Goal: Communication & Community: Answer question/provide support

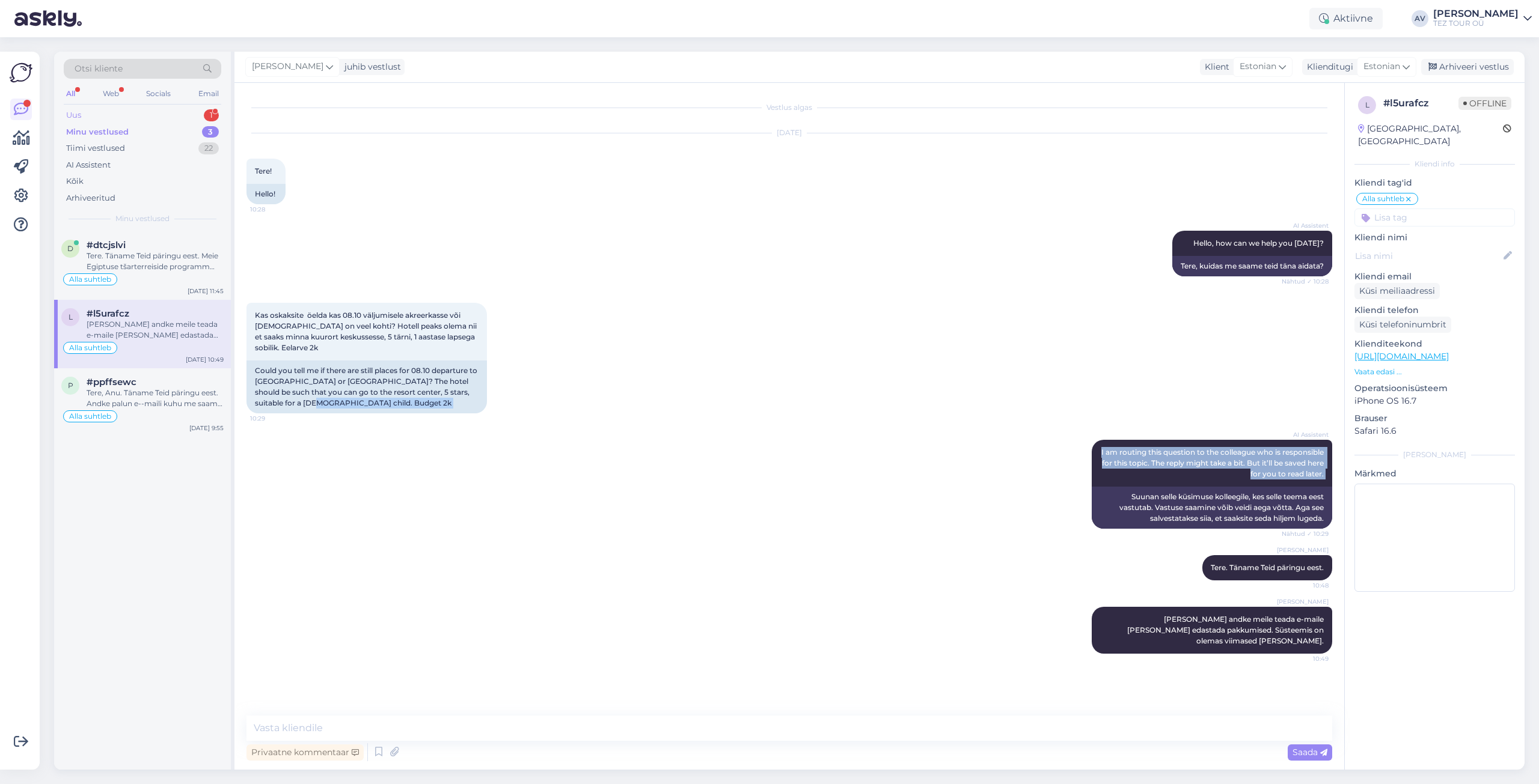
click at [96, 121] on div "Uus 1" at bounding box center [142, 115] width 158 height 17
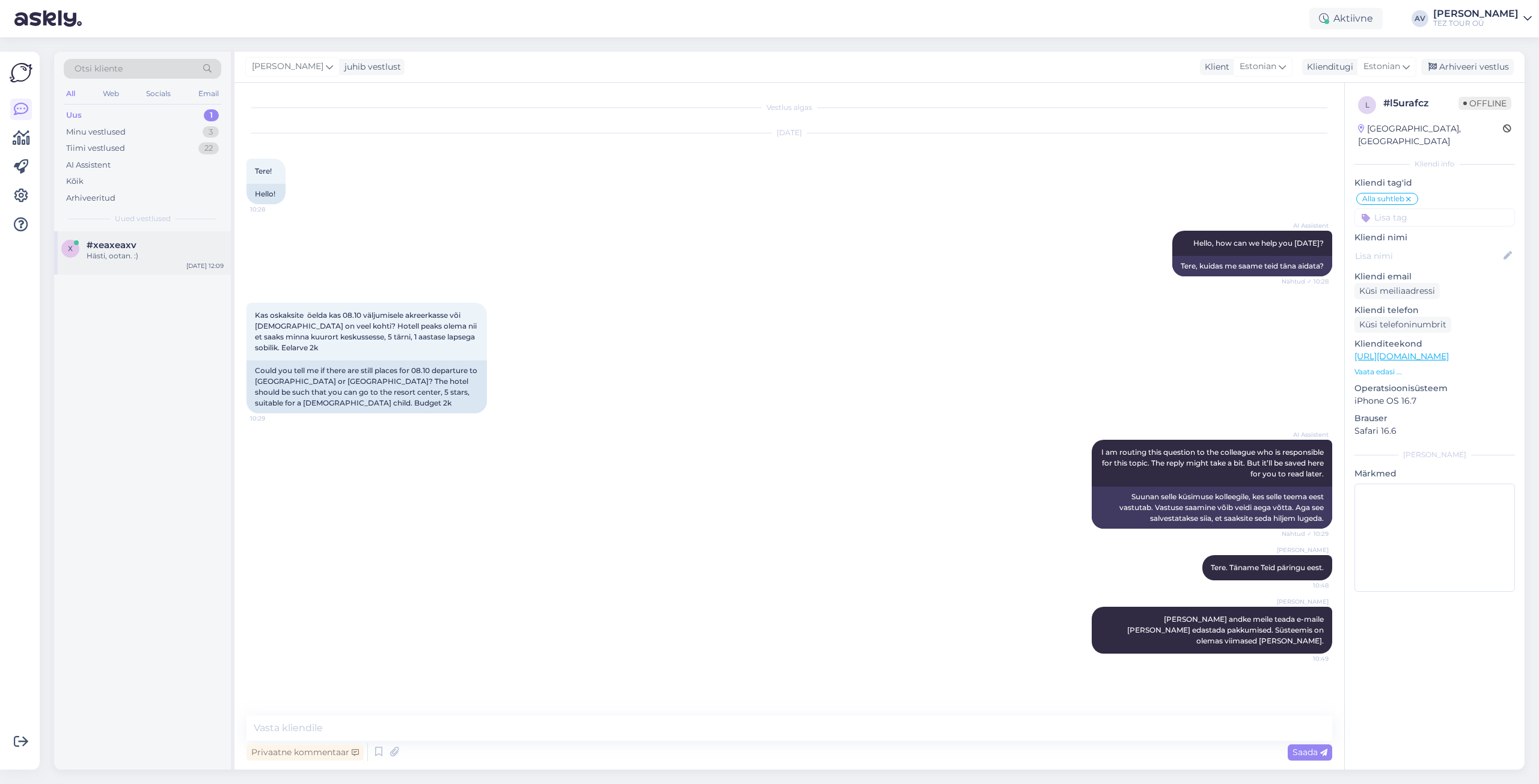
click at [127, 245] on span "#xeaxeaxv" at bounding box center [112, 245] width 50 height 11
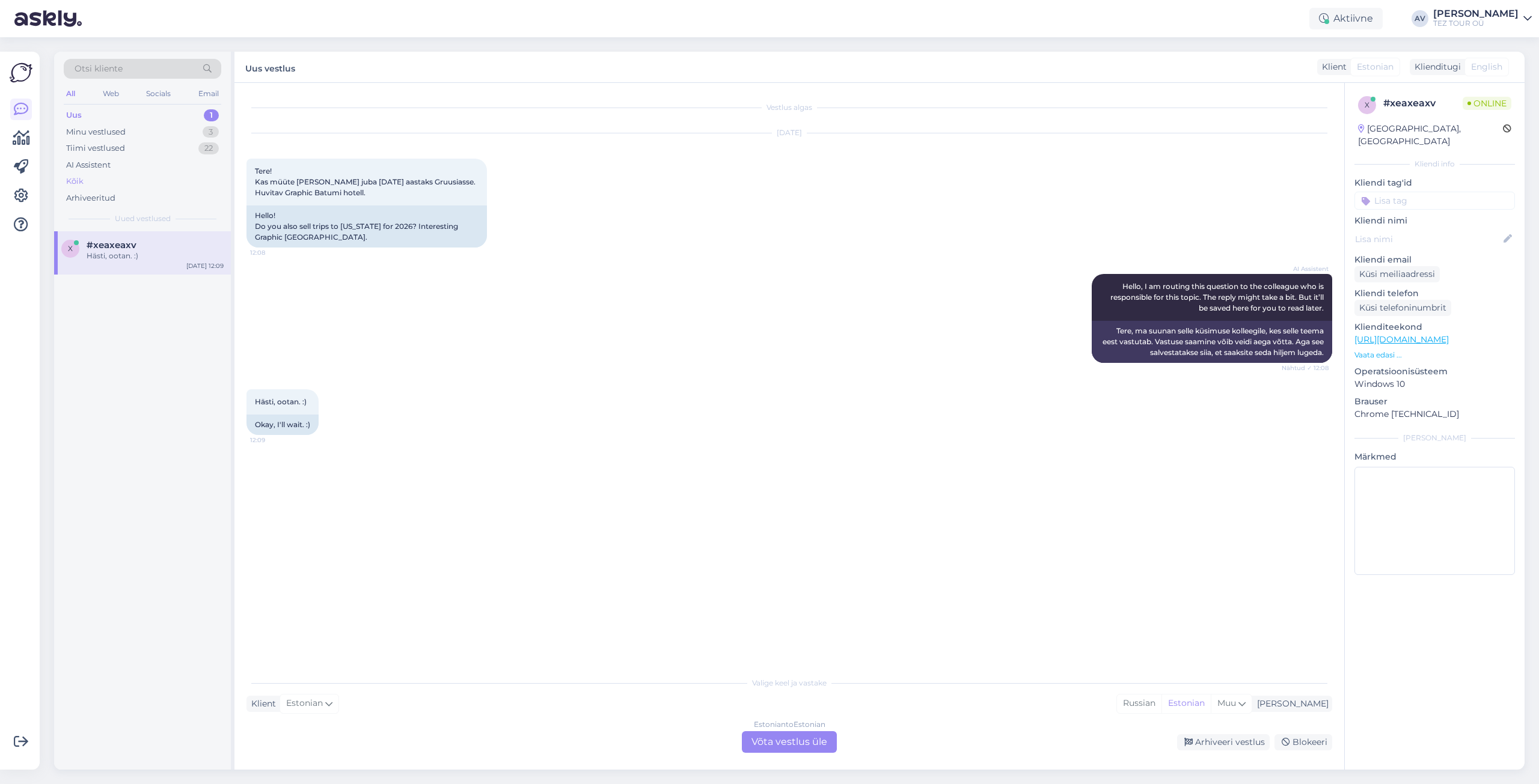
click at [85, 182] on div "Kõik" at bounding box center [142, 181] width 158 height 17
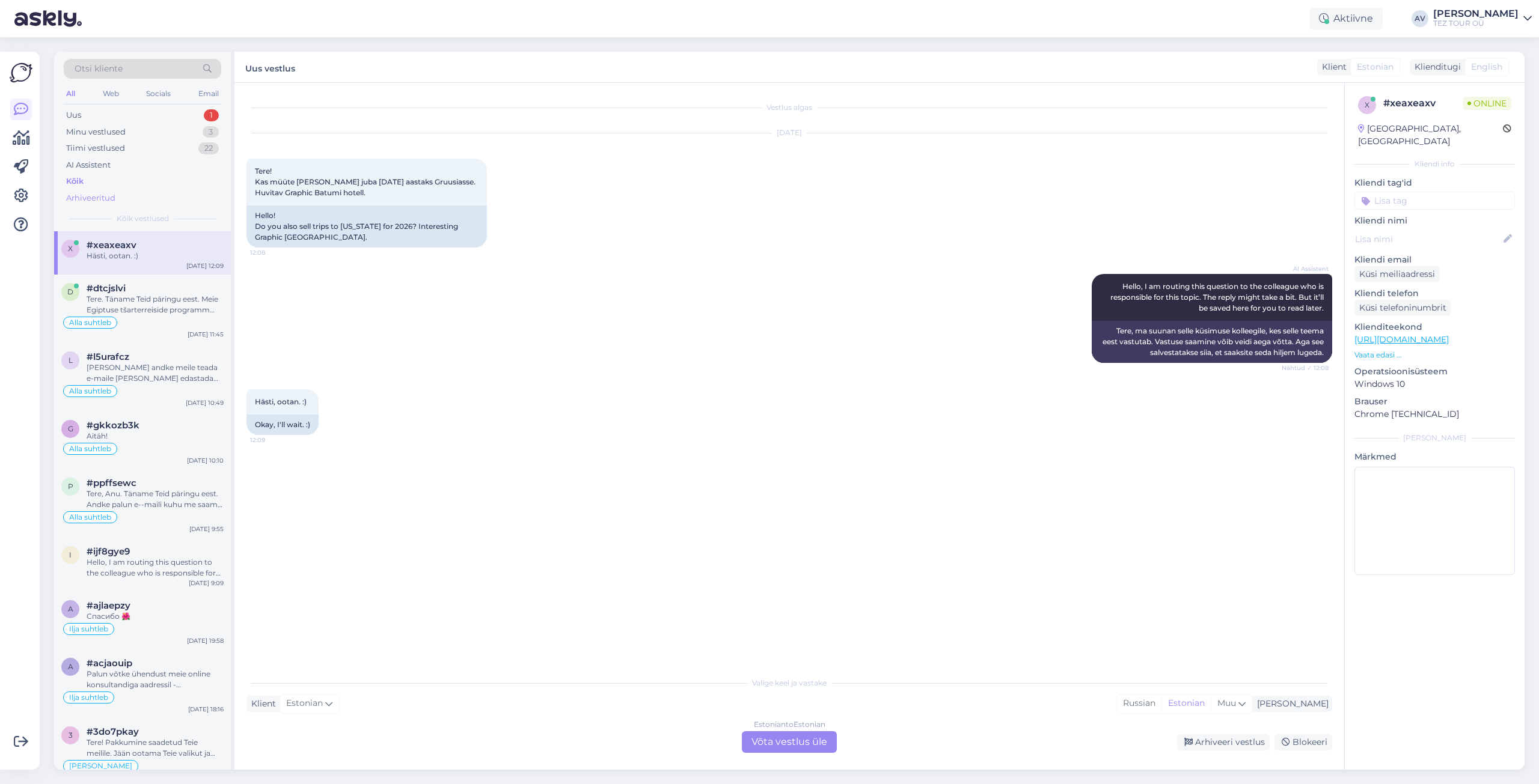
click at [85, 196] on div "Arhiveeritud" at bounding box center [91, 198] width 49 height 12
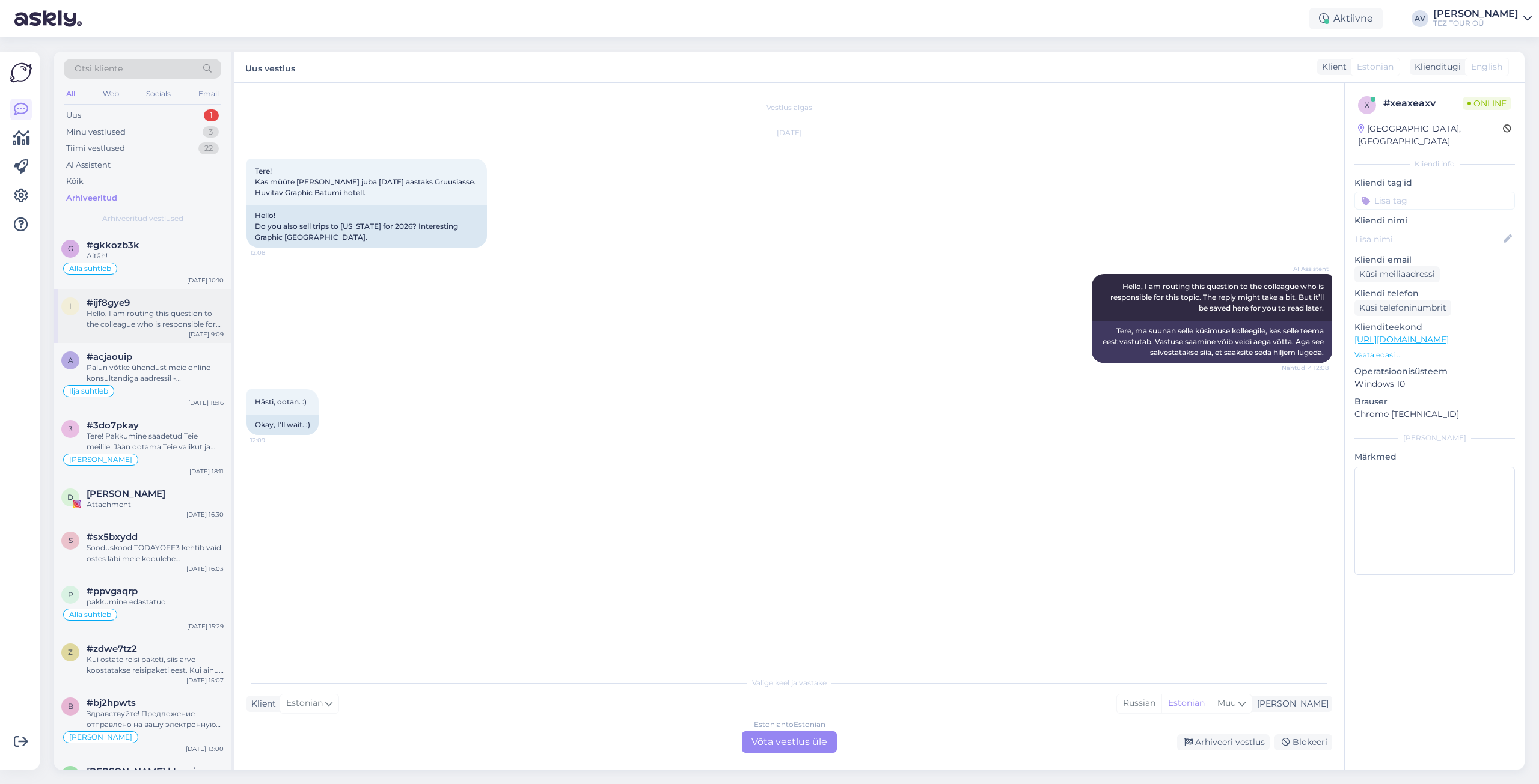
click at [127, 313] on div "Hello, I am routing this question to the colleague who is responsible for this …" at bounding box center [156, 319] width 137 height 22
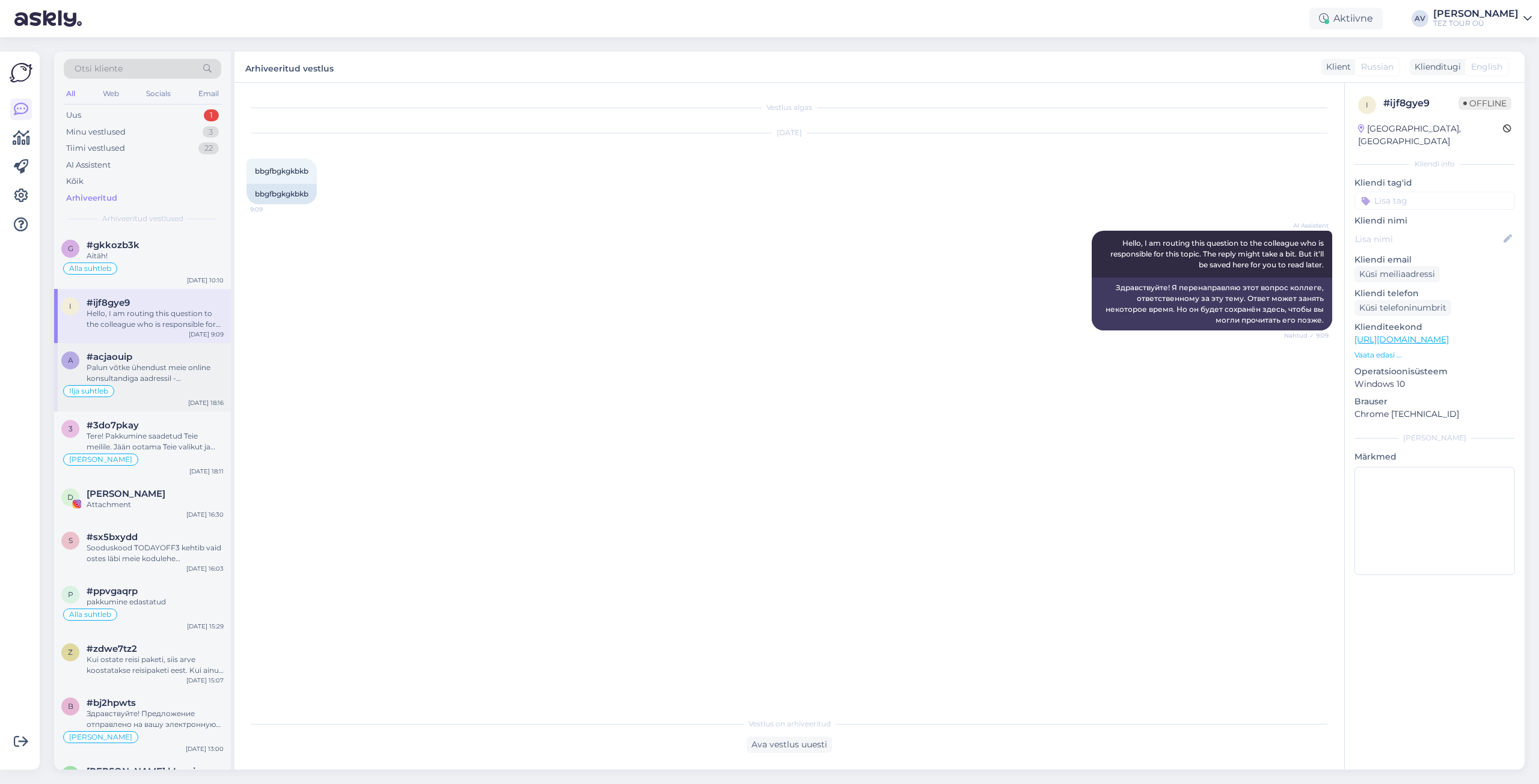
click at [131, 347] on div "a #acjaouip Palun võtke ühendust meie online konsultandiga aadressil - [EMAIL_A…" at bounding box center [142, 377] width 177 height 69
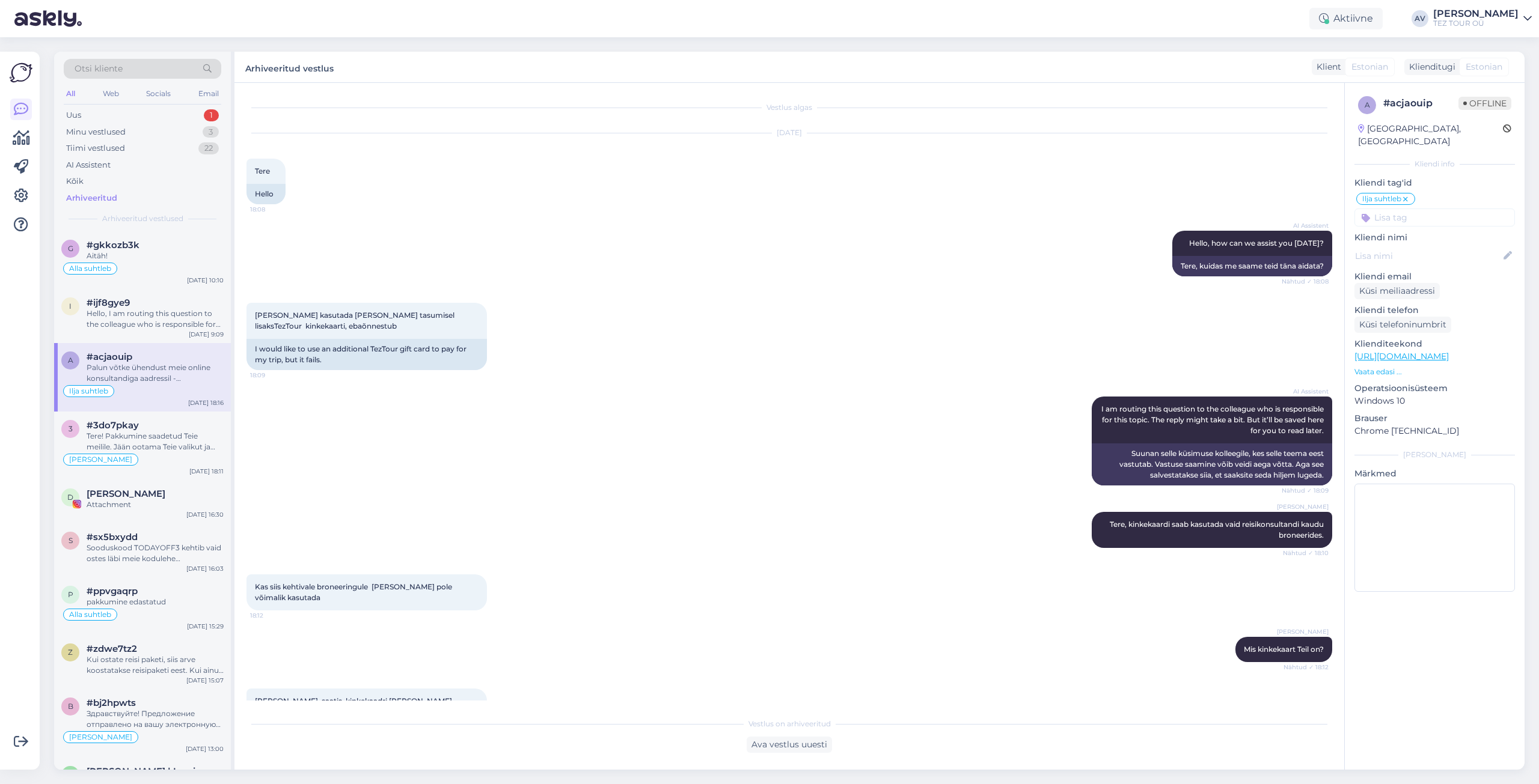
click at [131, 347] on div "a #acjaouip Palun võtke ühendust meie online konsultandiga aadressil - [EMAIL_A…" at bounding box center [142, 377] width 177 height 69
click at [125, 429] on span "#3do7pkay" at bounding box center [113, 425] width 53 height 11
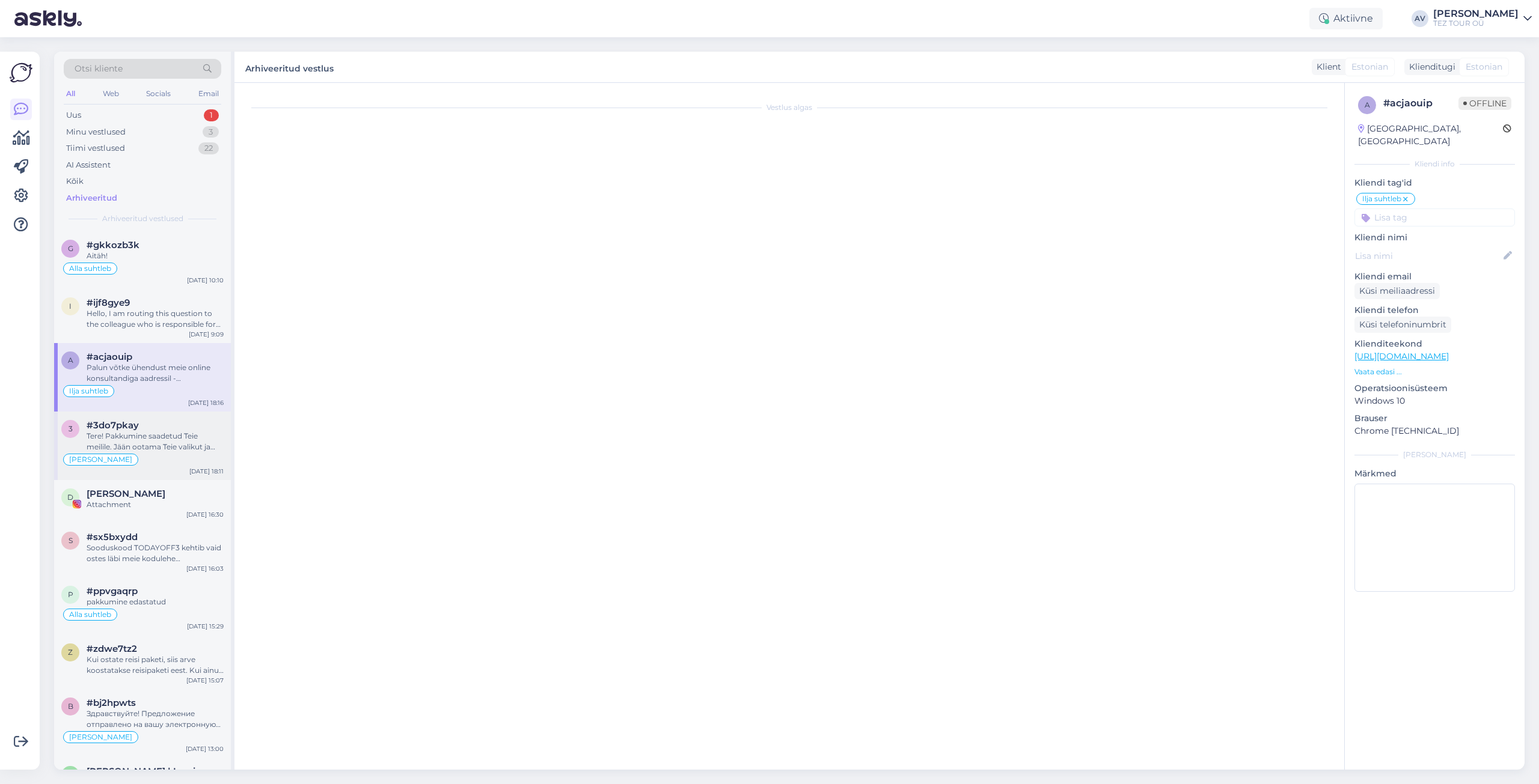
scroll to position [180, 0]
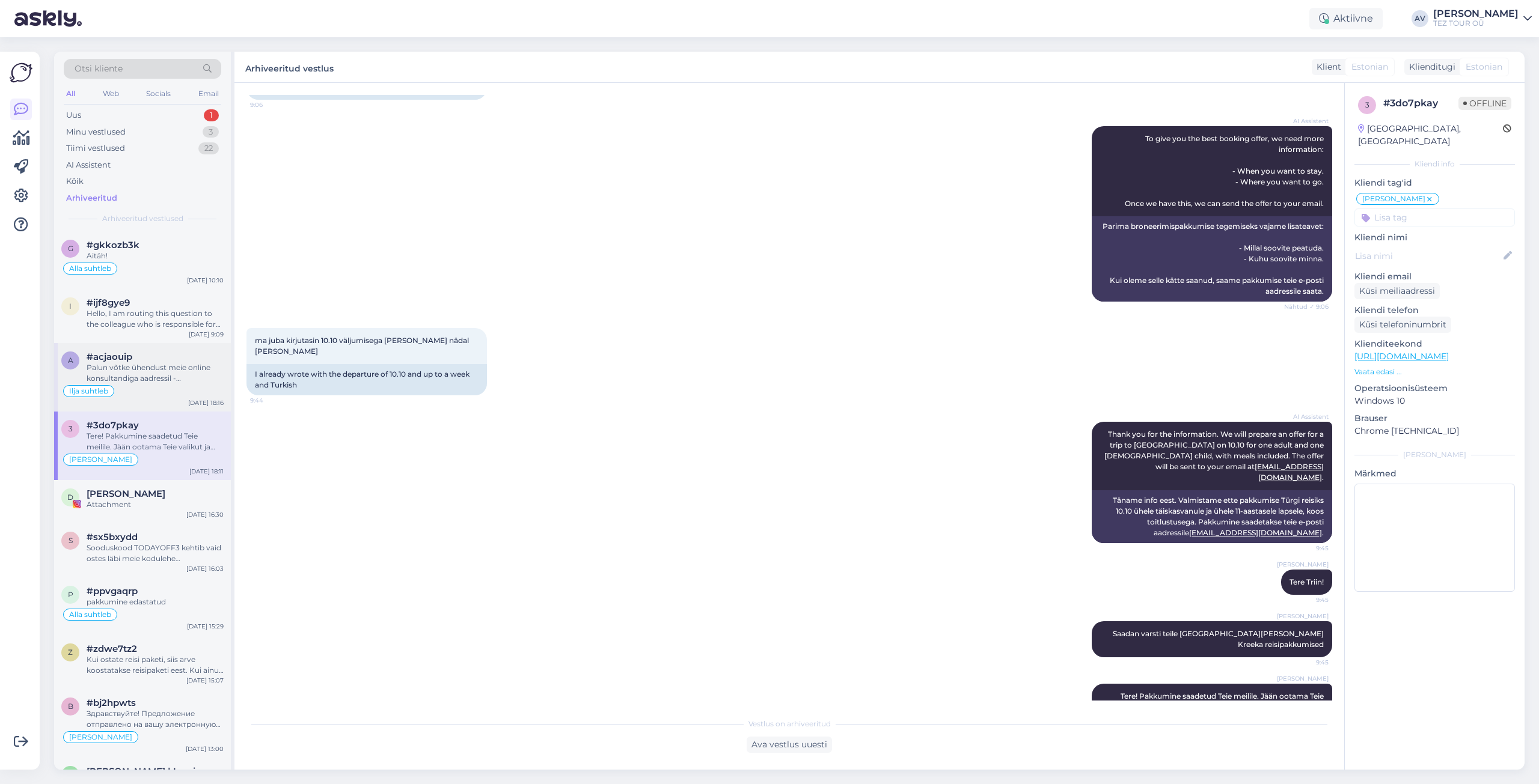
click at [117, 371] on div "Palun võtke ühendust meie online konsultandiga aadressil - [EMAIL_ADDRESS][DOMA…" at bounding box center [156, 373] width 137 height 22
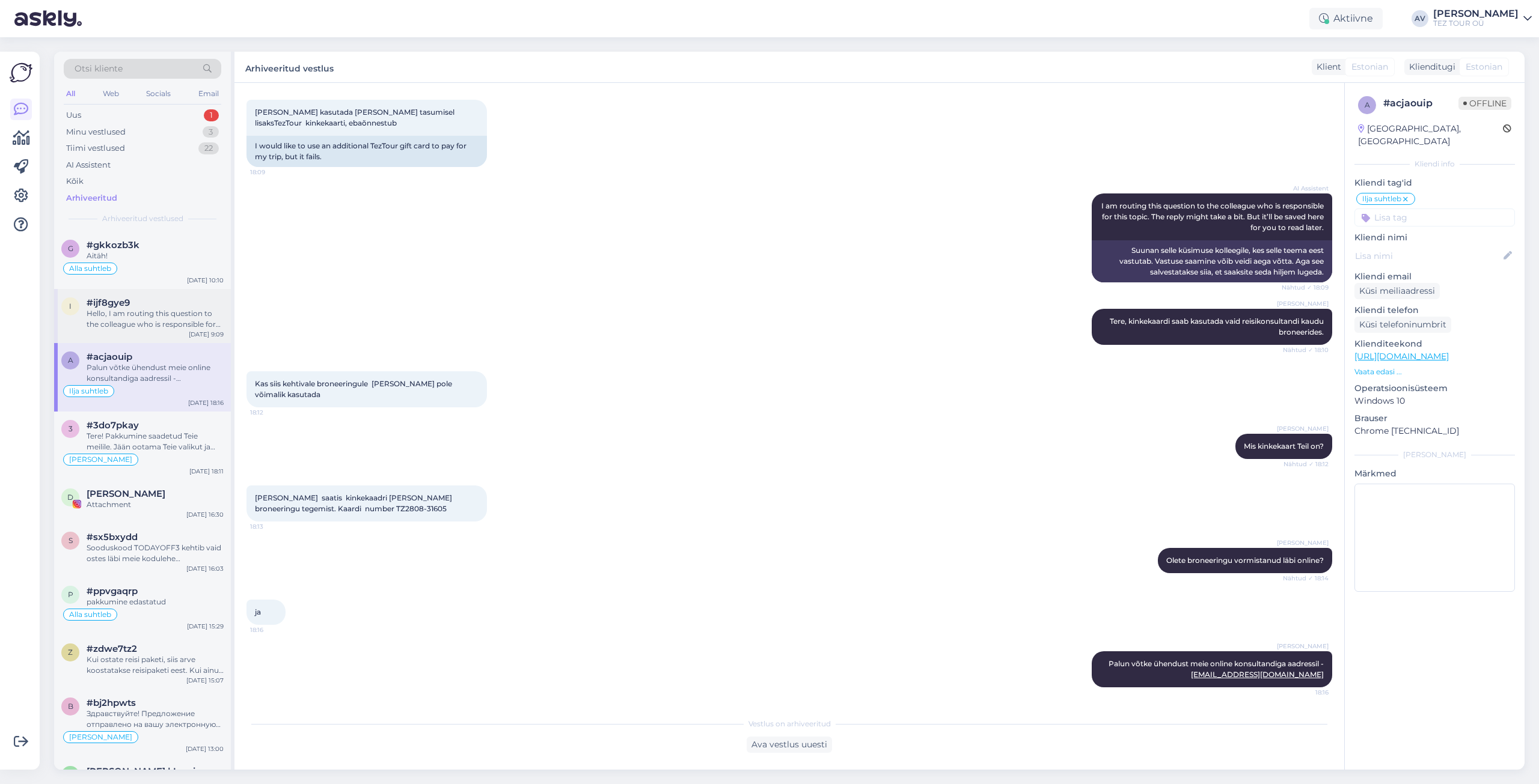
click at [130, 320] on div "Hello, I am routing this question to the colleague who is responsible for this …" at bounding box center [156, 319] width 137 height 22
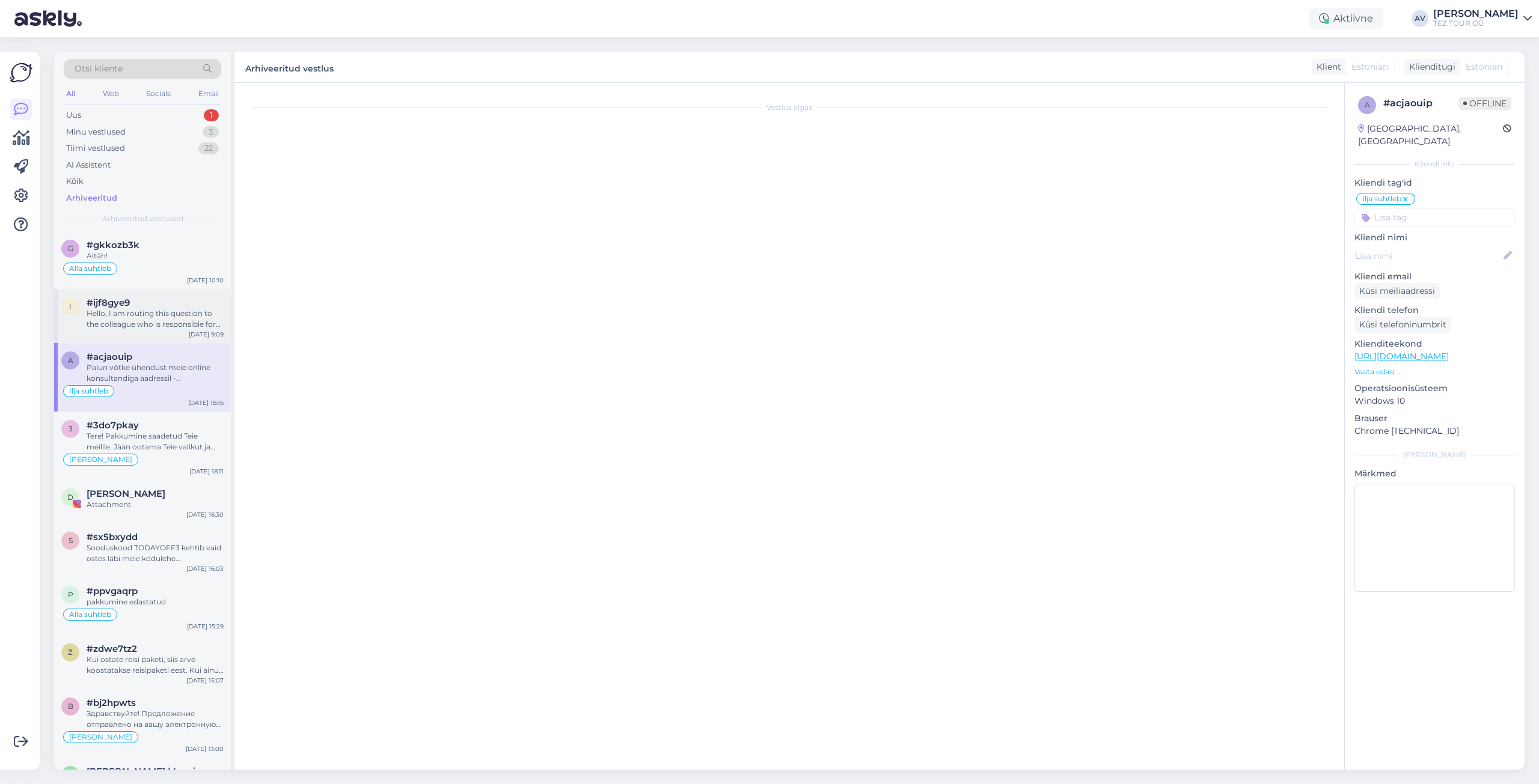
scroll to position [0, 0]
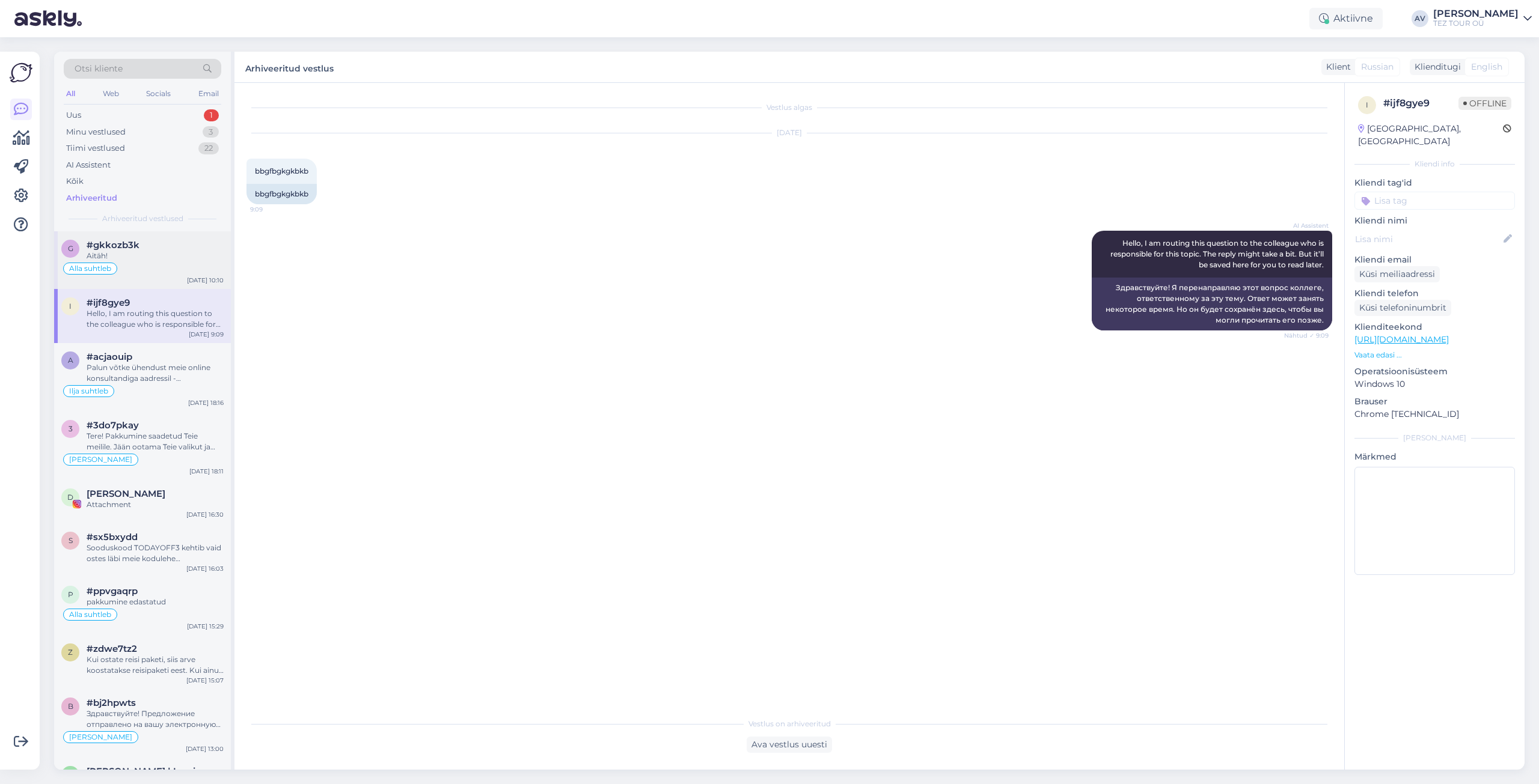
click at [133, 250] on span "#gkkozb3k" at bounding box center [113, 245] width 53 height 11
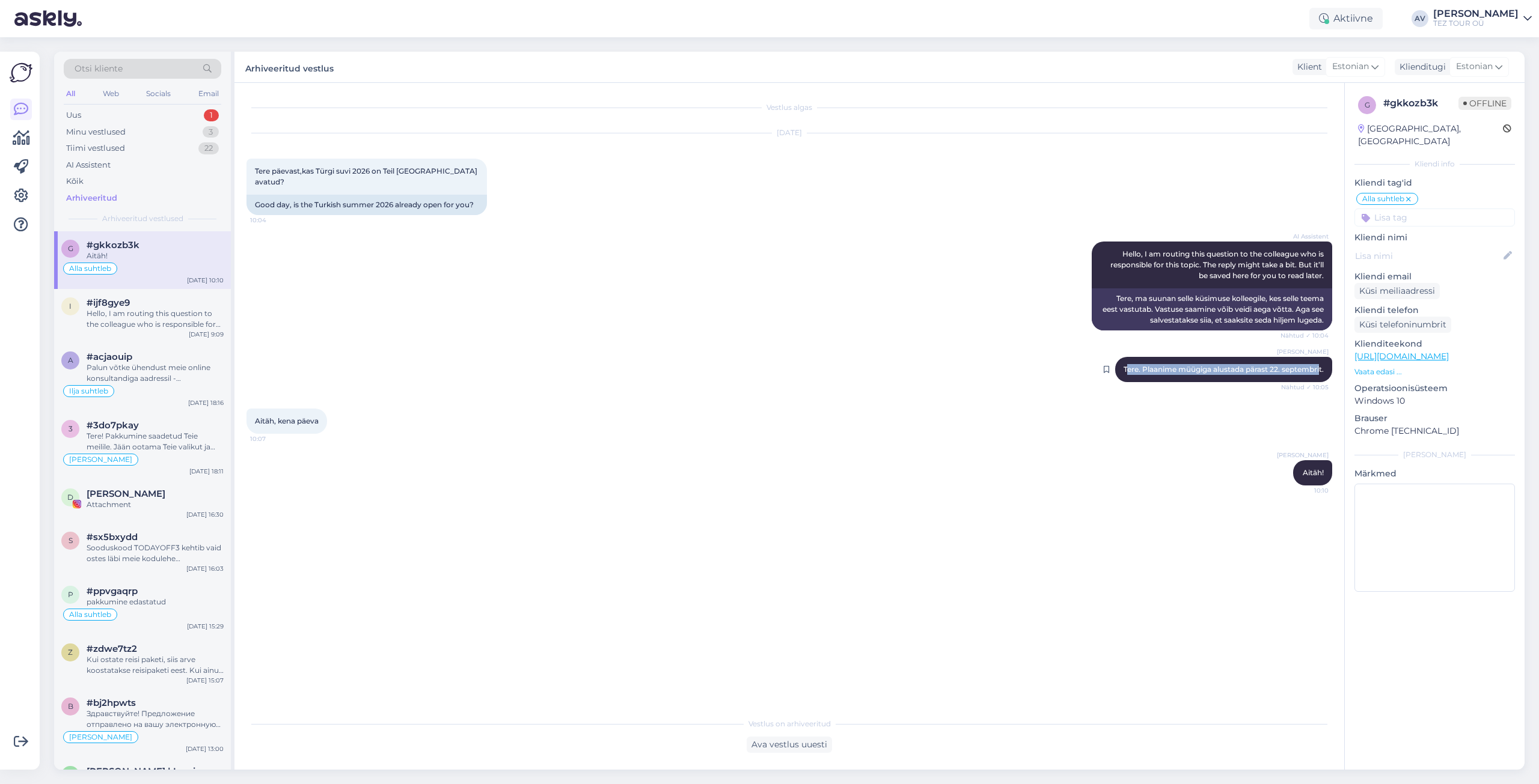
drag, startPoint x: 1123, startPoint y: 358, endPoint x: 1319, endPoint y: 356, distance: 196.0
click at [1319, 365] on span "Tere. Plaanime müügiga alustada pärast 22. septembrit." at bounding box center [1223, 369] width 200 height 9
click at [1196, 365] on span "Tere. Plaanime müügiga alustada pärast 22. septembrit." at bounding box center [1223, 369] width 200 height 9
drag, startPoint x: 1120, startPoint y: 358, endPoint x: 1329, endPoint y: 357, distance: 209.0
click at [1329, 357] on div "Alla Viitmann Tere. Plaanime müügiga alustada pärast 22. septembrit. Nähtud ✓ 1…" at bounding box center [1223, 369] width 217 height 26
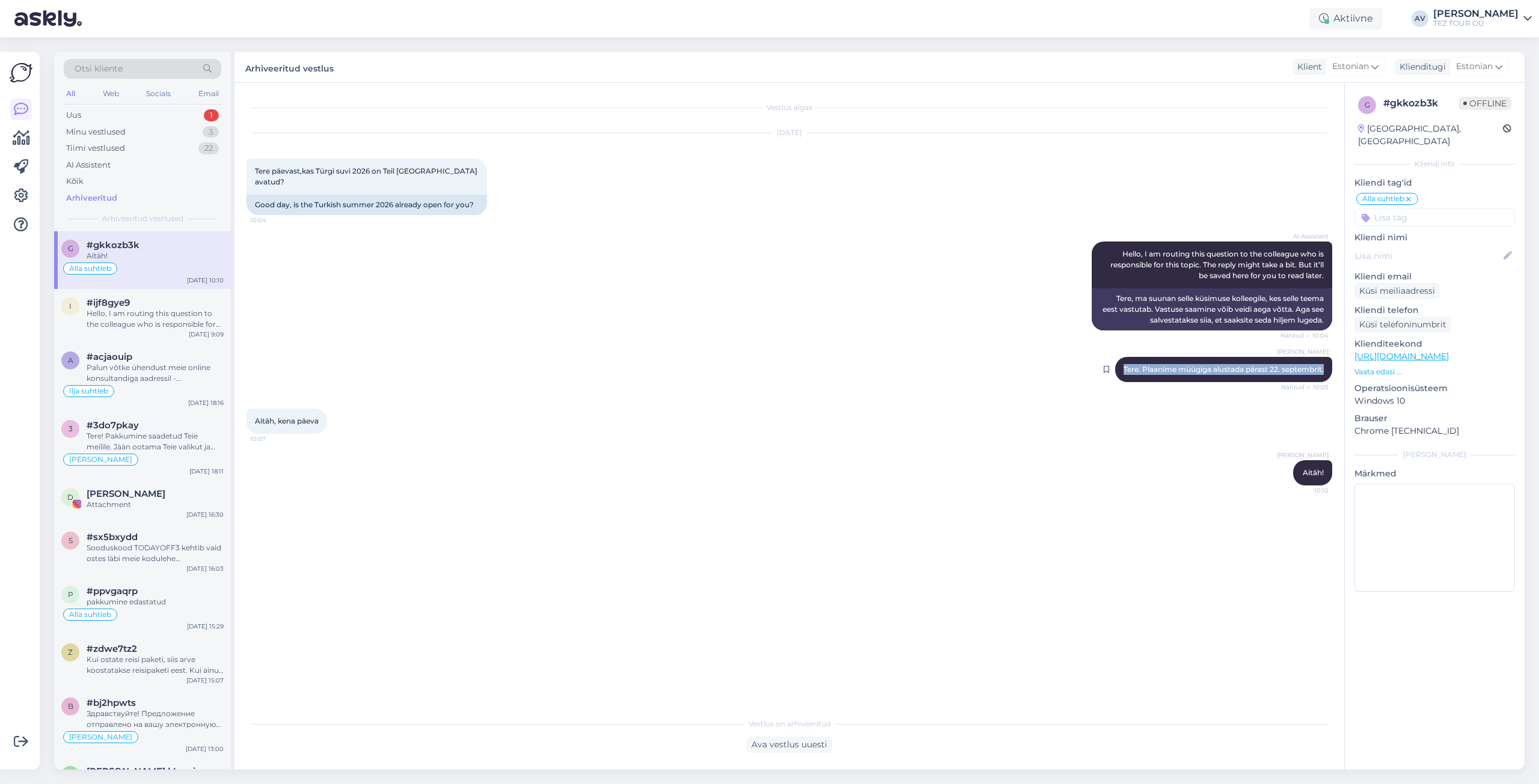
copy span "Tere. Plaanime müügiga alustada pärast 22. septembrit."
click at [119, 131] on div "Minu vestlused" at bounding box center [96, 132] width 59 height 12
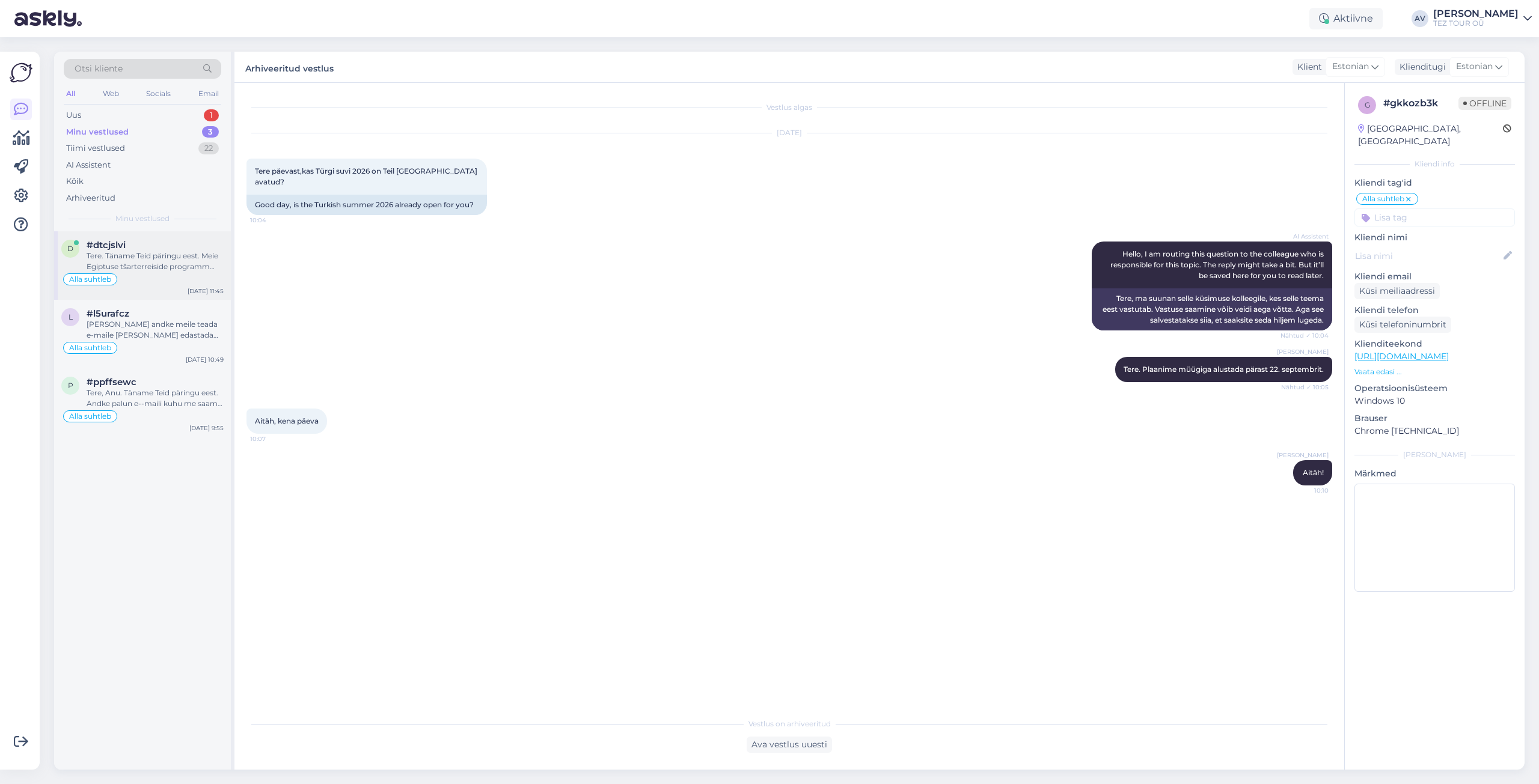
click at [142, 247] on div "#dtcjslvi" at bounding box center [156, 245] width 137 height 11
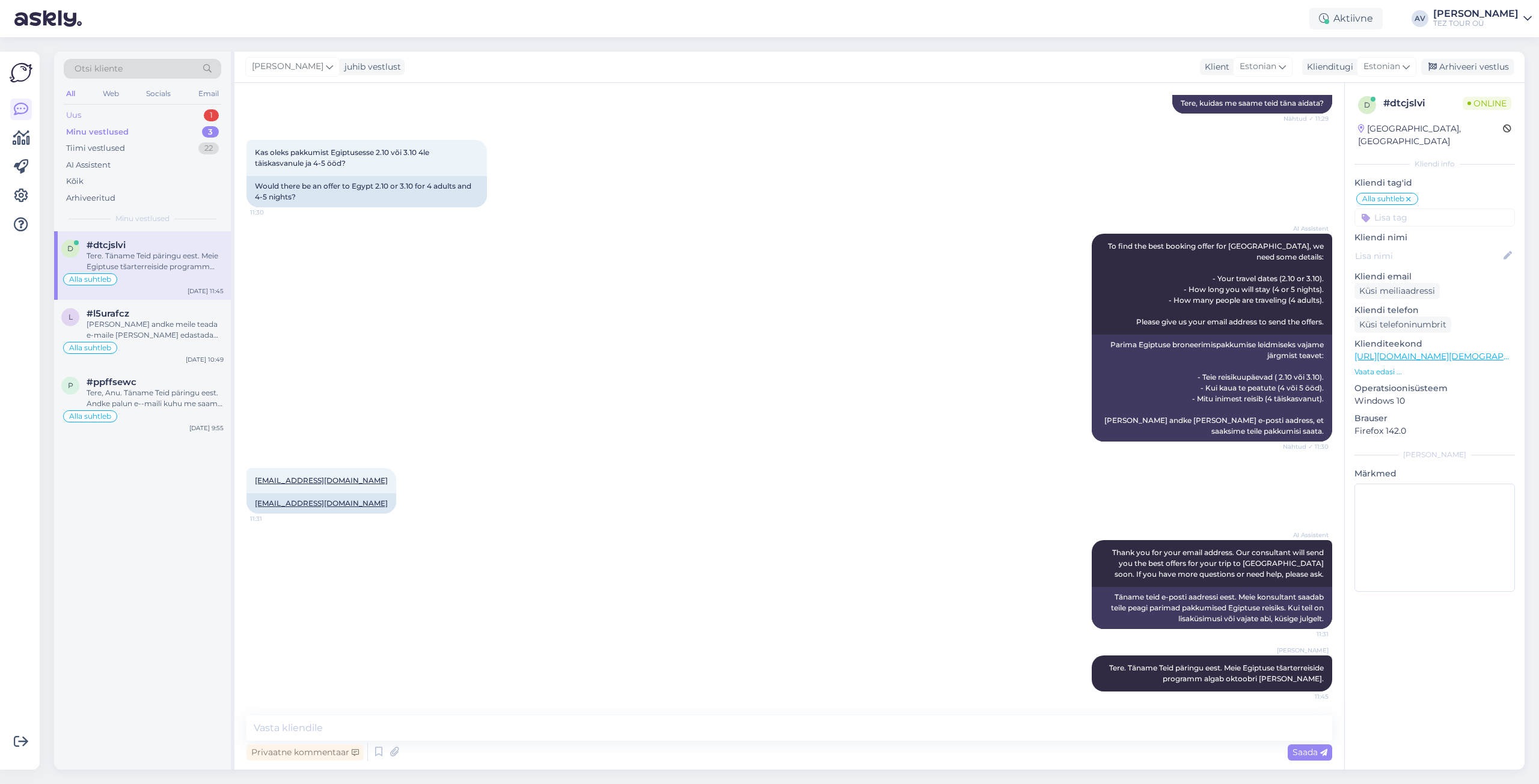
click at [97, 115] on div "Uus 1" at bounding box center [142, 115] width 158 height 17
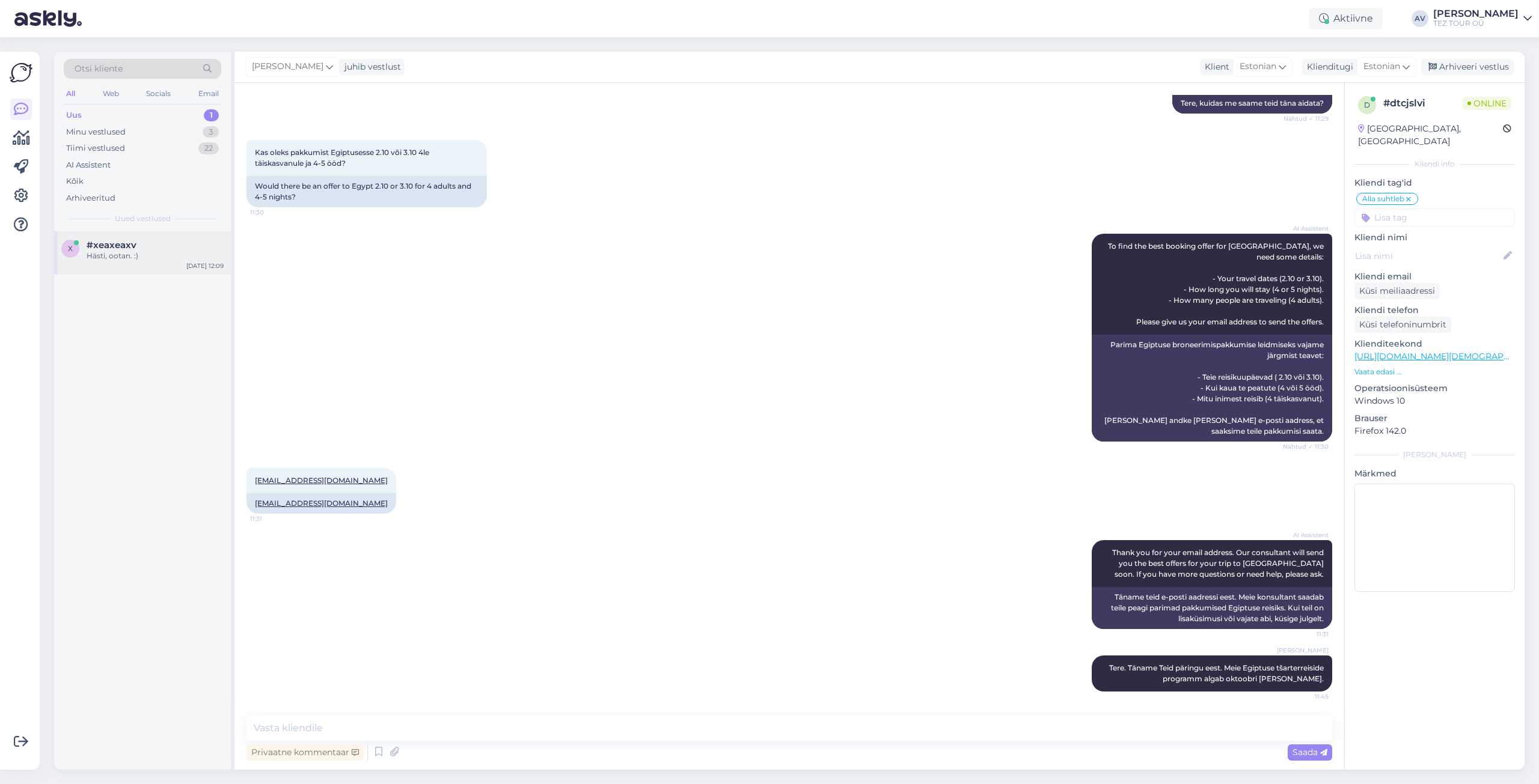
click at [118, 253] on div "Hästi, ootan. :)" at bounding box center [156, 255] width 137 height 11
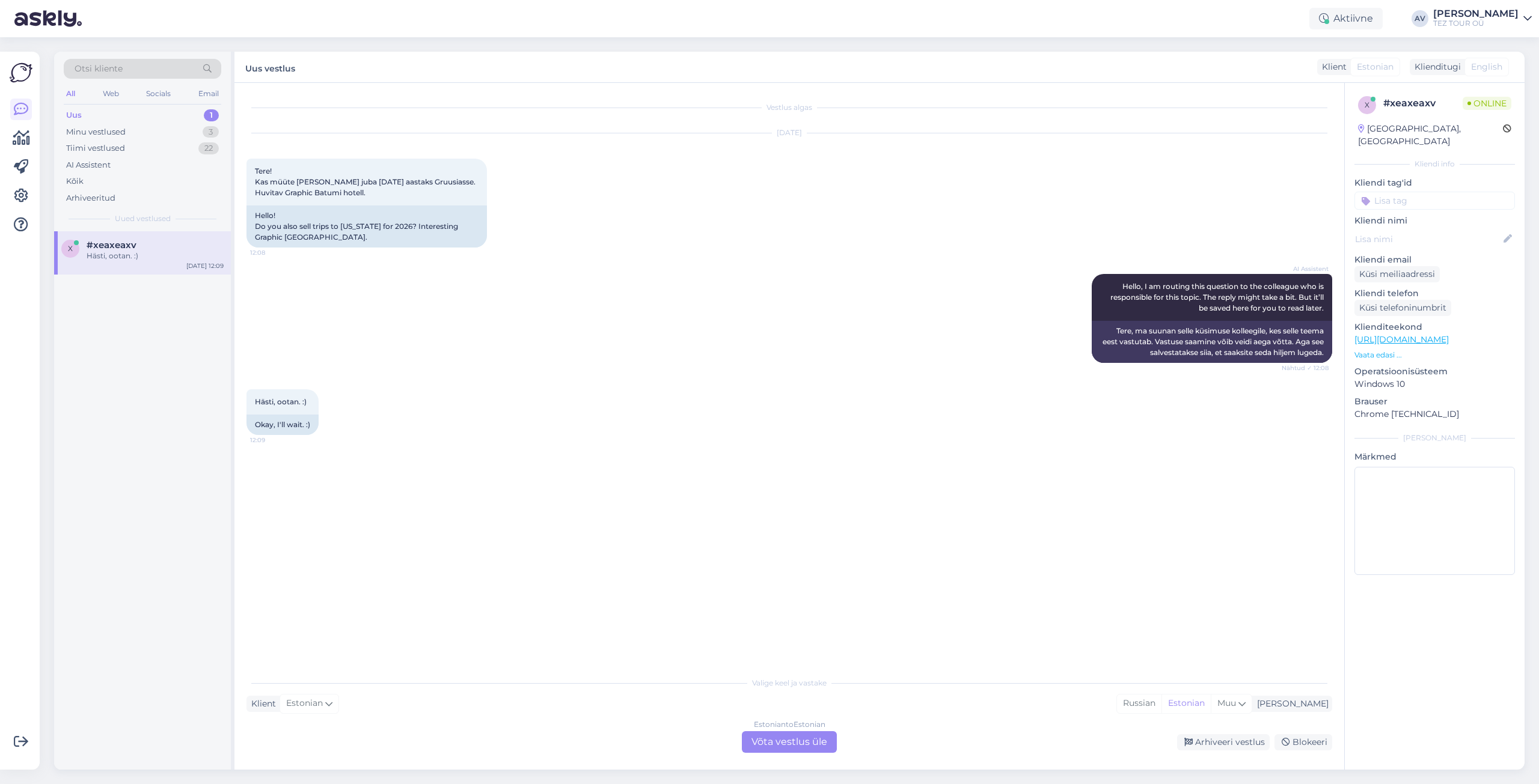
click at [795, 736] on div "Estonian to Estonian Võta vestlus üle" at bounding box center [790, 742] width 95 height 22
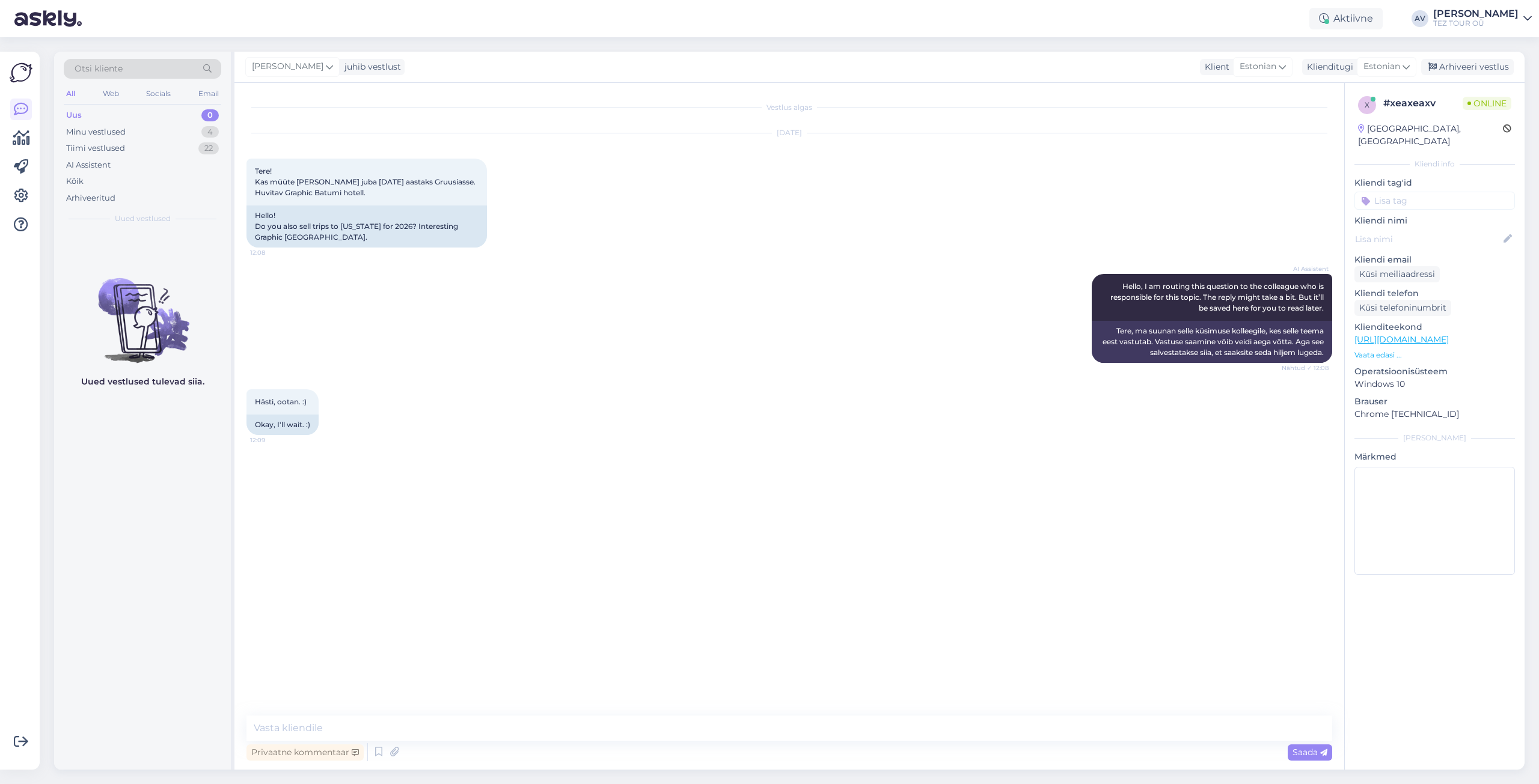
click at [1403, 192] on input at bounding box center [1435, 201] width 161 height 18
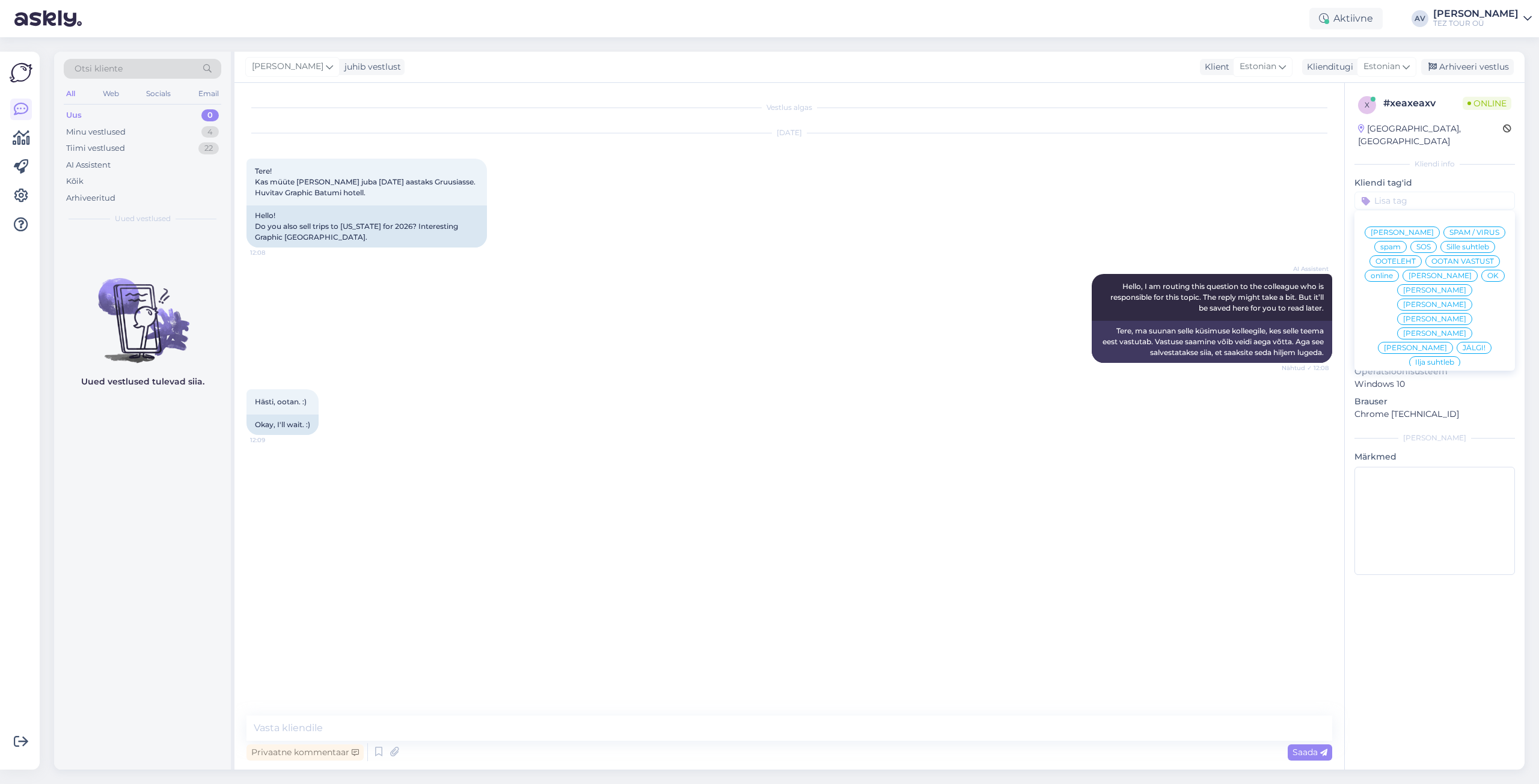
click at [1424, 445] on span "Alla suhtleb" at bounding box center [1435, 449] width 42 height 7
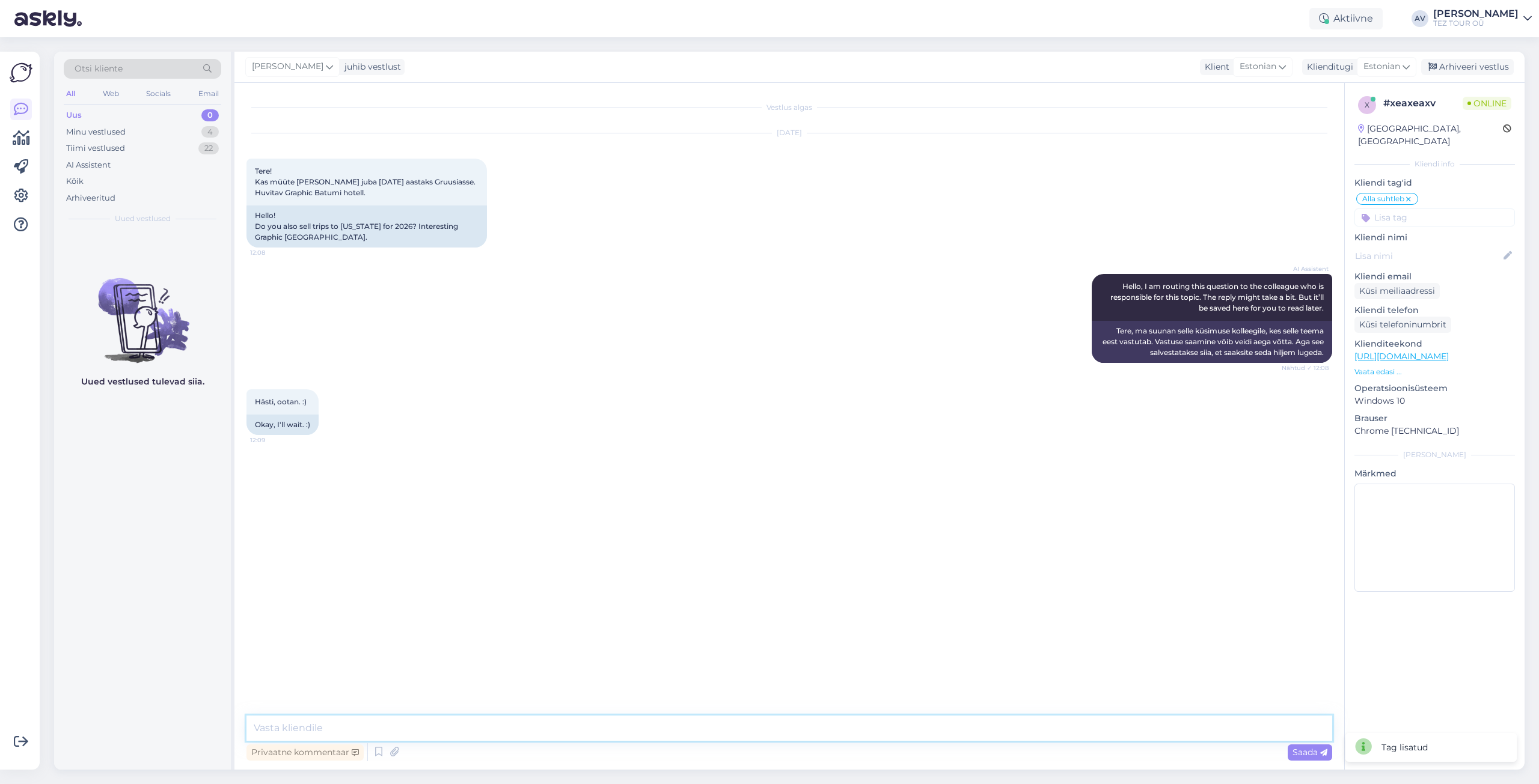
click at [730, 723] on textarea at bounding box center [789, 728] width 1085 height 26
paste textarea "Tere. Plaanime müügiga alustada pärast 22. septembrit."
type textarea "Tere. Plaanime müügiga alustada pärast 22. septembrit."
click at [1313, 753] on span "Saada" at bounding box center [1310, 752] width 35 height 11
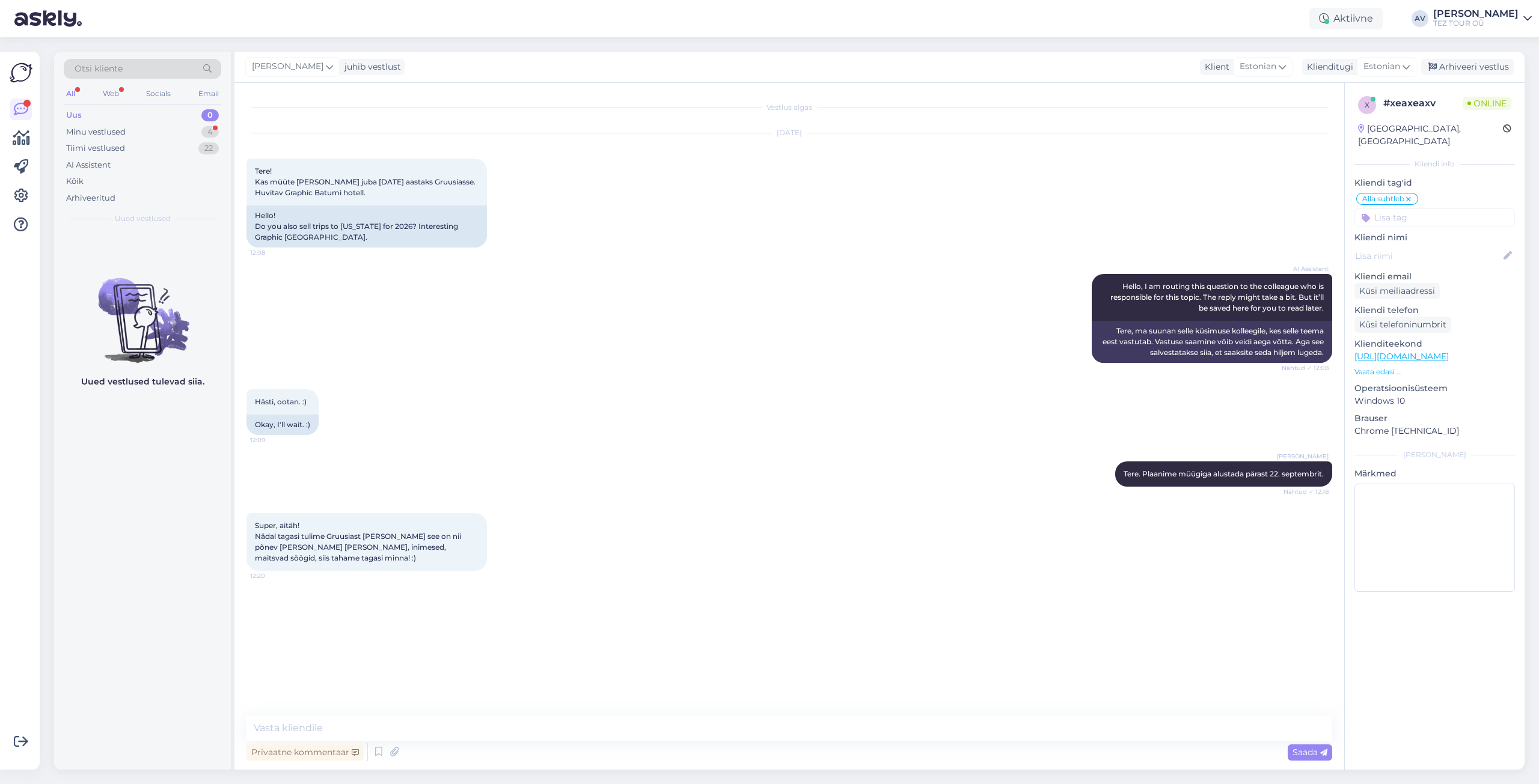
click at [1166, 647] on div "Vestlus algas [DATE] Tere! Kas müüte [PERSON_NAME] juba [DATE] aastaks Gruusias…" at bounding box center [794, 399] width 1096 height 610
click at [131, 132] on div "Minu vestlused 4" at bounding box center [142, 132] width 158 height 17
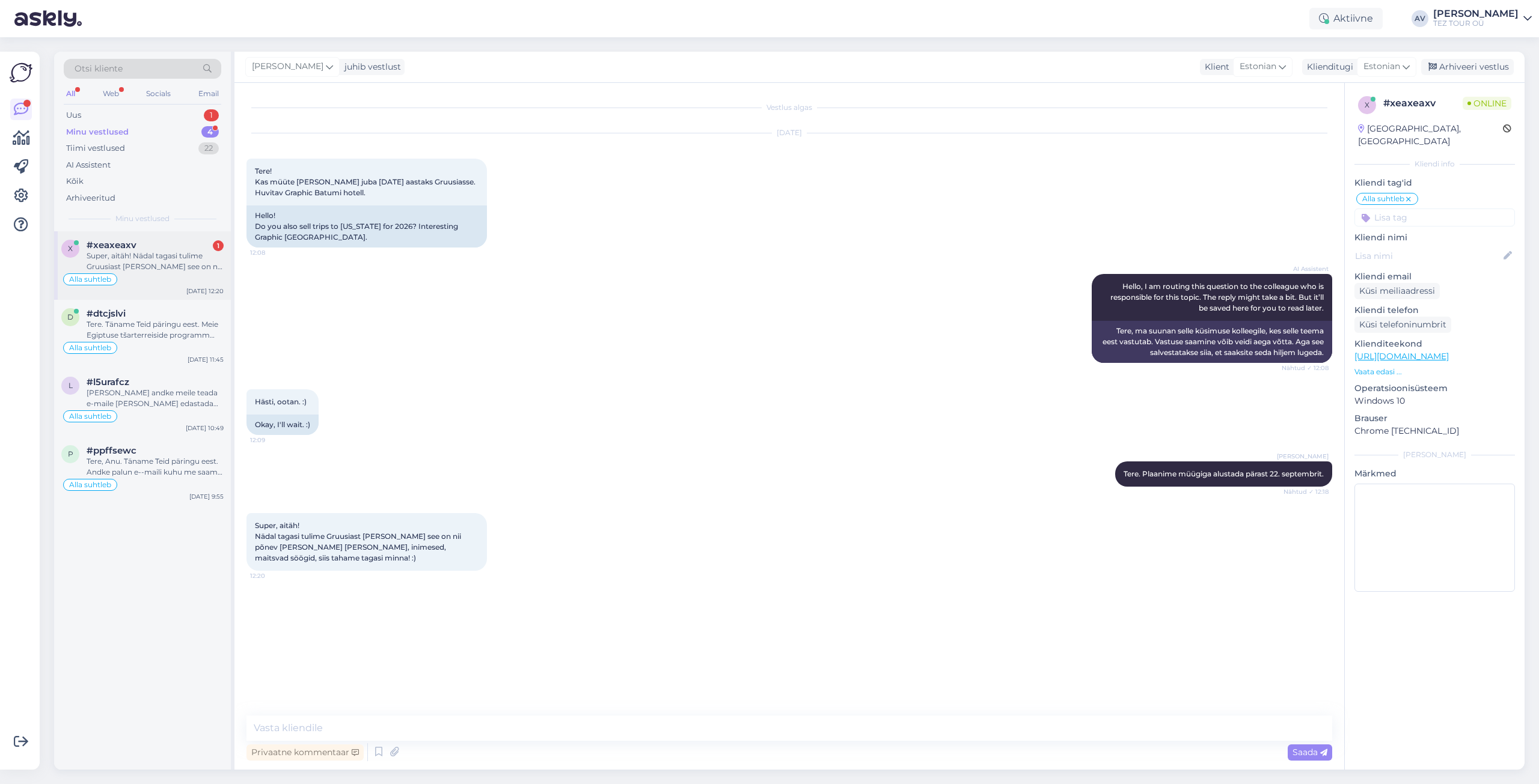
click at [131, 253] on div "Super, aitäh! Nädal tagasi tulime Gruusiast [PERSON_NAME] see on nii põnev [PER…" at bounding box center [156, 261] width 137 height 22
click at [503, 728] on textarea at bounding box center [789, 728] width 1085 height 26
paste textarea "Palun saatke mulle e-postiga kõik oma päringu parameetrid, [PERSON_NAME] ooteni…"
click at [252, 731] on textarea "Palun saatke mulle e-postiga kõik oma päringu parameetrid, [PERSON_NAME] ooteni…" at bounding box center [789, 728] width 1085 height 26
click at [515, 729] on textarea "Tänan [PERSON_NAME] vastuse eest. Palun saatke mulle e-postiga kõik oma päringu…" at bounding box center [789, 728] width 1085 height 26
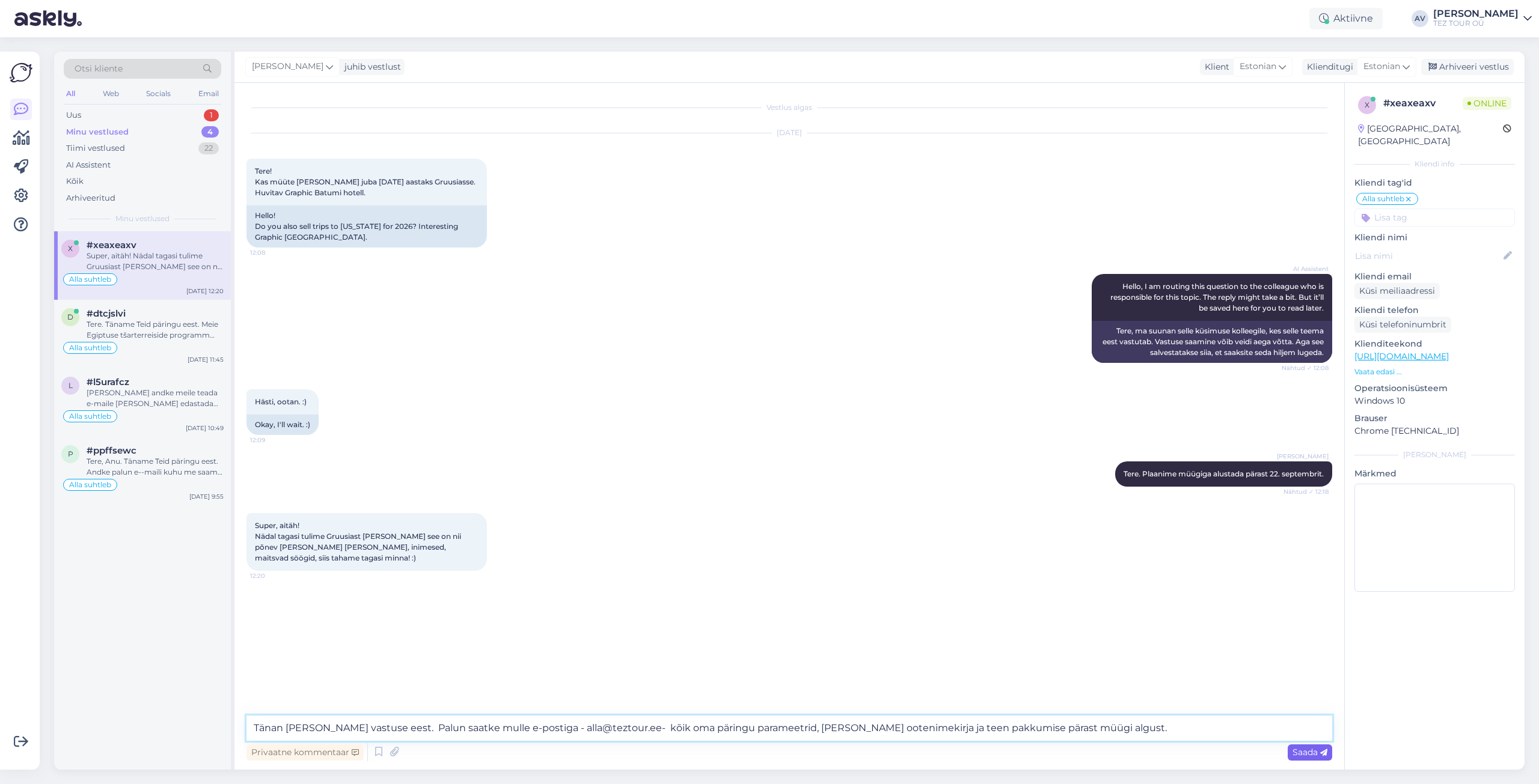
type textarea "Tänan [PERSON_NAME] vastuse eest. Palun saatke mulle e-postiga - alla@teztour.e…"
click at [1310, 753] on span "Saada" at bounding box center [1310, 752] width 35 height 11
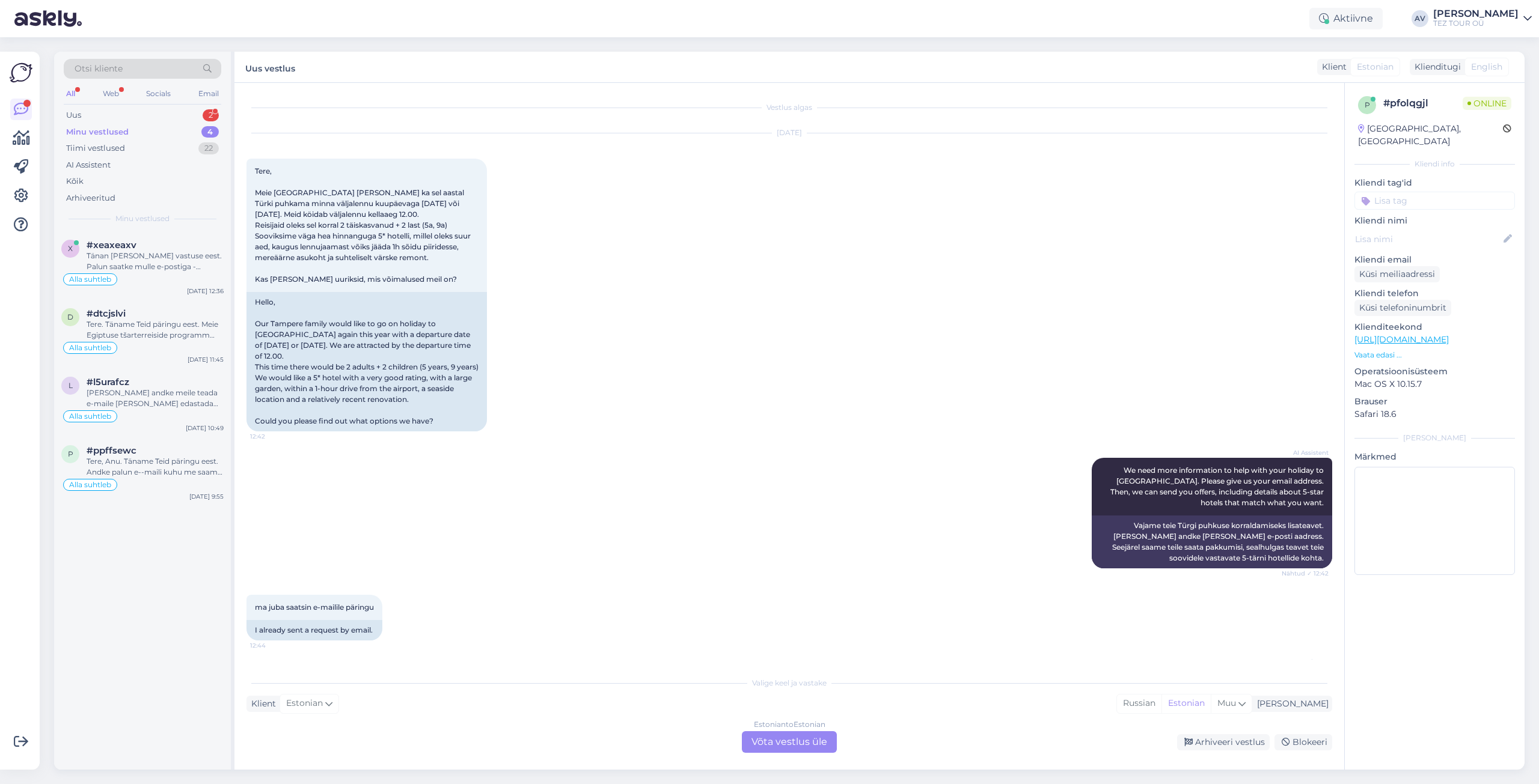
scroll to position [109, 0]
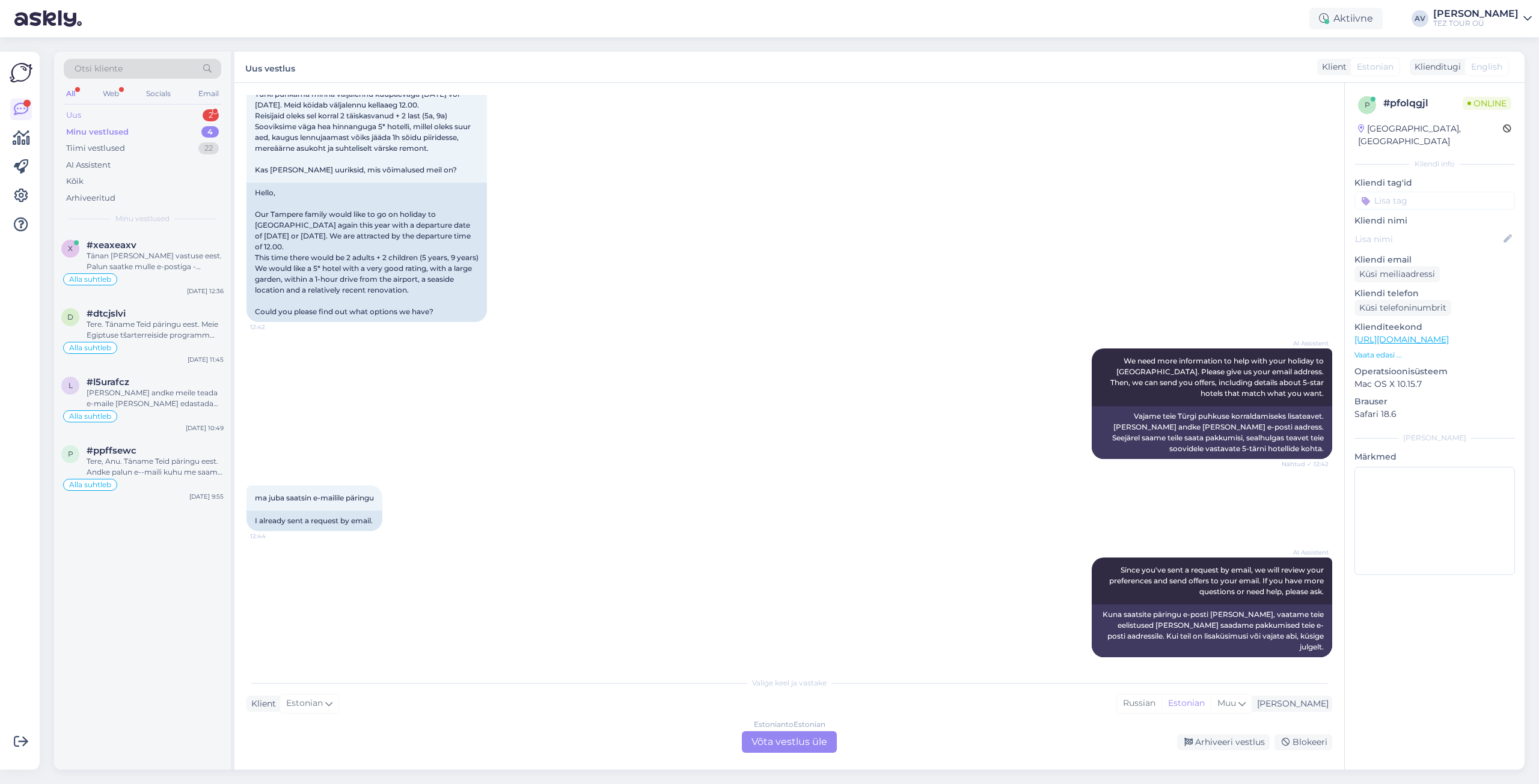
click at [115, 117] on div "Uus 2" at bounding box center [142, 115] width 158 height 17
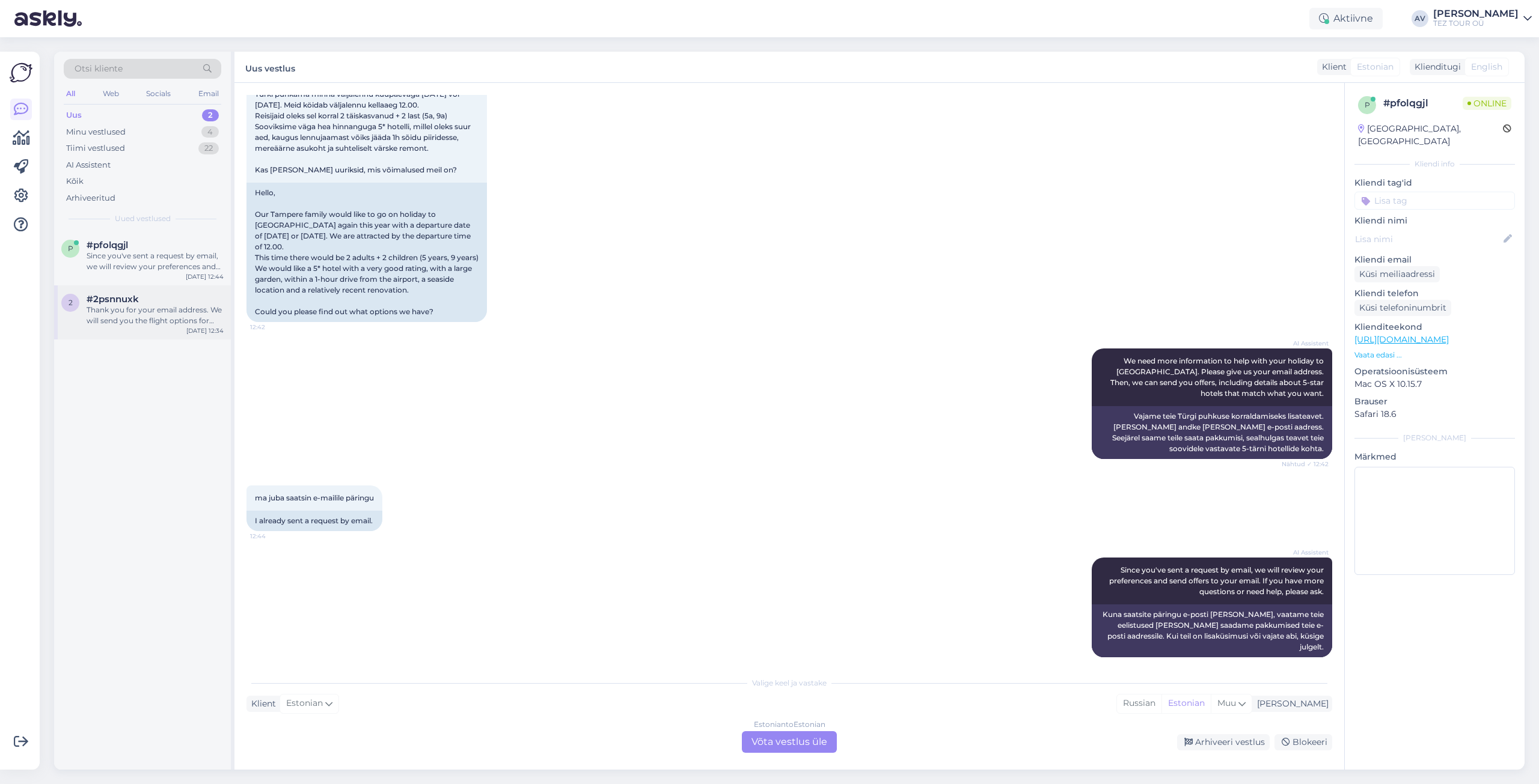
click at [137, 307] on div "Thank you for your email address. We will send you the flight options for [GEOG…" at bounding box center [156, 315] width 137 height 22
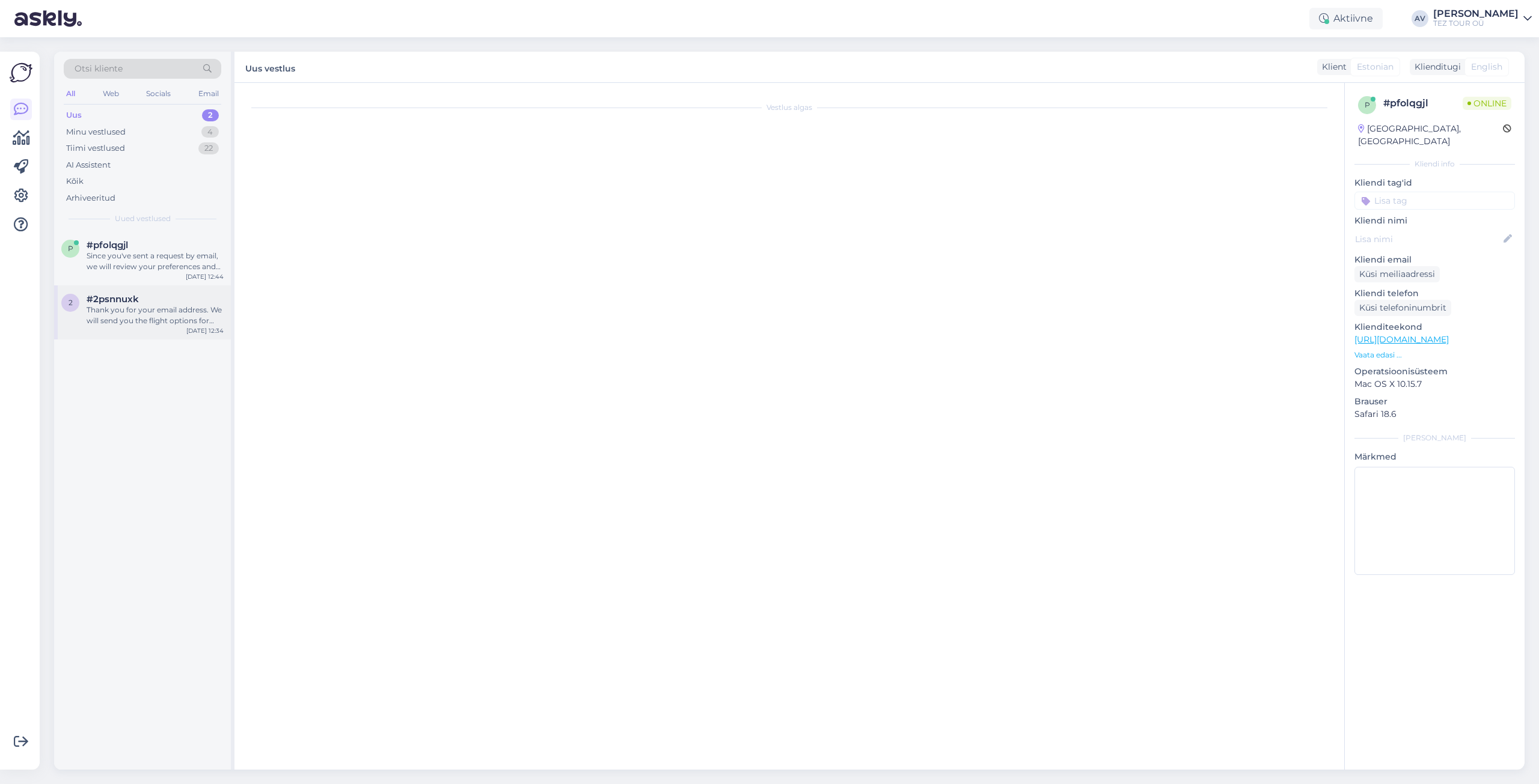
scroll to position [0, 0]
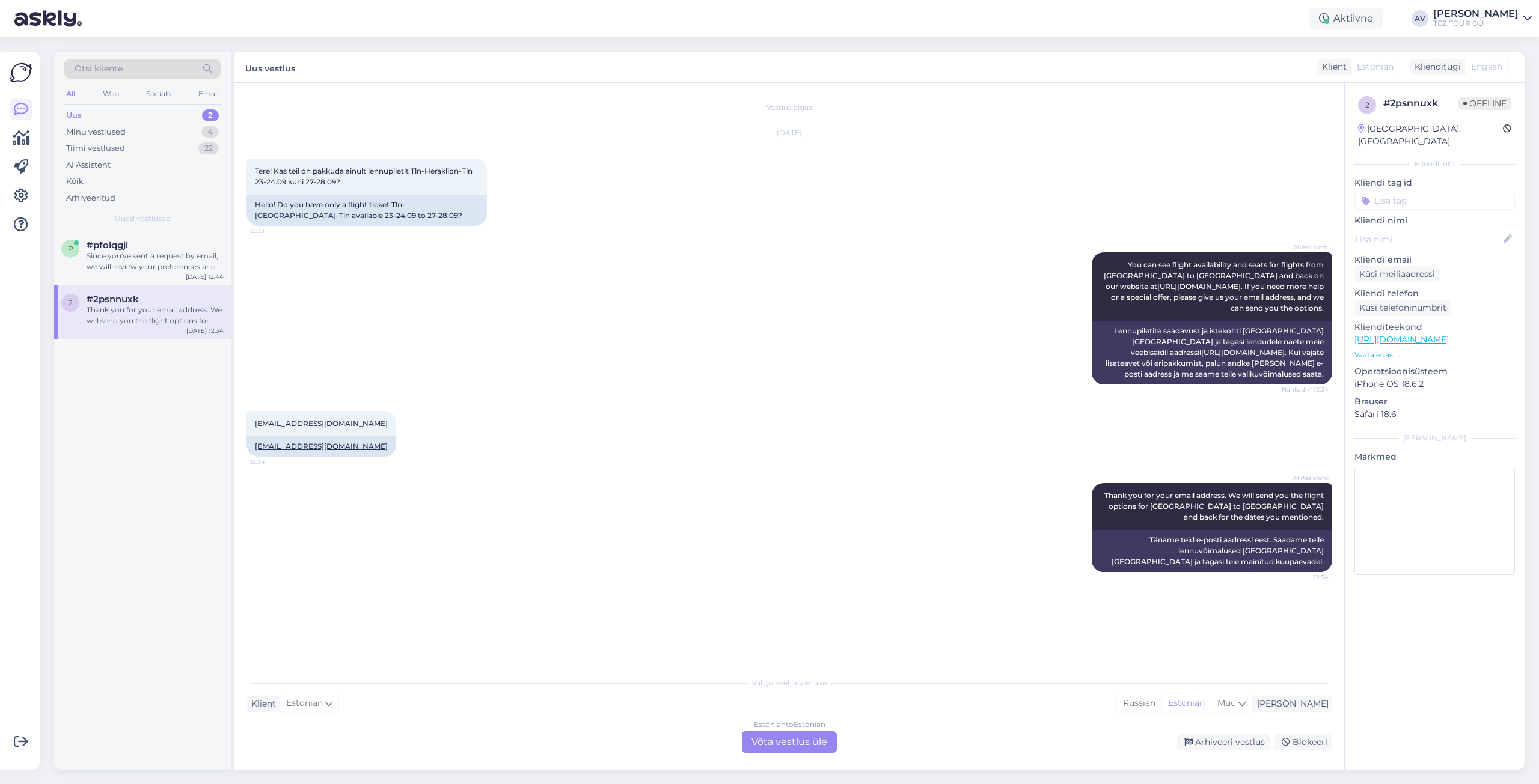
click at [800, 739] on div "Estonian to Estonian Võta vestlus üle" at bounding box center [790, 742] width 95 height 22
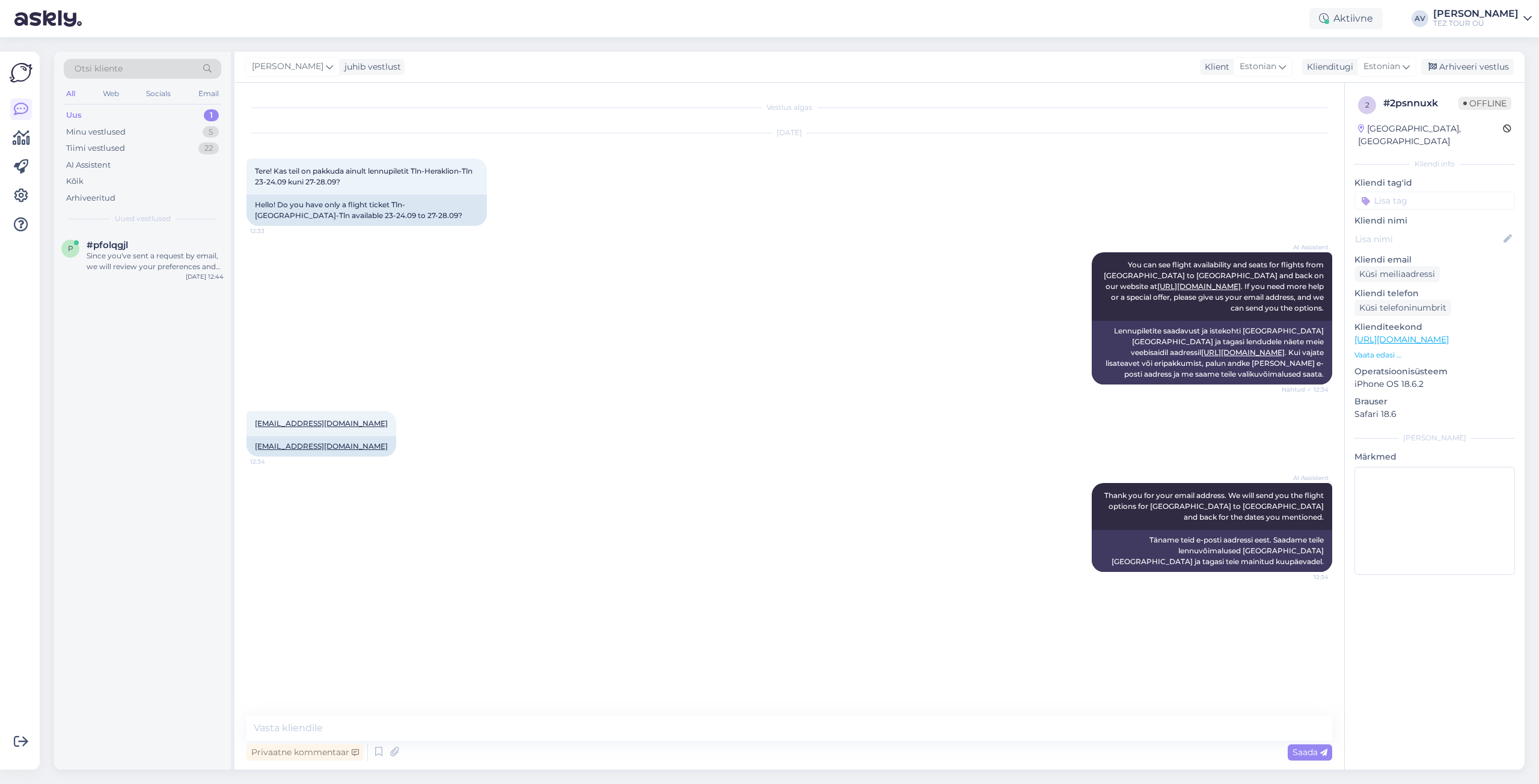
click at [1390, 192] on input at bounding box center [1435, 201] width 161 height 18
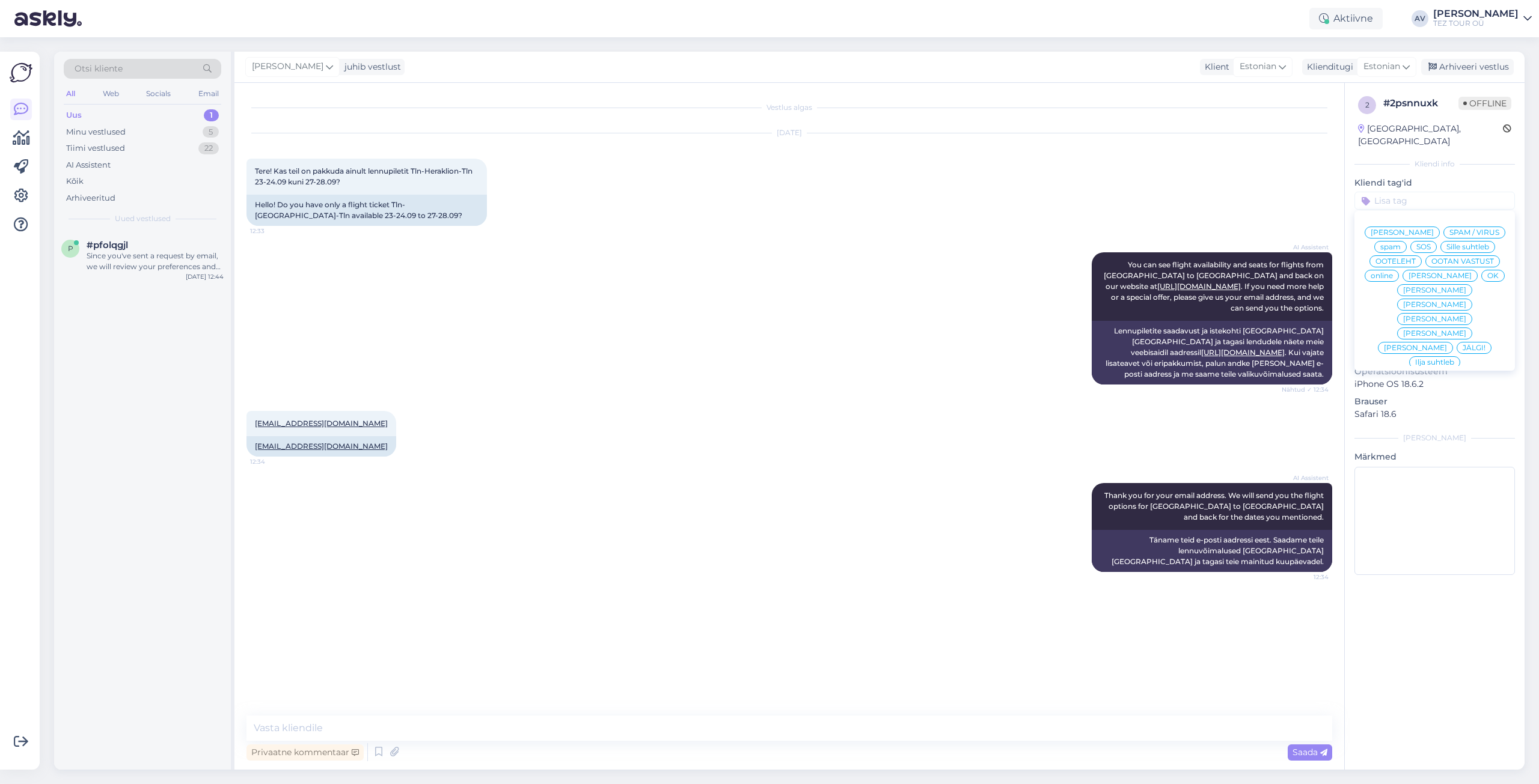
click at [1414, 445] on span "Alla suhtleb" at bounding box center [1435, 449] width 42 height 7
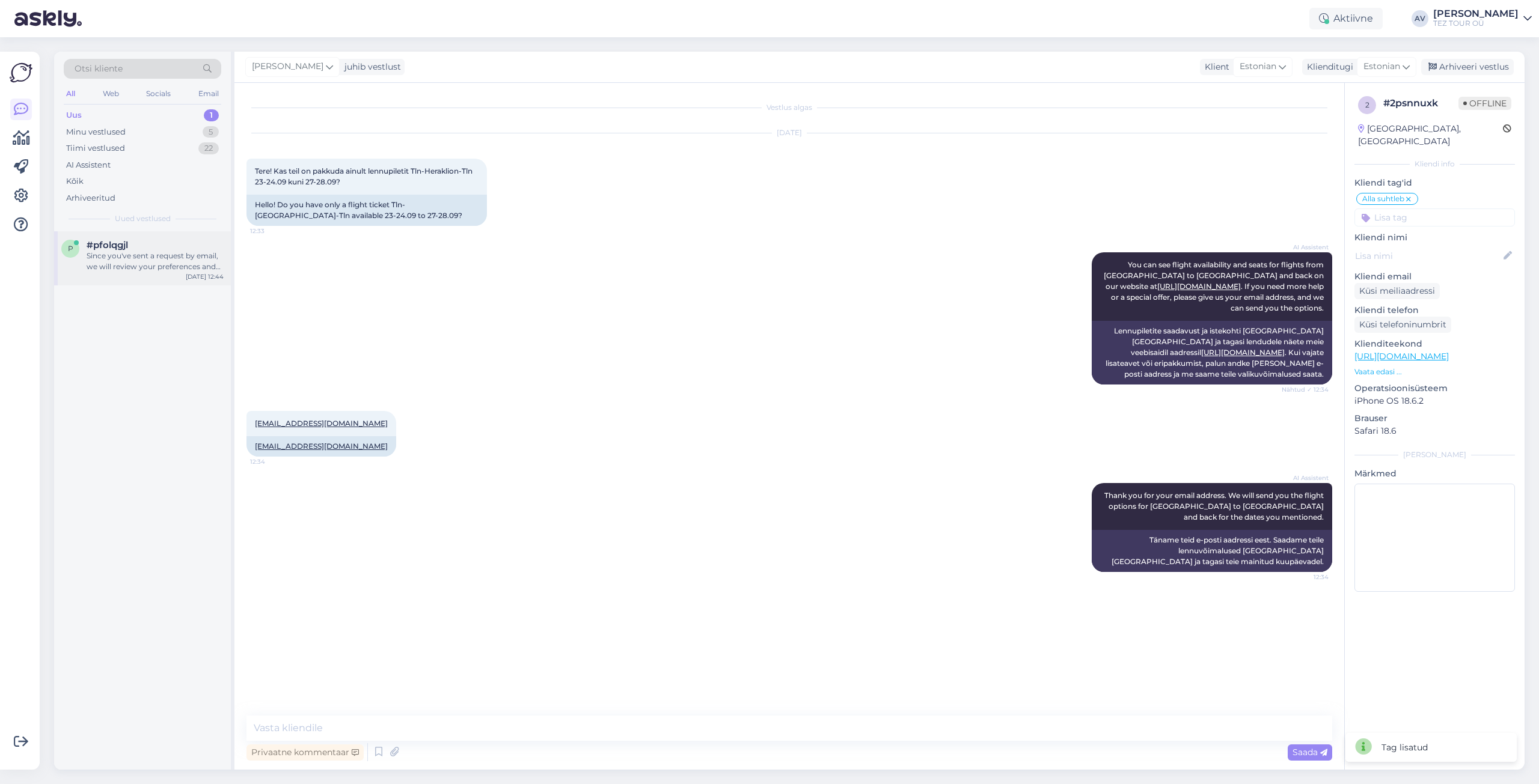
click at [153, 263] on div "Since you've sent a request by email, we will review your preferences and send …" at bounding box center [156, 261] width 137 height 22
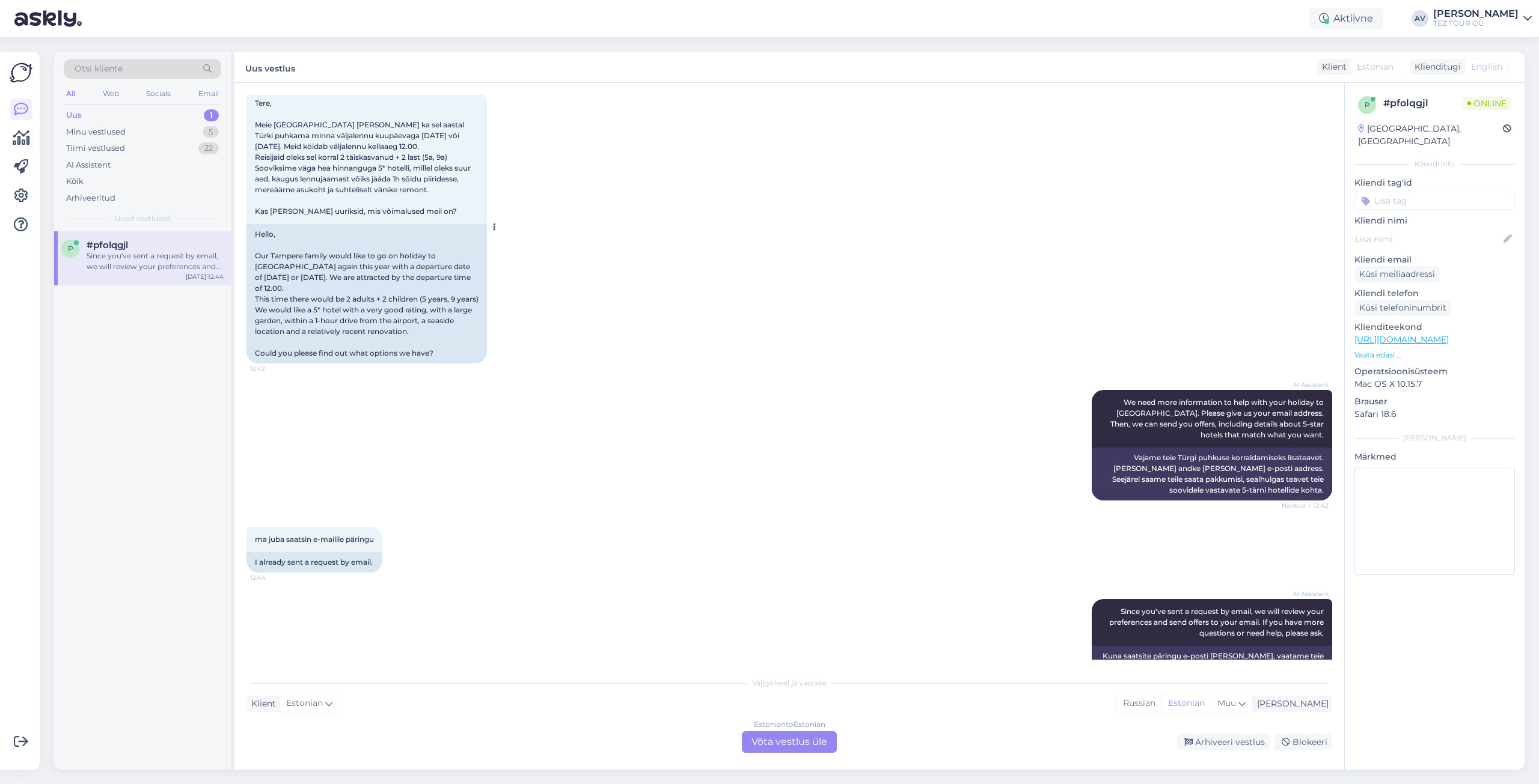
scroll to position [109, 0]
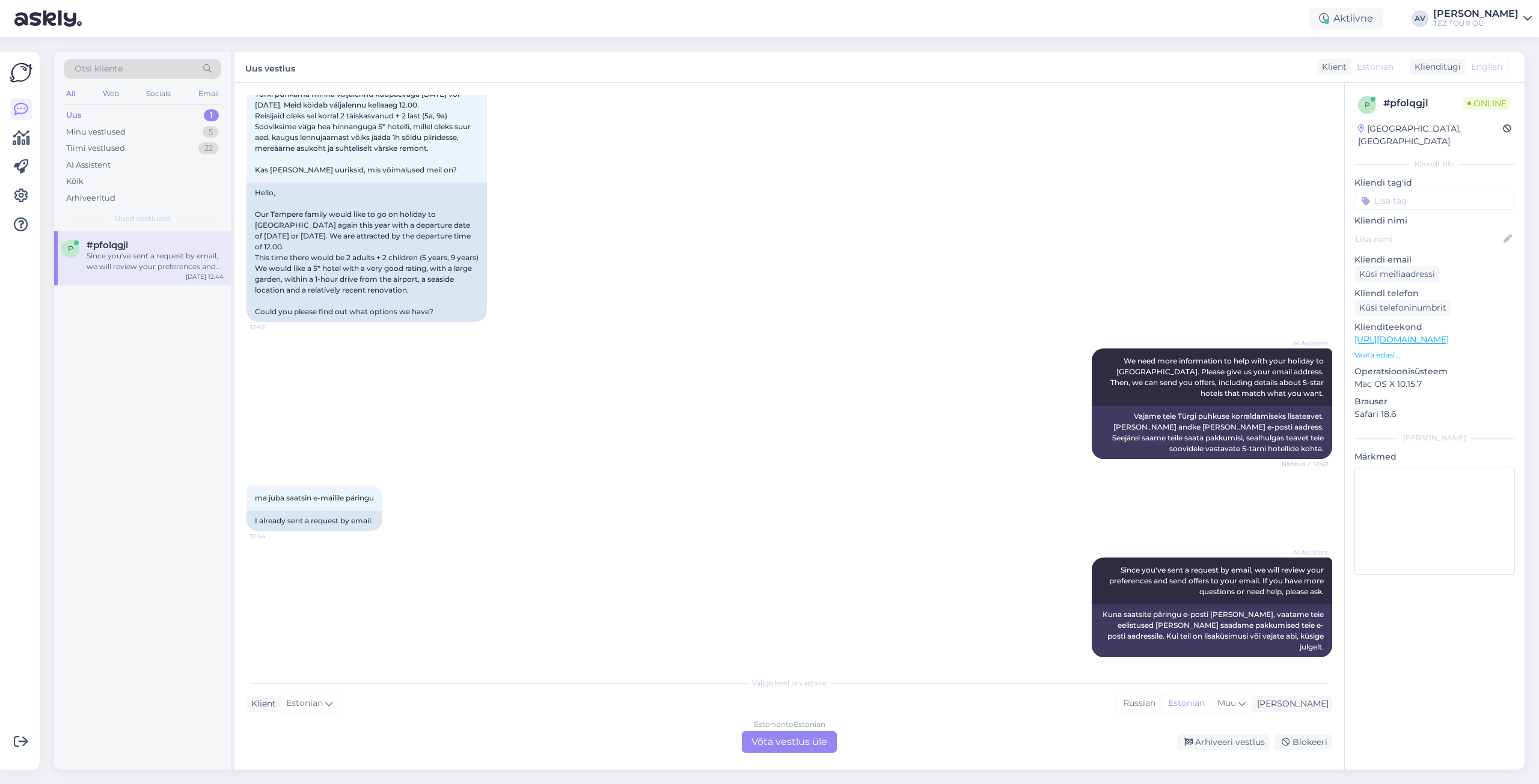
click at [777, 739] on div "Estonian to Estonian Võta vestlus üle" at bounding box center [790, 742] width 95 height 22
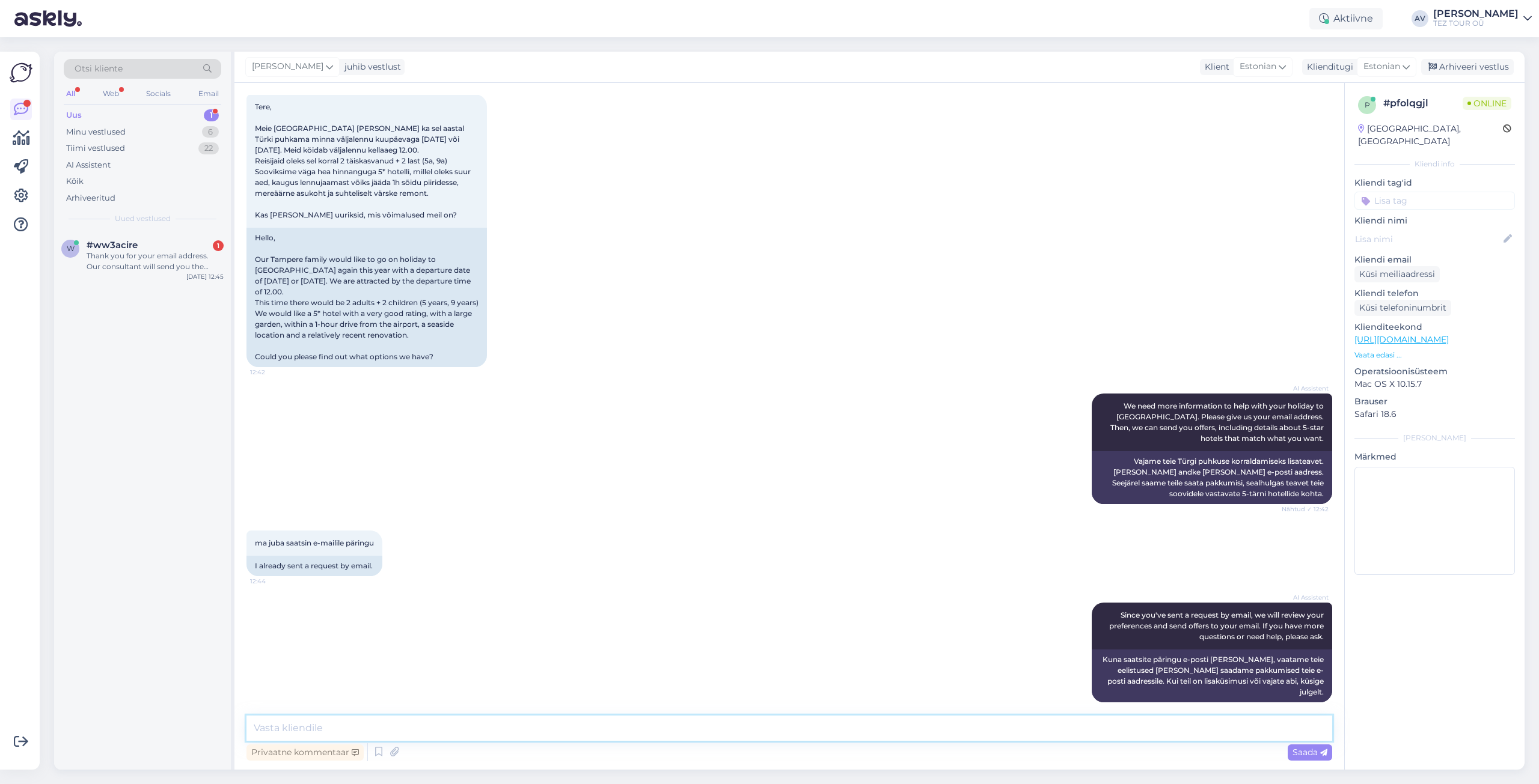
click at [466, 722] on textarea at bounding box center [789, 728] width 1085 height 26
type textarea "T"
type textarea "Aitäh!"
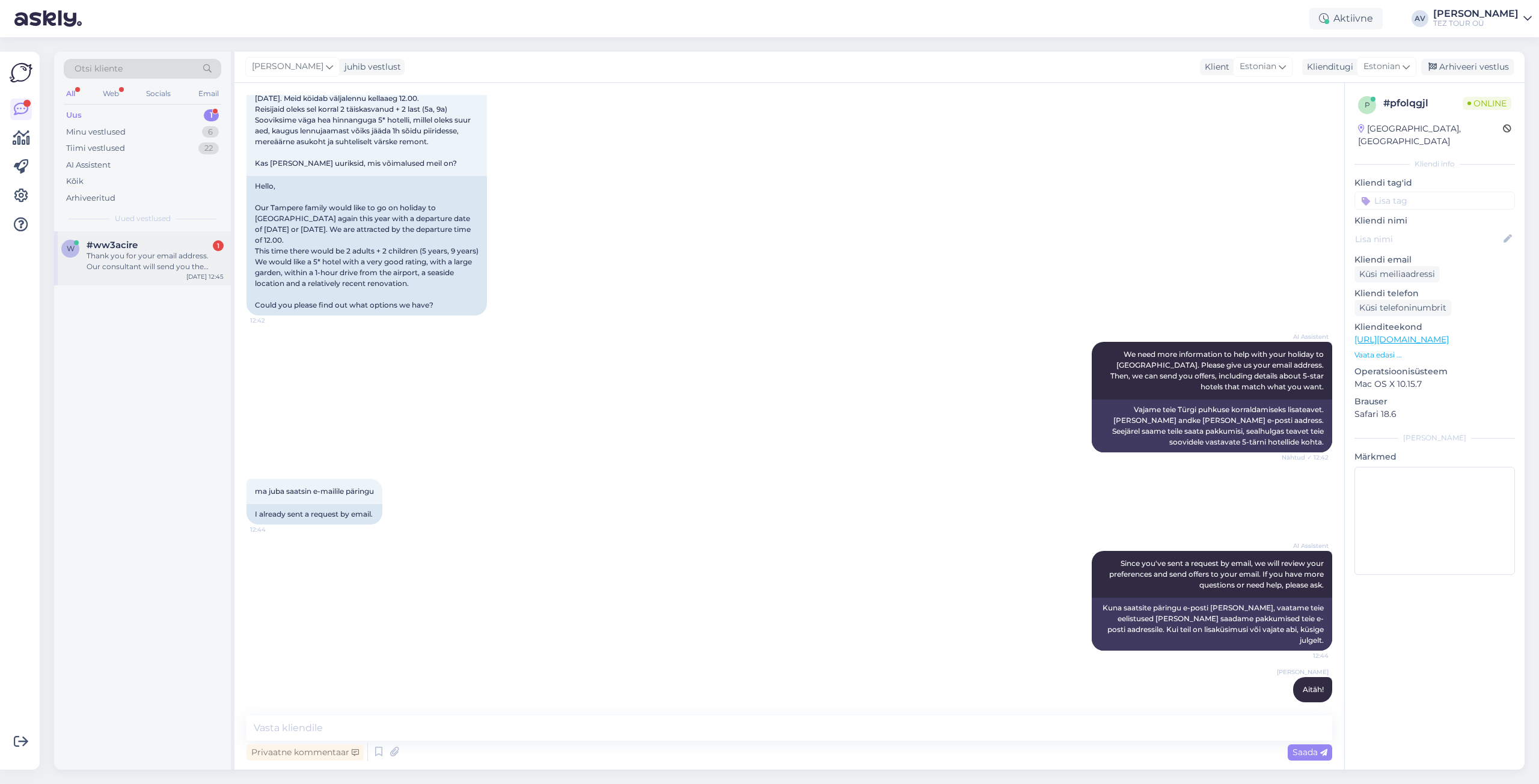
click at [89, 263] on div "Thank you for your email address. Our consultant will send you the offers for y…" at bounding box center [156, 261] width 137 height 22
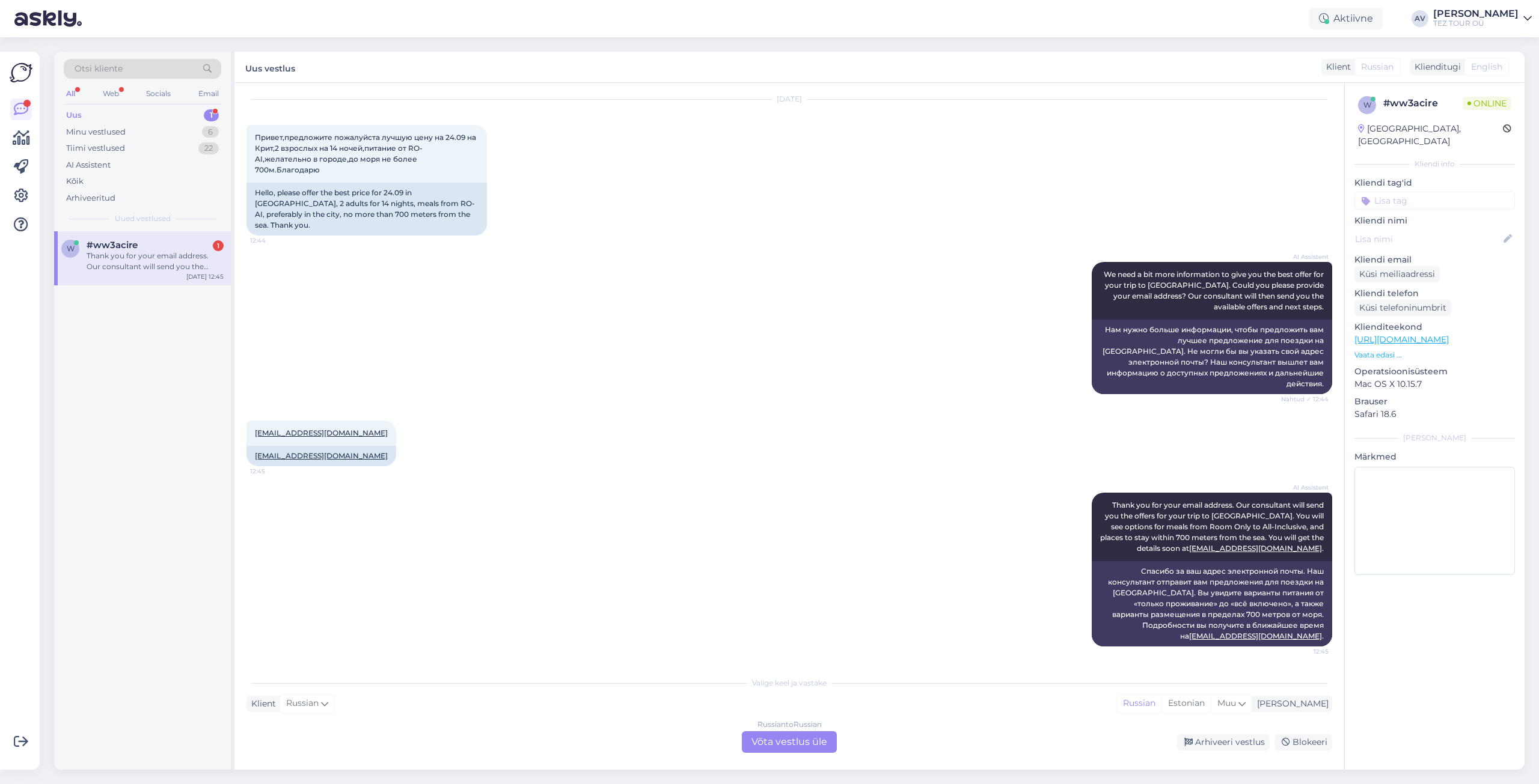
scroll to position [1, 0]
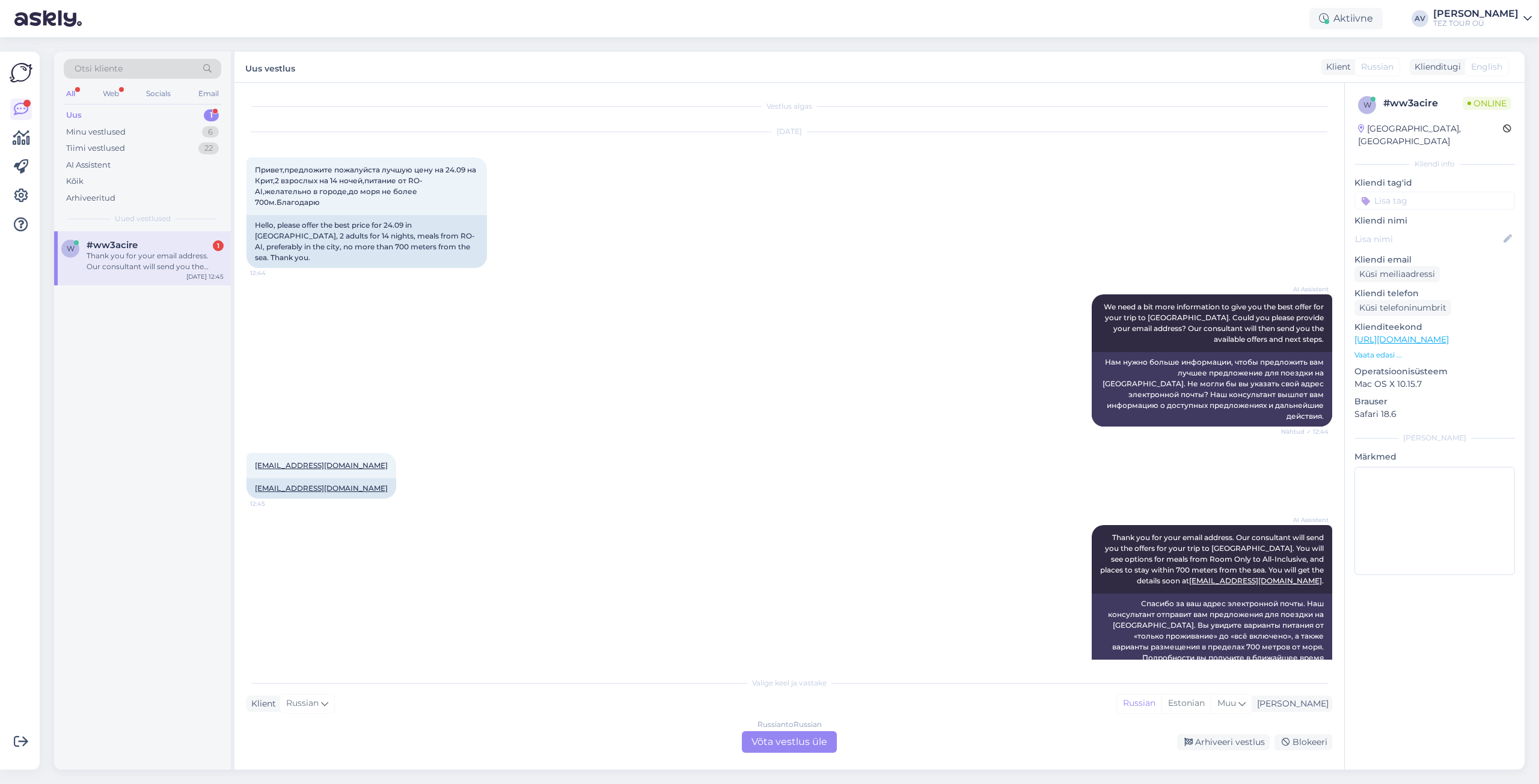
click at [760, 739] on div "Russian to Russian Võta vestlus üle" at bounding box center [790, 742] width 95 height 22
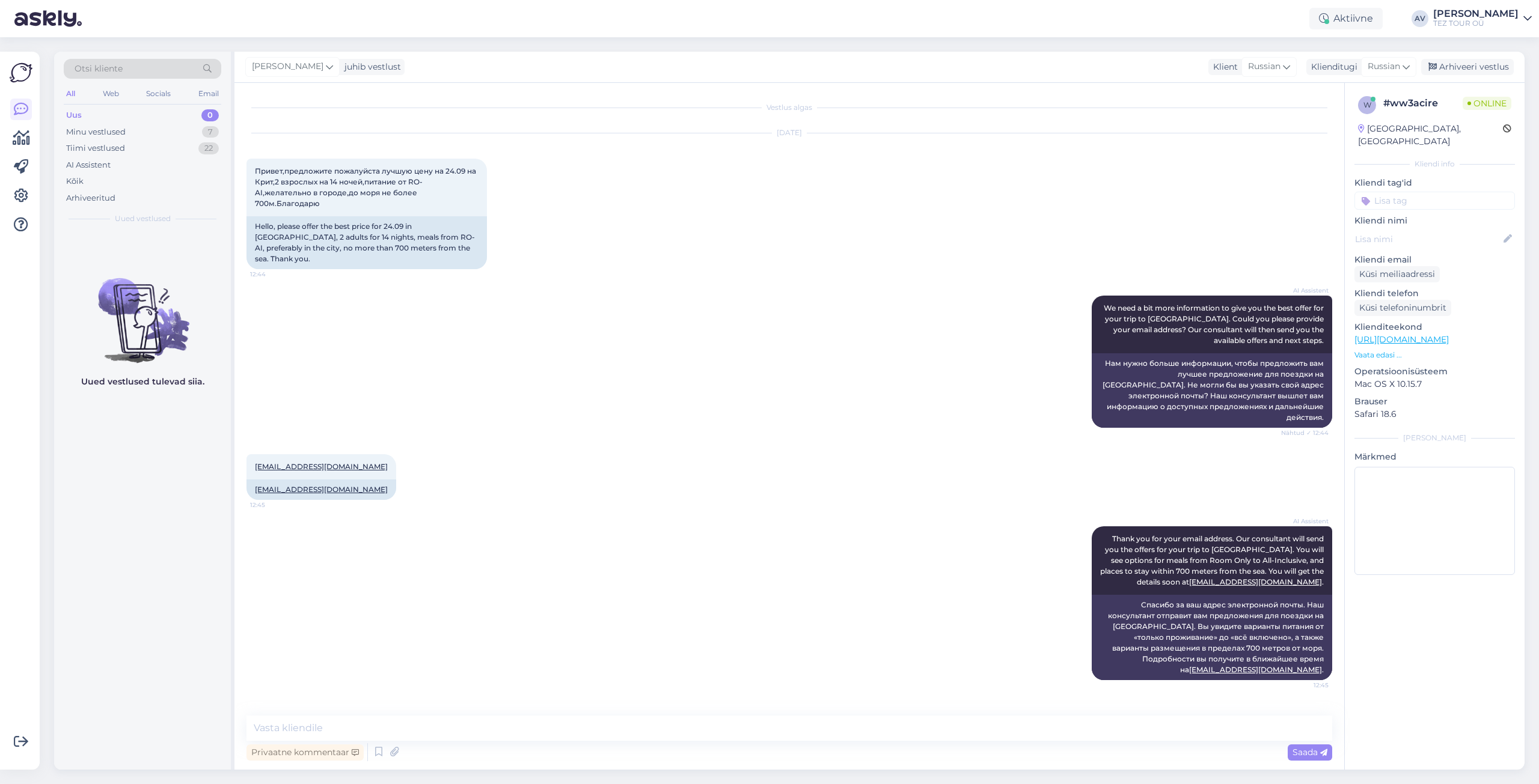
click at [1400, 192] on input at bounding box center [1435, 201] width 161 height 18
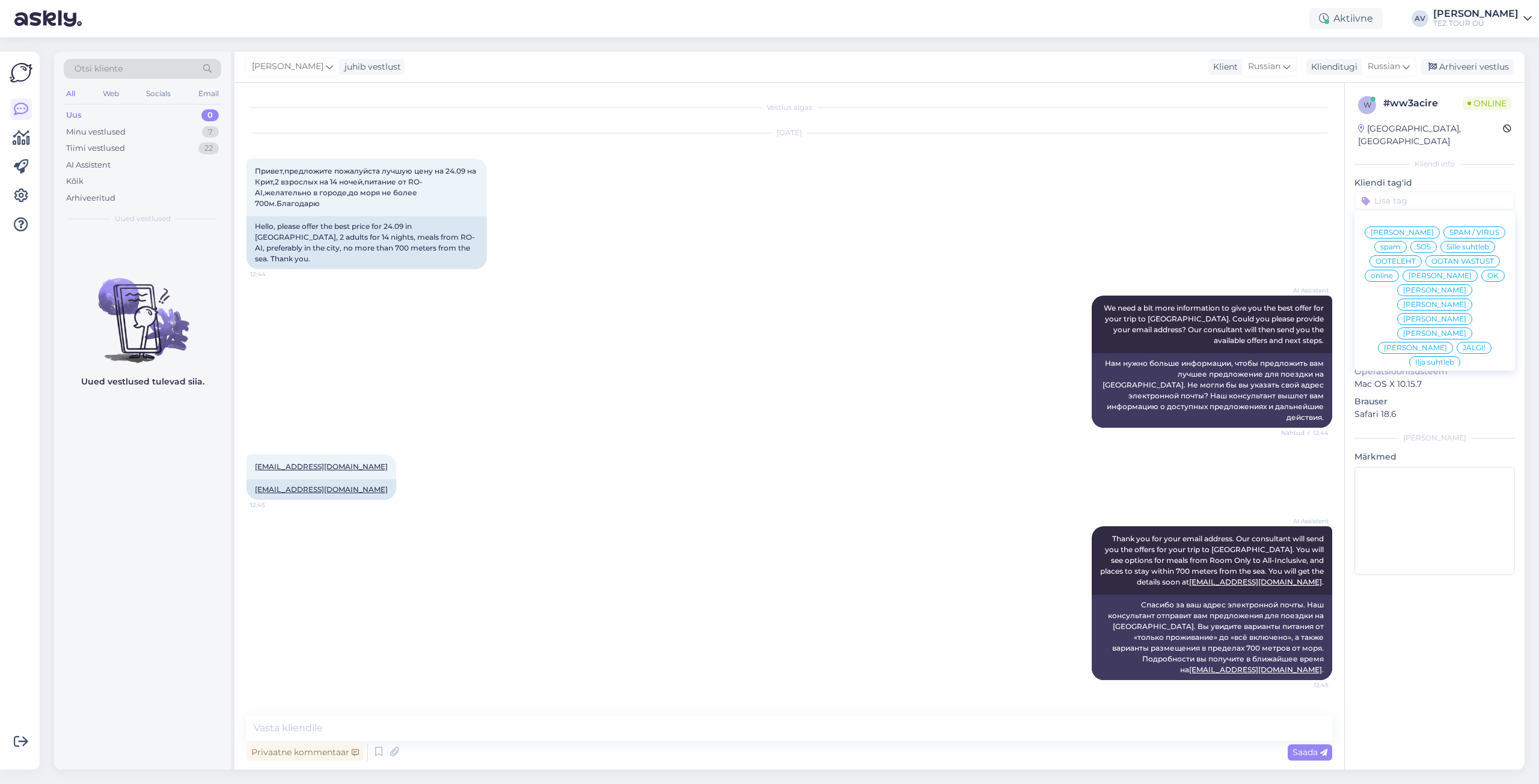
click at [1418, 445] on span "Alla suhtleb" at bounding box center [1435, 449] width 42 height 7
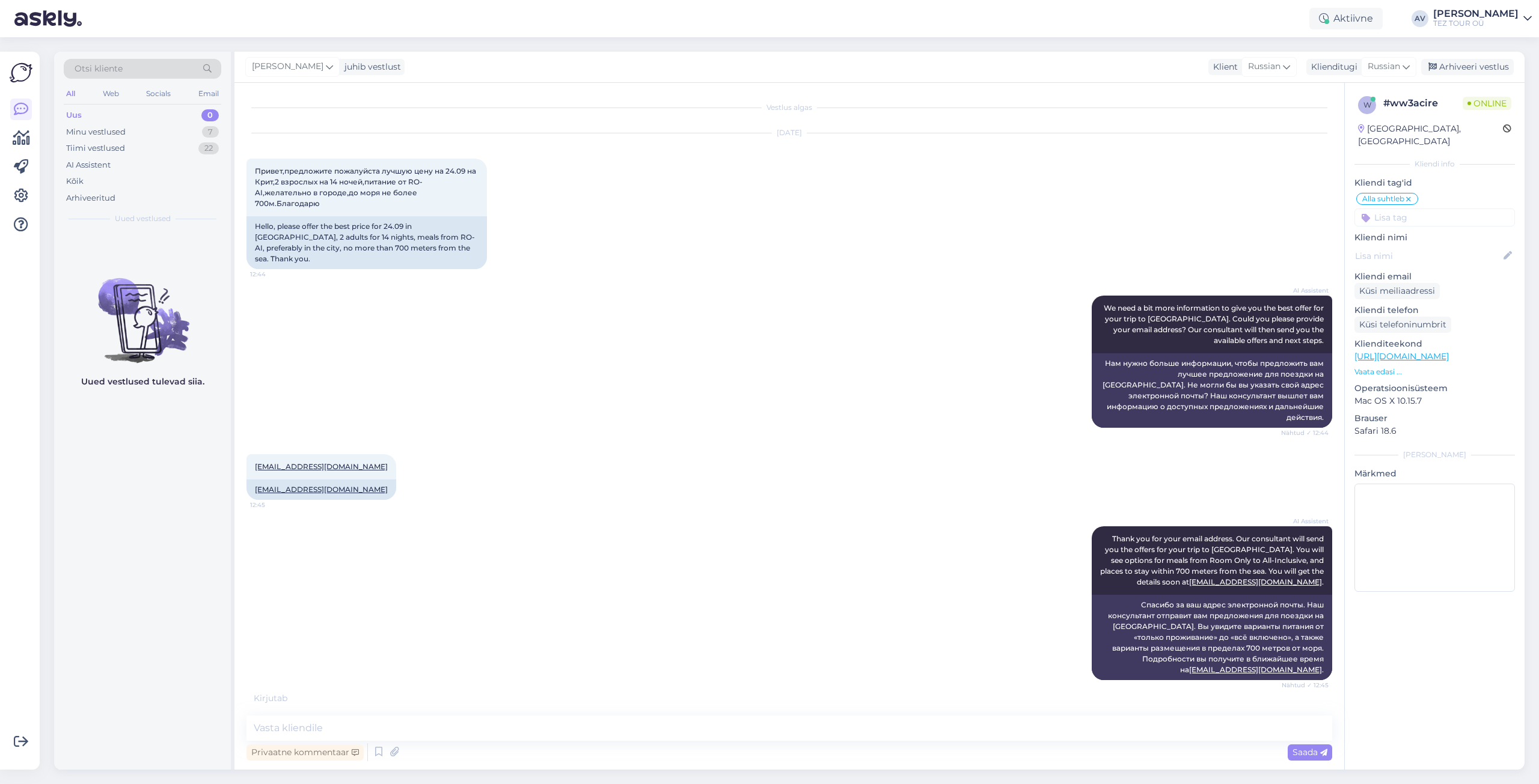
scroll to position [8, 0]
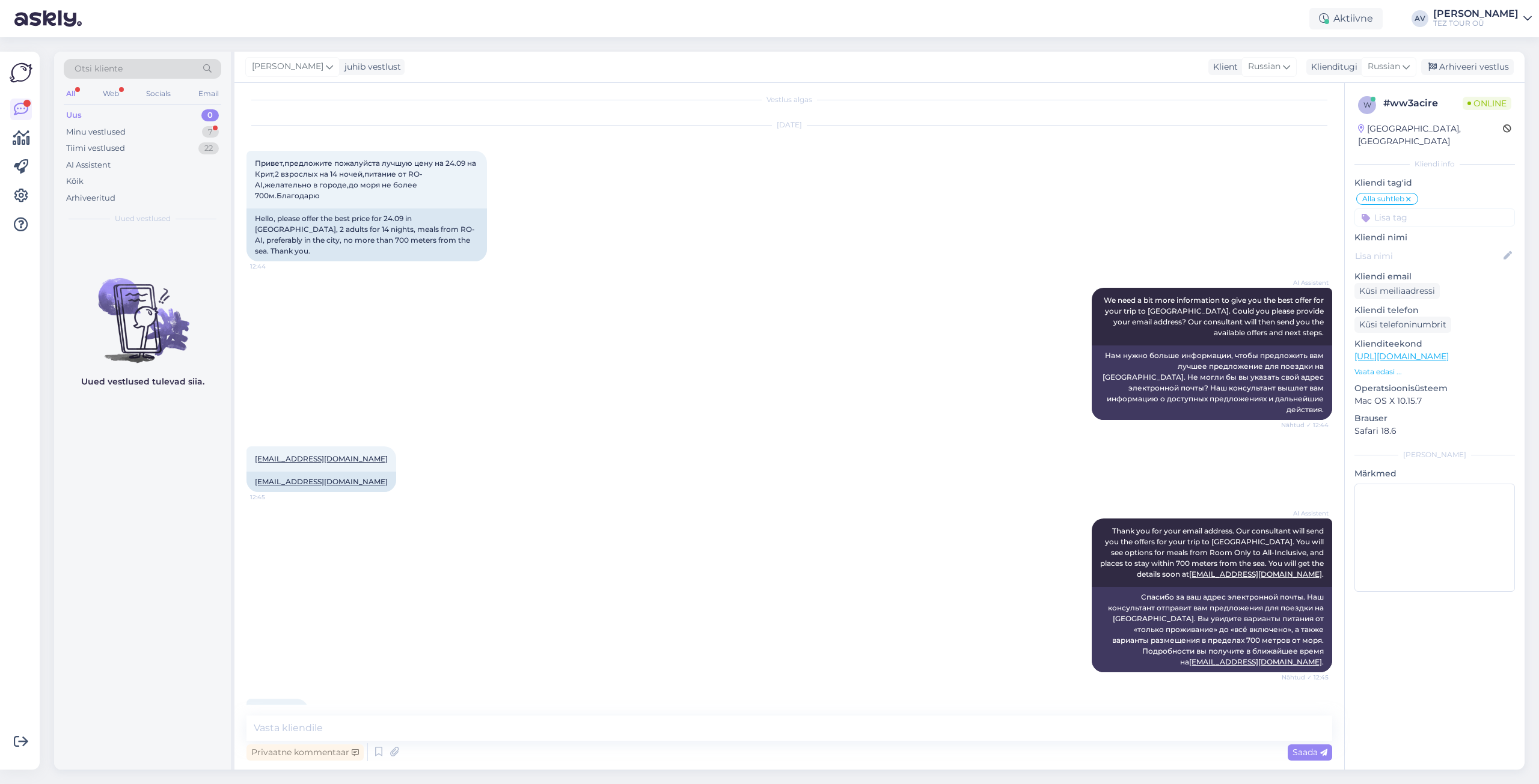
click at [1096, 714] on div "Vestlus algas [DATE] Привет,предложите пожалуйста лучшую цену на 24.09 на Крит,…" at bounding box center [789, 426] width 1110 height 687
drag, startPoint x: 245, startPoint y: 129, endPoint x: 343, endPoint y: 139, distance: 98.5
click at [343, 139] on div "Vestlus algas [DATE] Привет,предложите пожалуйста лучшую цену на 24.09 на Крит,…" at bounding box center [789, 426] width 1110 height 687
click at [778, 729] on textarea at bounding box center [789, 728] width 1085 height 26
type textarea "Добрый день. Предложение выслано на почту."
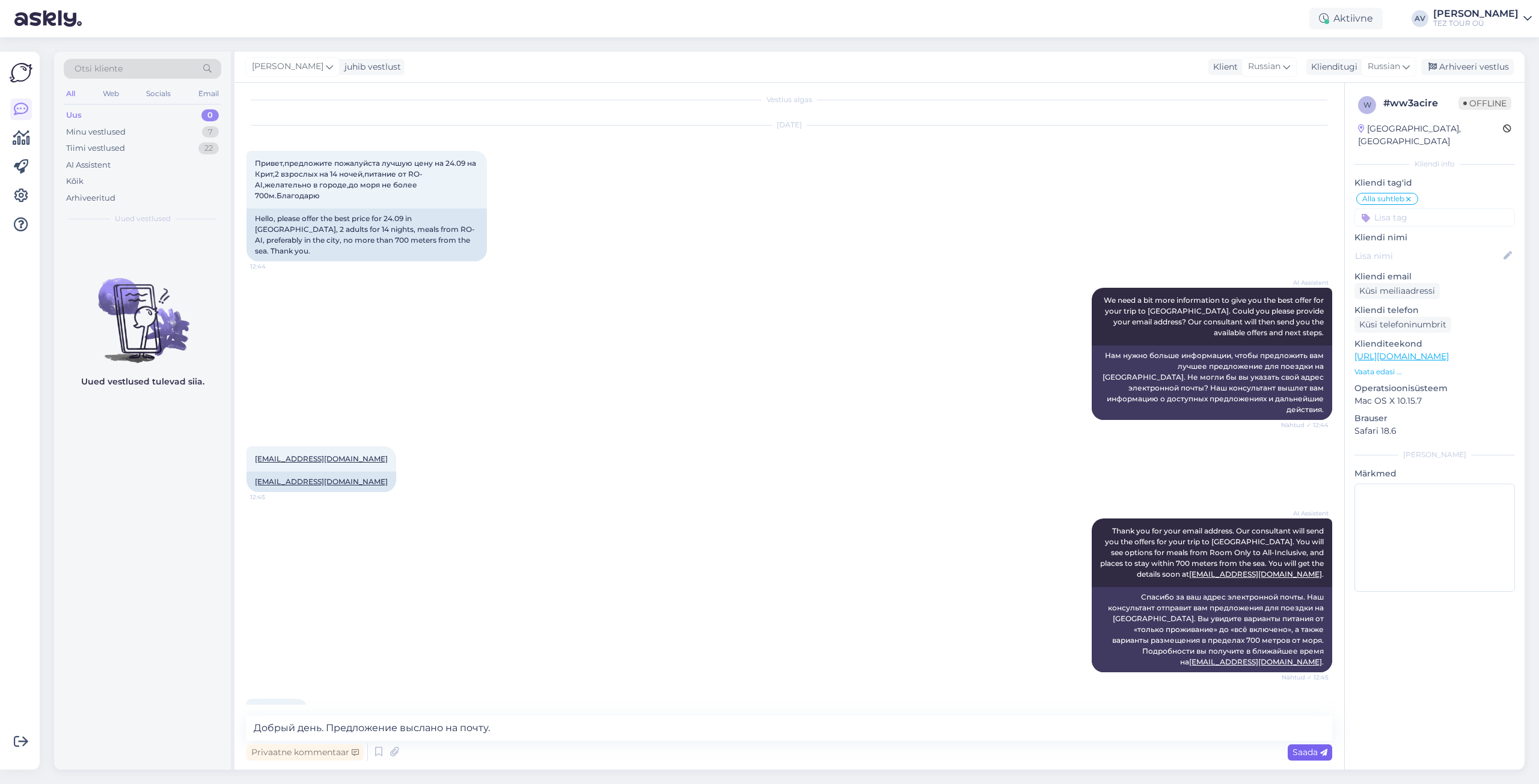
click at [1324, 748] on span "Saada" at bounding box center [1310, 752] width 35 height 11
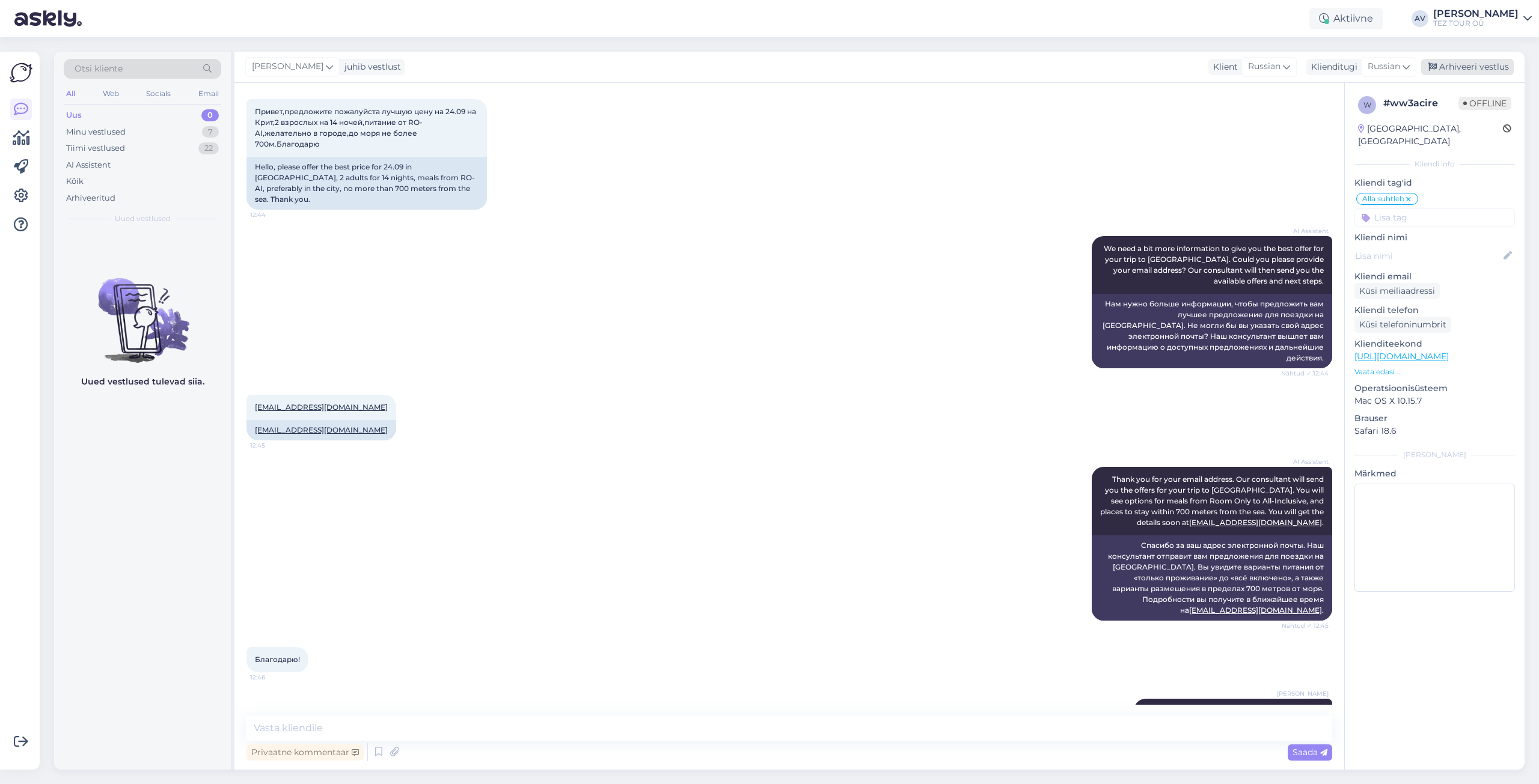
click at [1489, 63] on div "Arhiveeri vestlus" at bounding box center [1467, 67] width 93 height 16
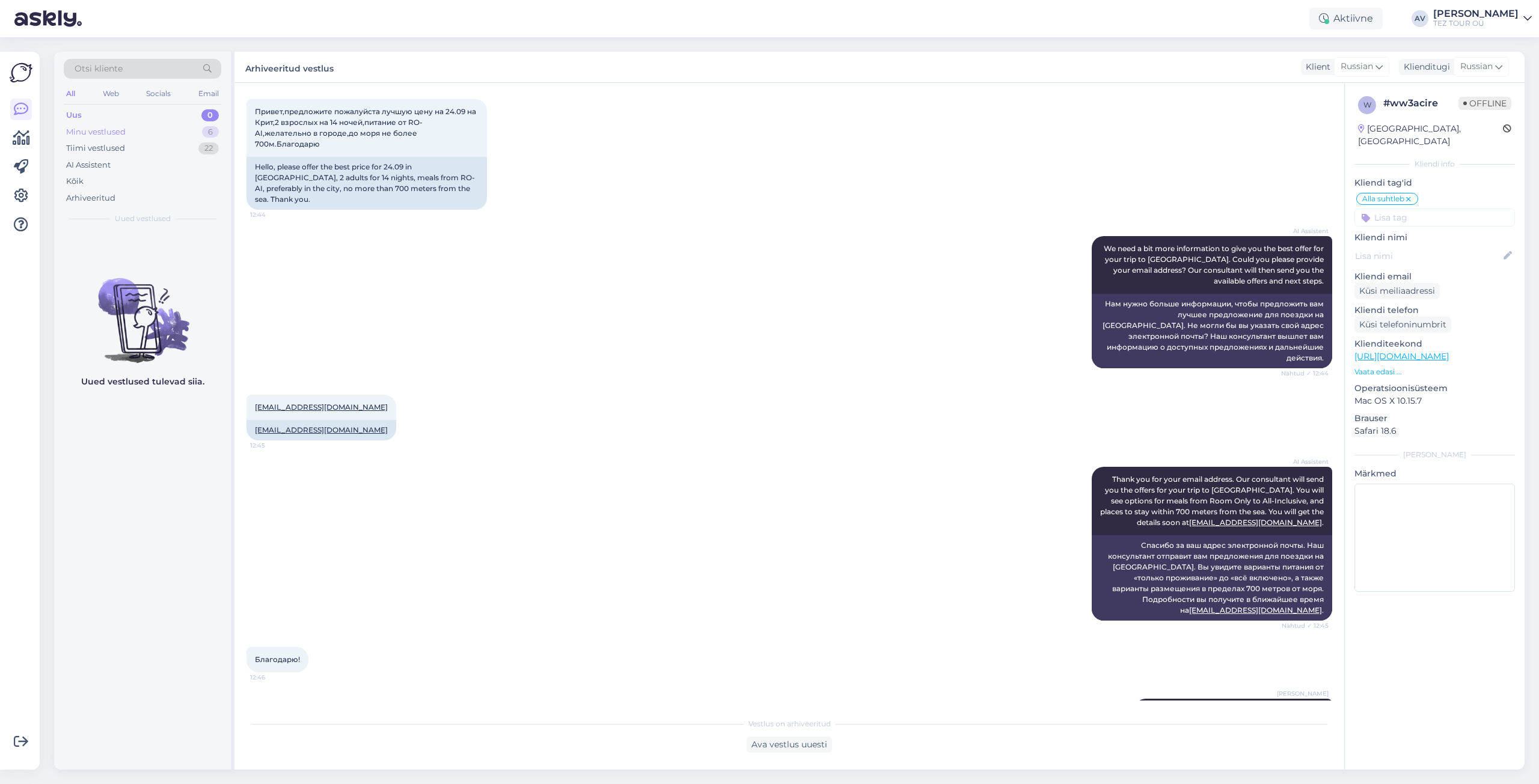
click at [145, 130] on div "Minu vestlused 6" at bounding box center [142, 132] width 158 height 17
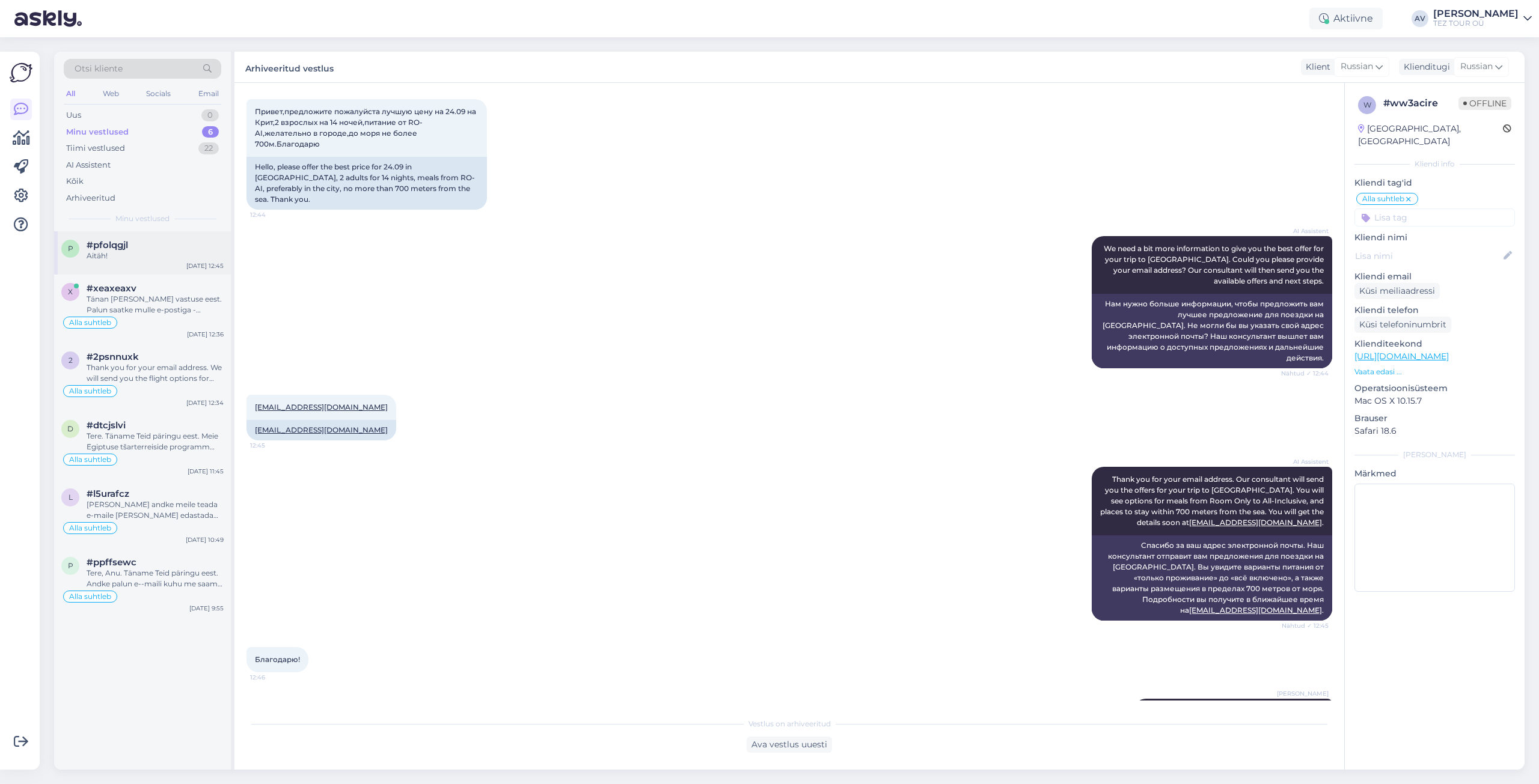
click at [121, 258] on div "Aitäh!" at bounding box center [156, 255] width 137 height 11
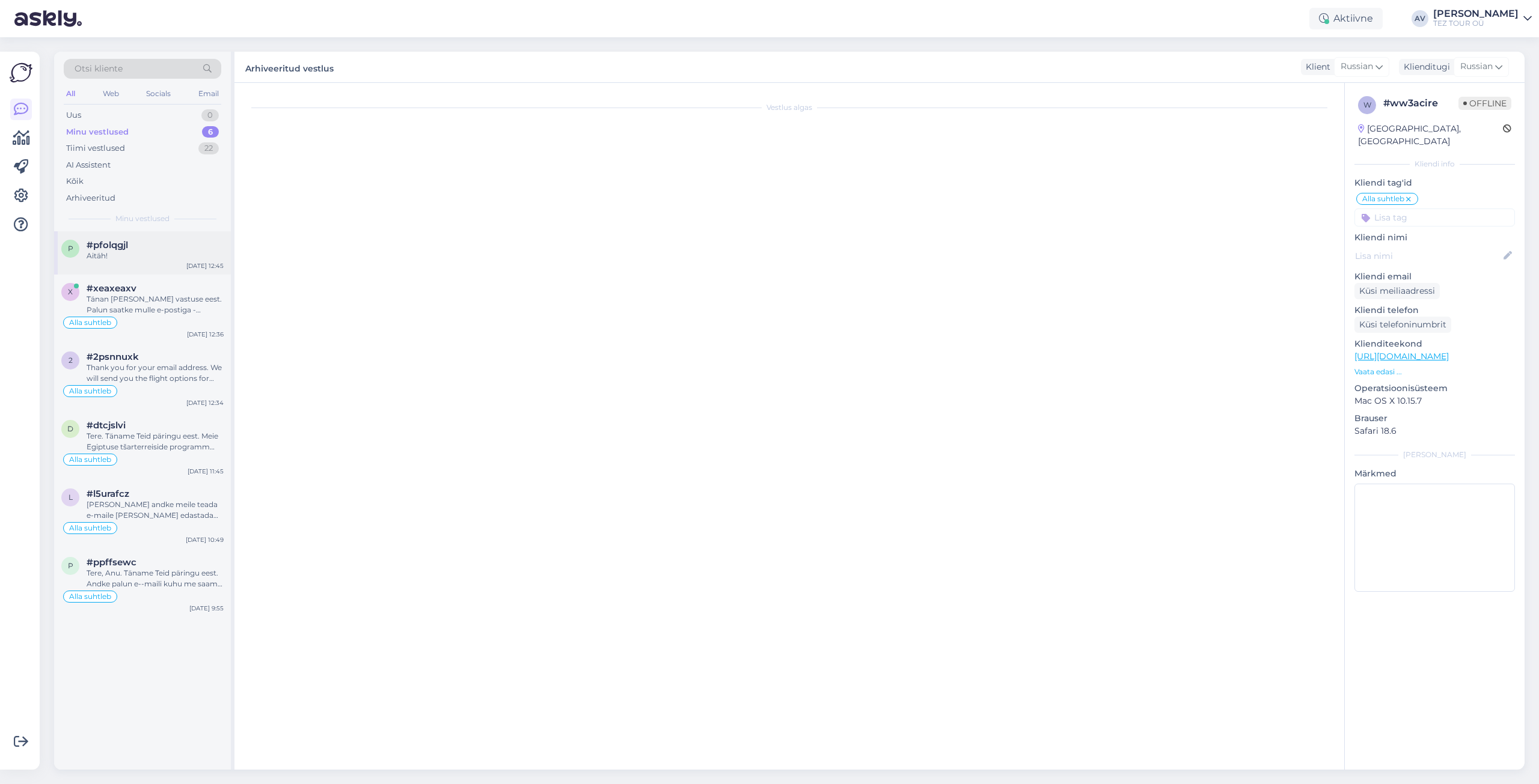
scroll to position [116, 0]
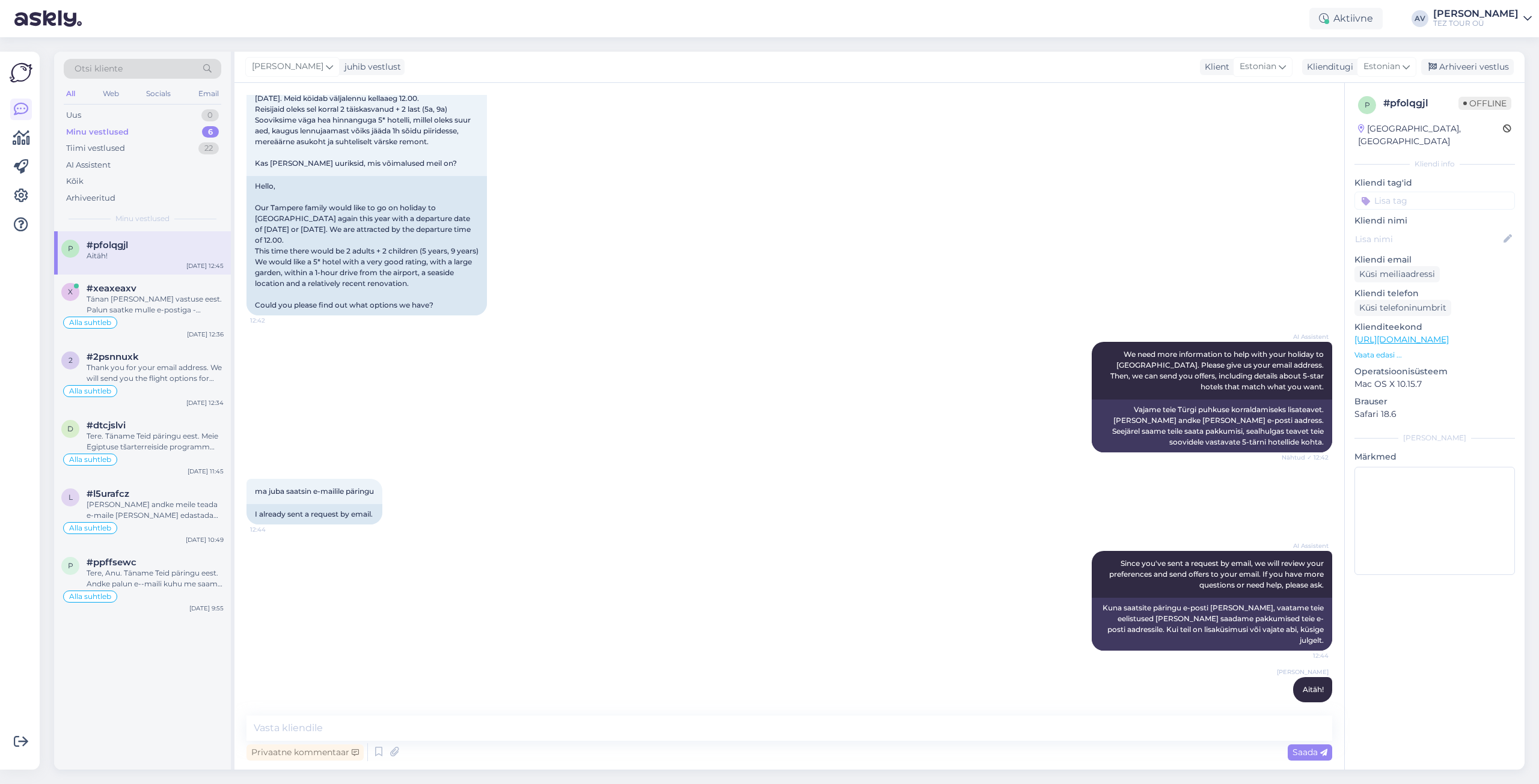
click at [1392, 192] on input at bounding box center [1435, 201] width 161 height 18
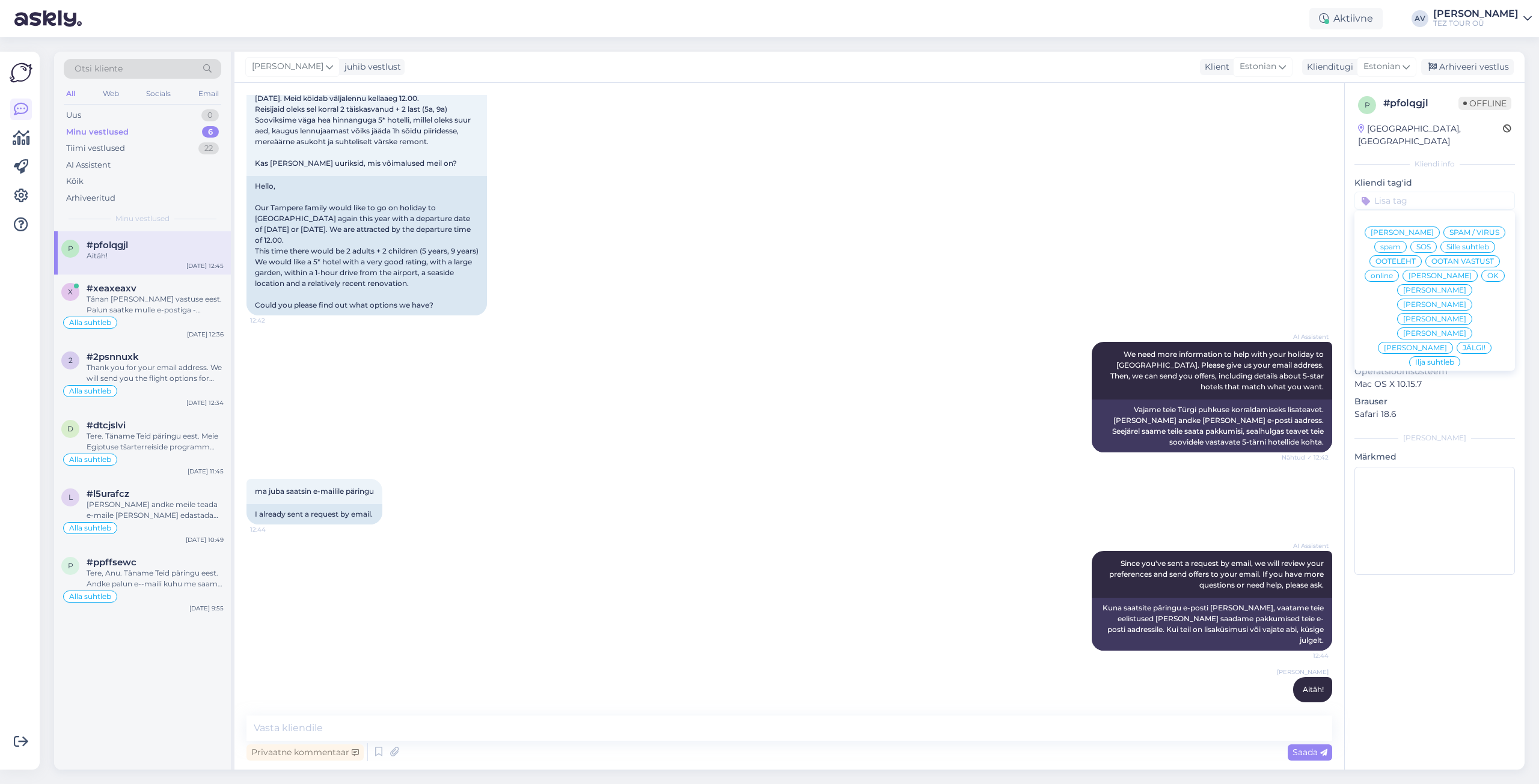
click at [1414, 445] on span "Alla suhtleb" at bounding box center [1435, 449] width 42 height 7
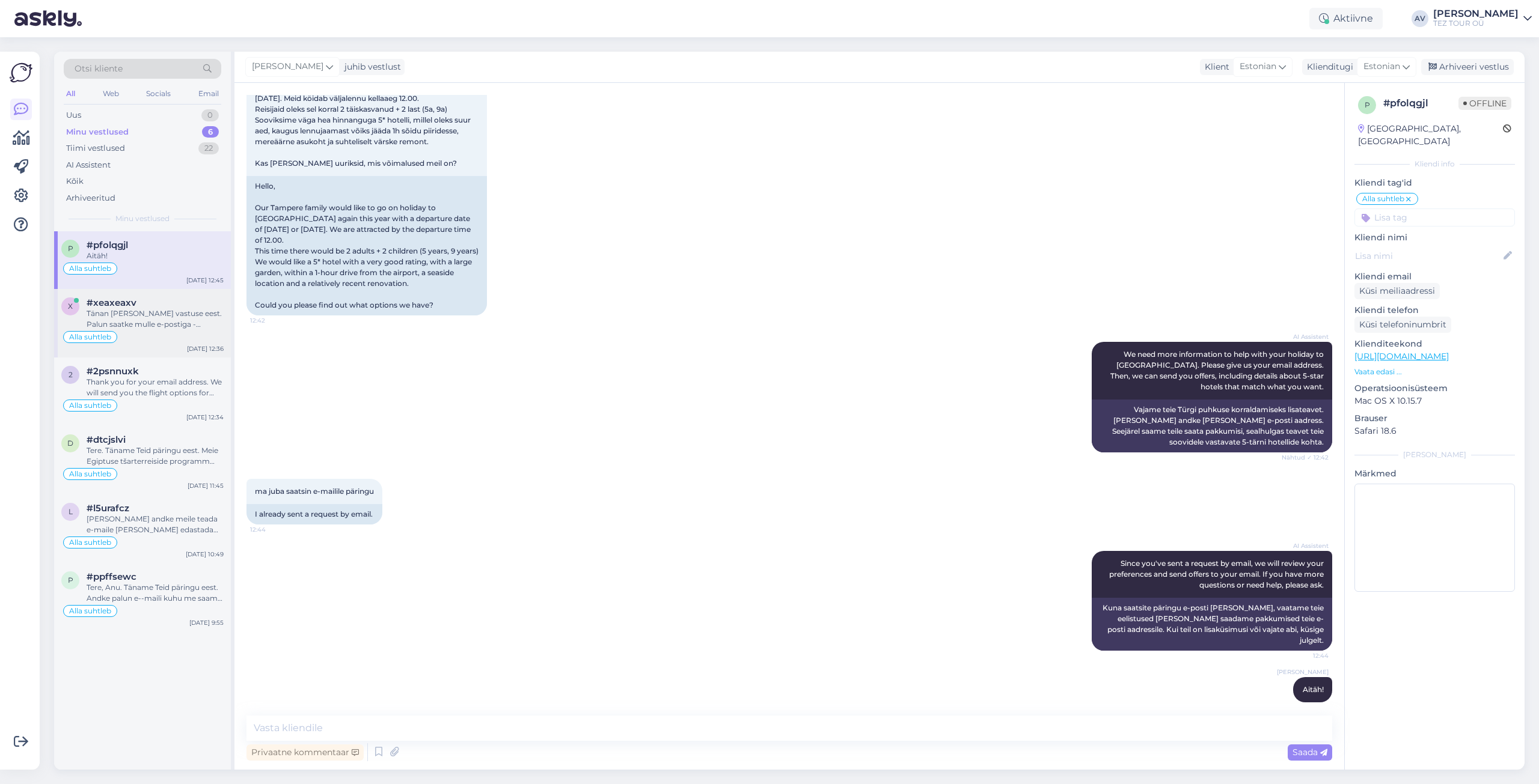
click at [175, 309] on div "Tänan [PERSON_NAME] vastuse eest. Palun saatke mulle e-postiga - alla@teztour.e…" at bounding box center [156, 319] width 137 height 22
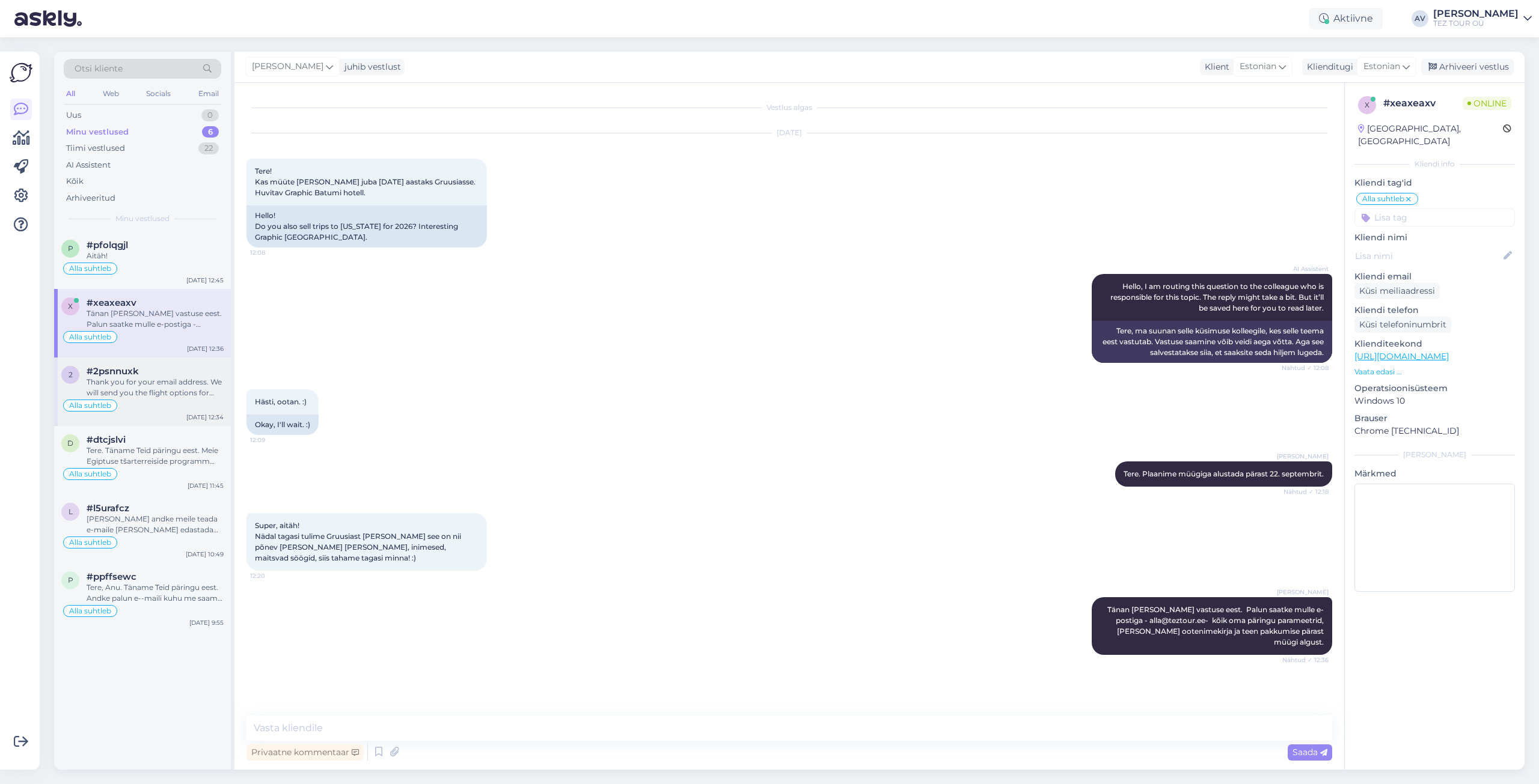
click at [162, 382] on div "Thank you for your email address. We will send you the flight options for [GEOG…" at bounding box center [156, 388] width 137 height 22
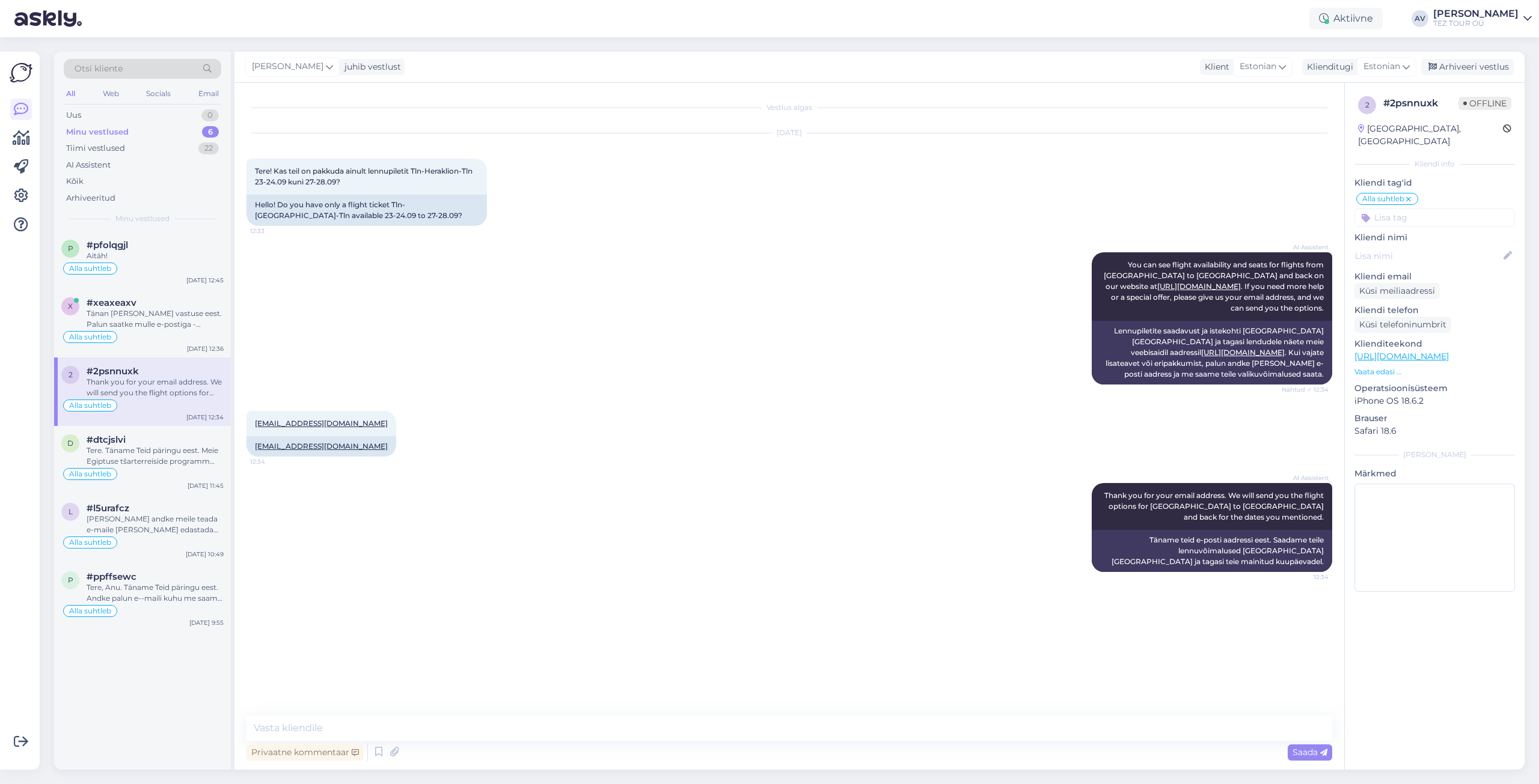
drag, startPoint x: 1122, startPoint y: 680, endPoint x: 1111, endPoint y: 677, distance: 11.4
click at [1122, 680] on div "Vestlus algas [DATE] Tere! Kas teil on pakkuda ainult lennupiletit Tln-Heraklio…" at bounding box center [794, 399] width 1096 height 610
click at [549, 728] on textarea at bounding box center [789, 728] width 1085 height 26
type textarea "Добрый день. Предложение выслано на почту."
click at [1463, 64] on div "Arhiveeri vestlus" at bounding box center [1467, 67] width 93 height 16
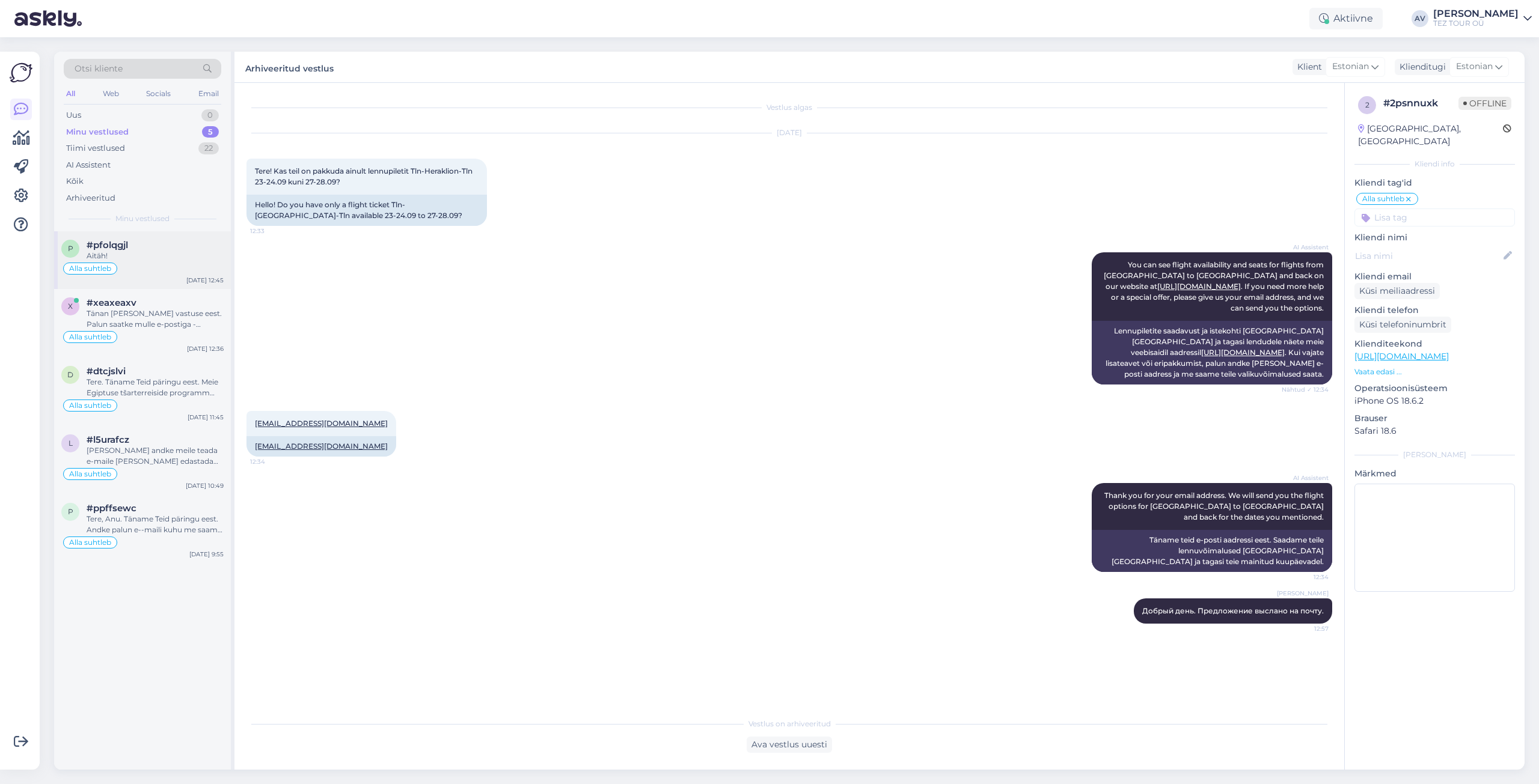
click at [146, 258] on div "Aitäh!" at bounding box center [156, 255] width 137 height 11
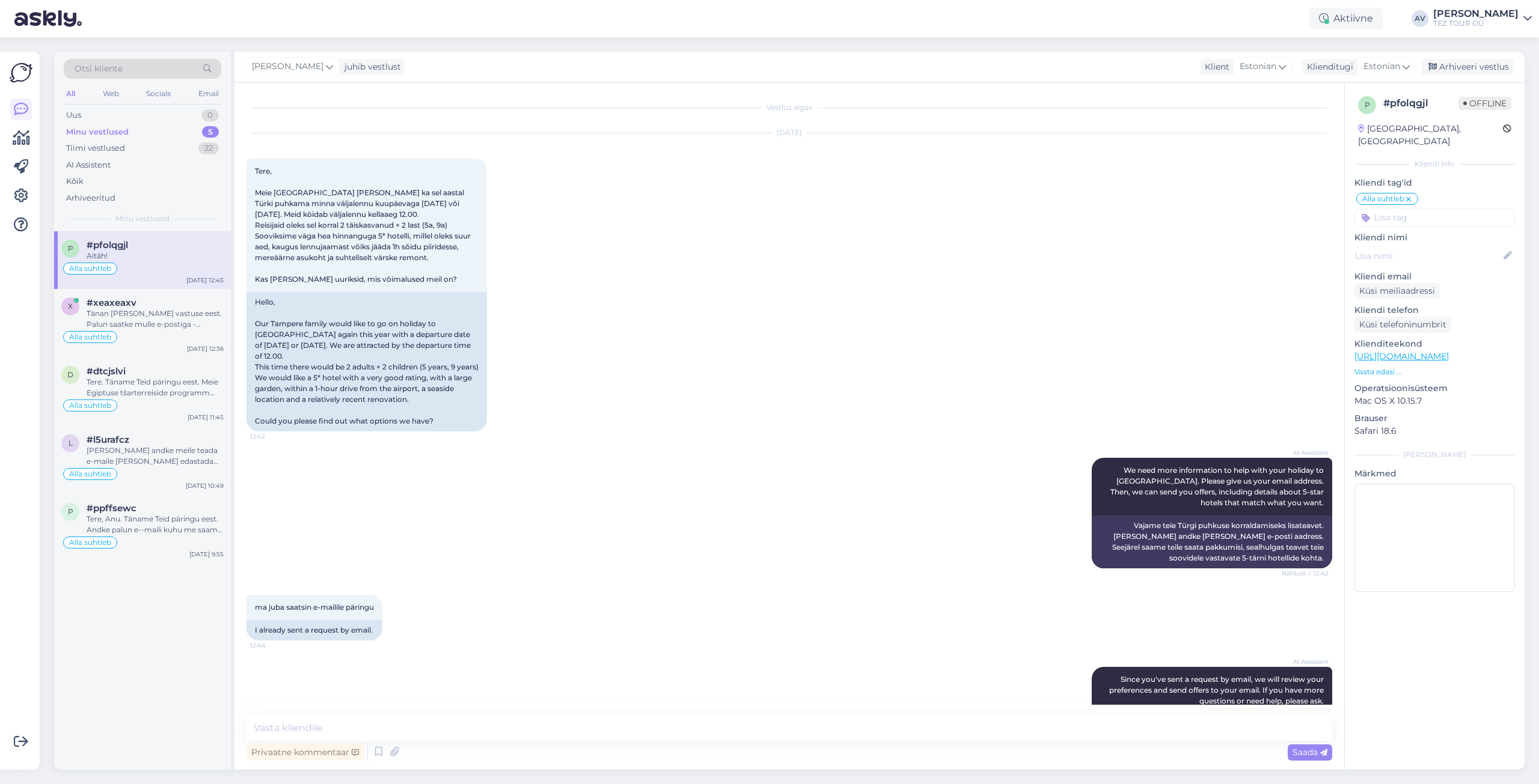
scroll to position [116, 0]
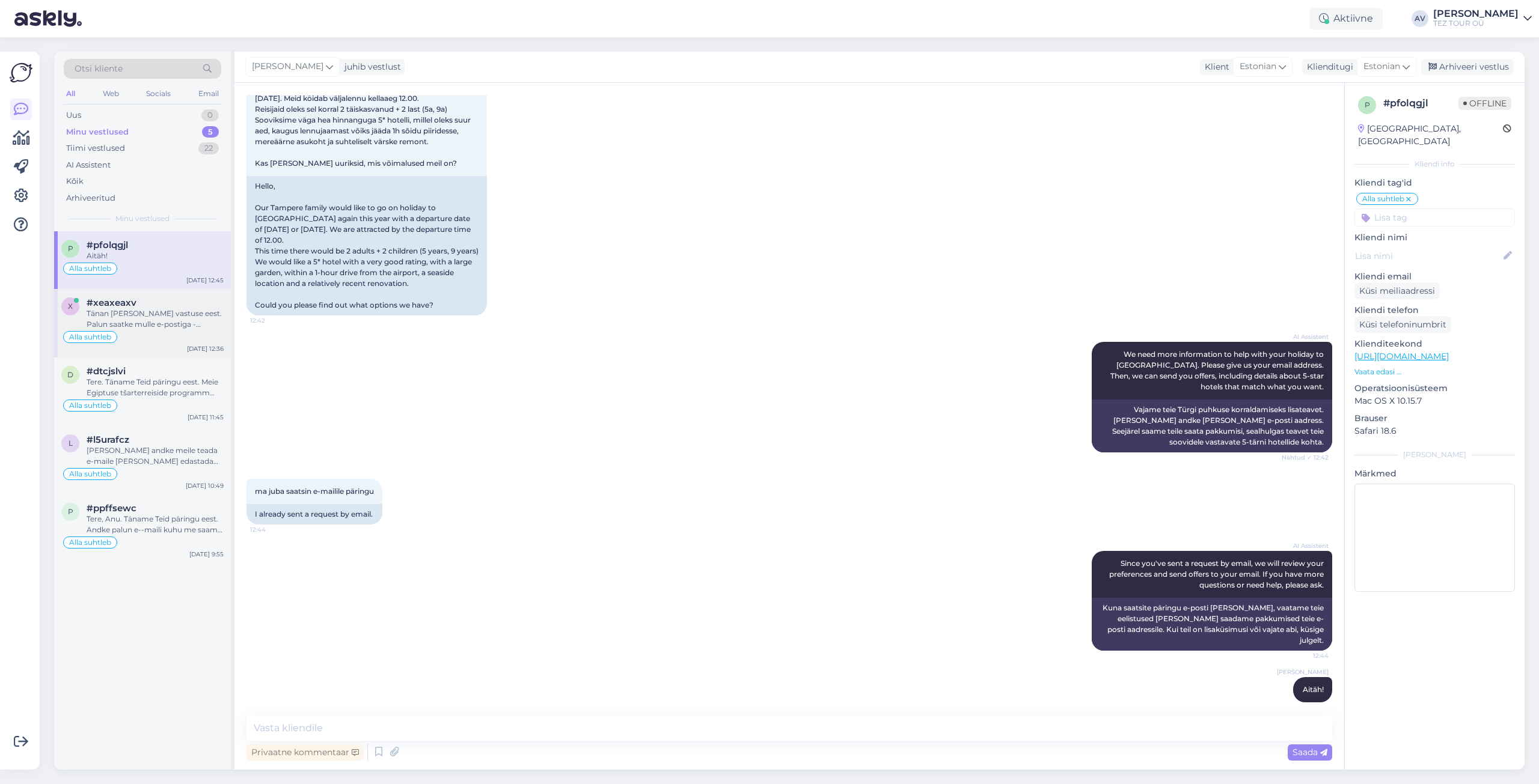
click at [149, 307] on div "#xeaxeaxv" at bounding box center [156, 302] width 137 height 11
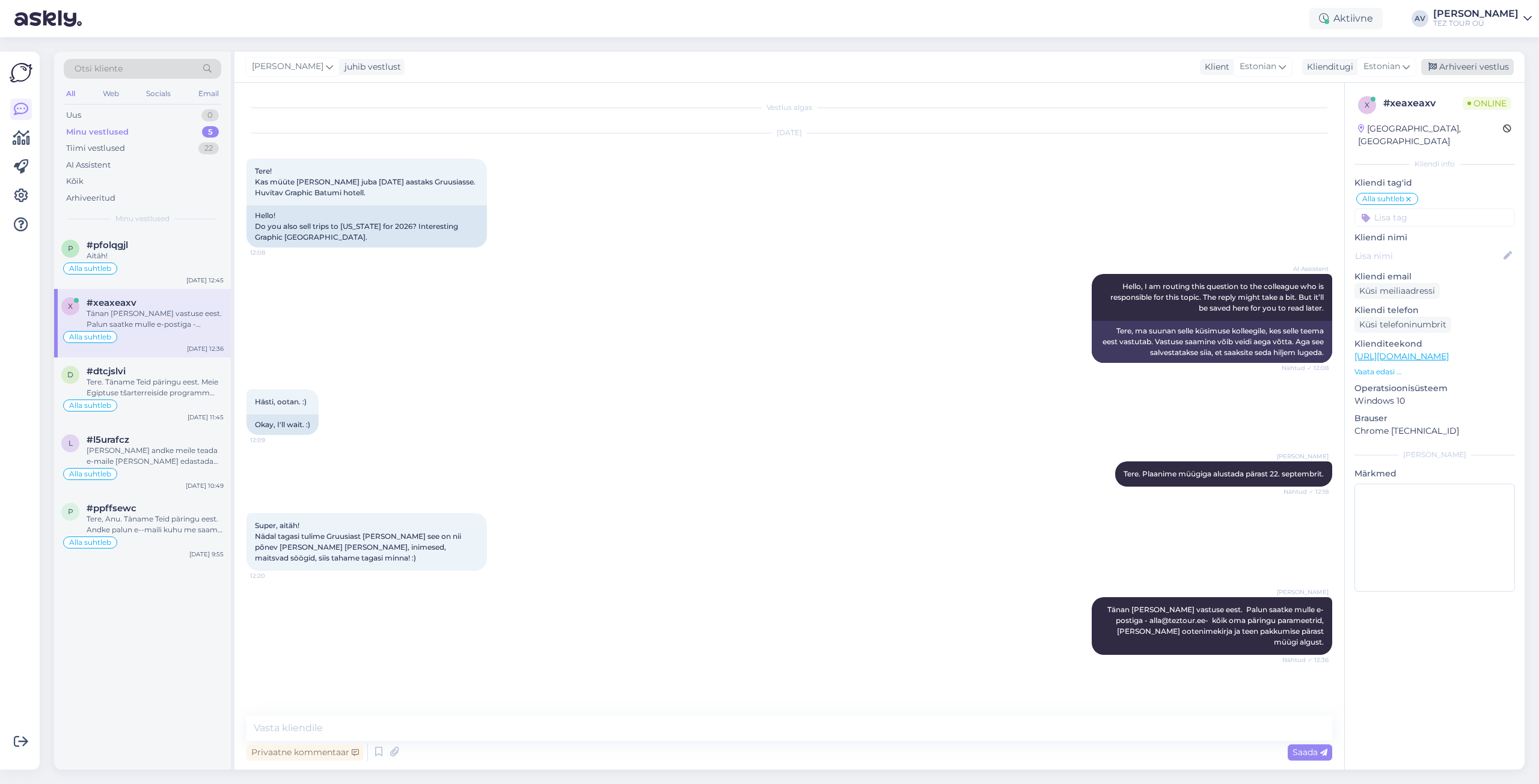
click at [1457, 69] on div "Arhiveeri vestlus" at bounding box center [1467, 67] width 93 height 16
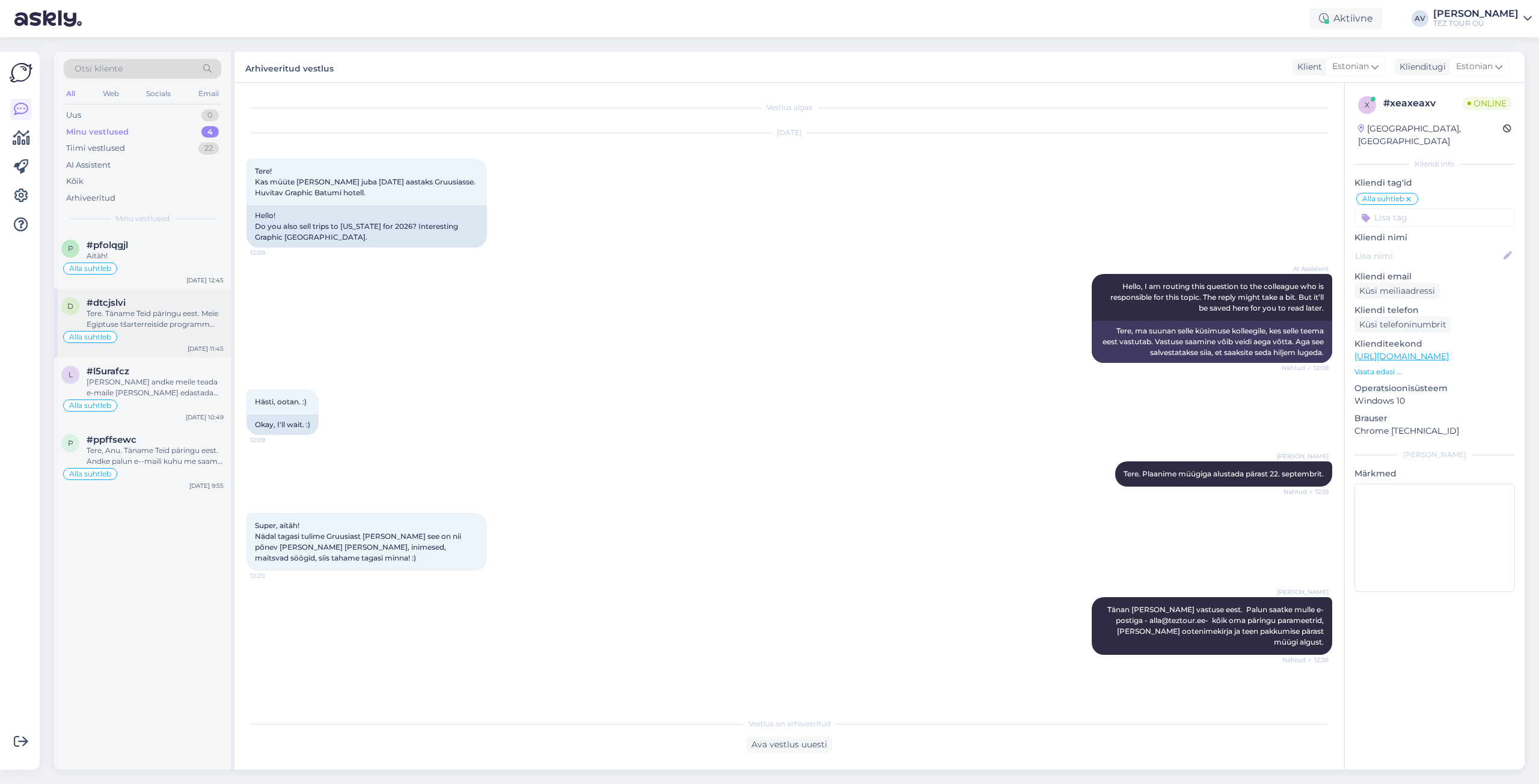
click at [145, 311] on div "Tere. Täname Teid päringu eest. Meie Egiptuse tšarterreiside programm algab okt…" at bounding box center [156, 319] width 137 height 22
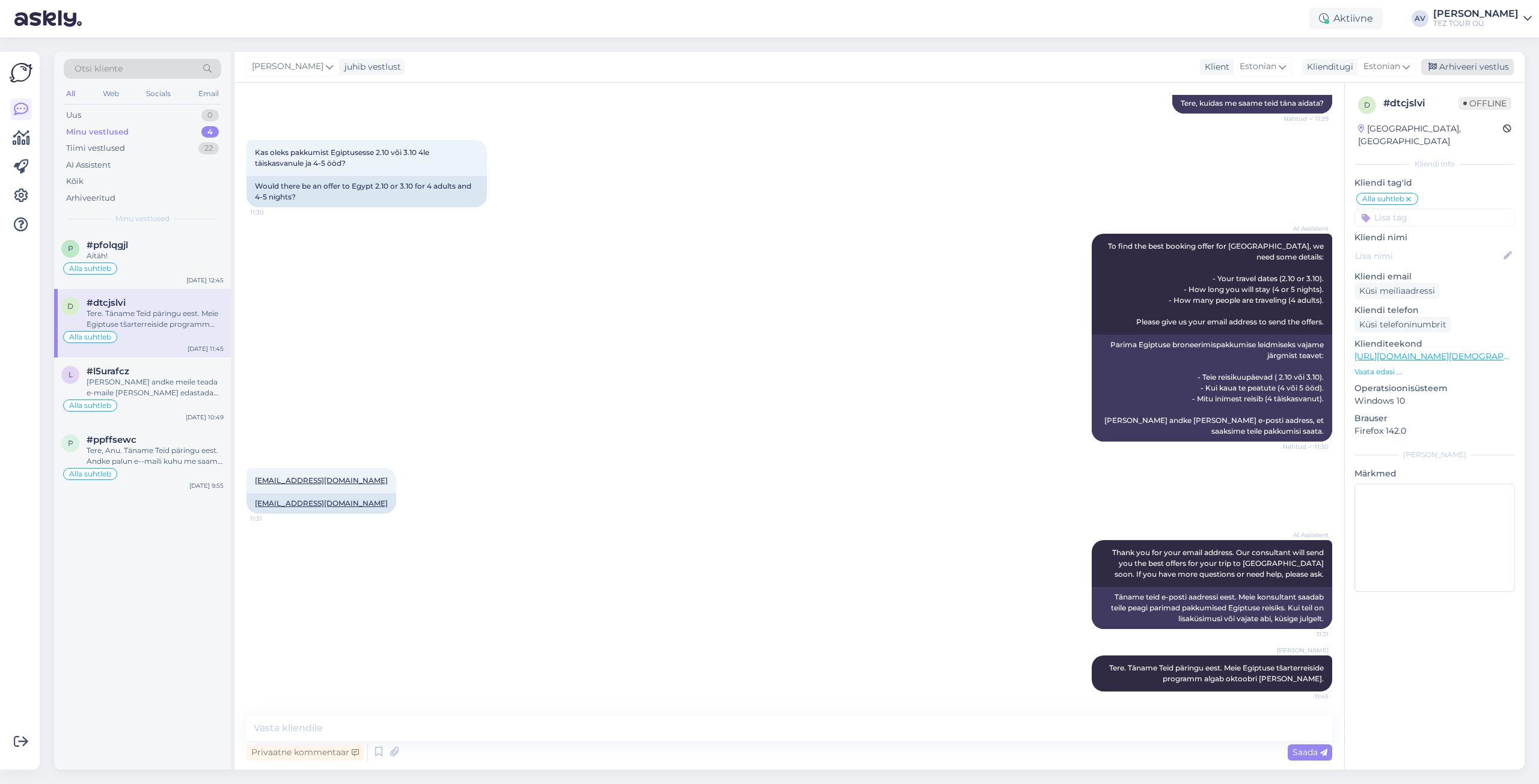
click at [1459, 66] on div "Arhiveeri vestlus" at bounding box center [1467, 67] width 93 height 16
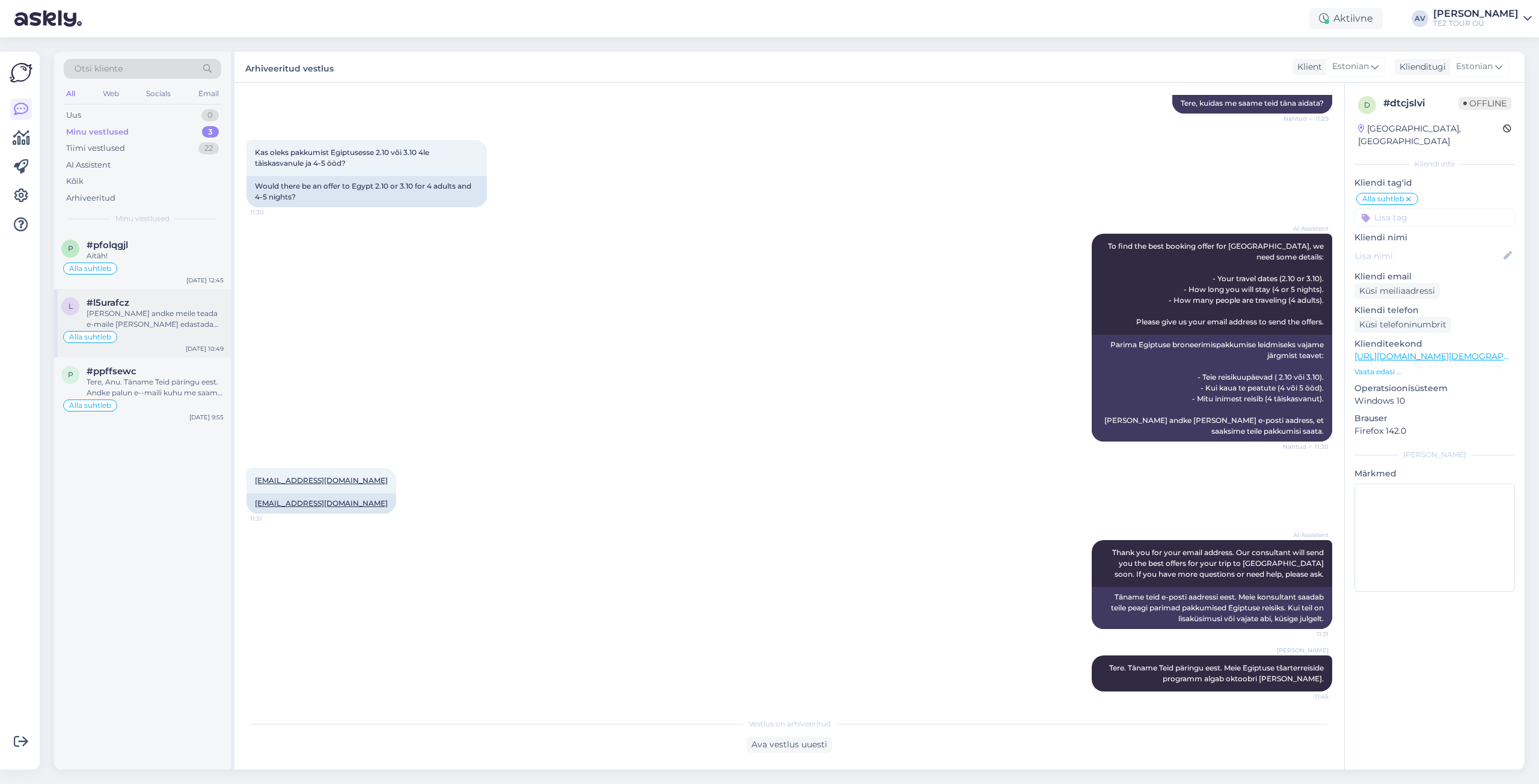
click at [165, 302] on div "#l5urafcz" at bounding box center [156, 302] width 137 height 11
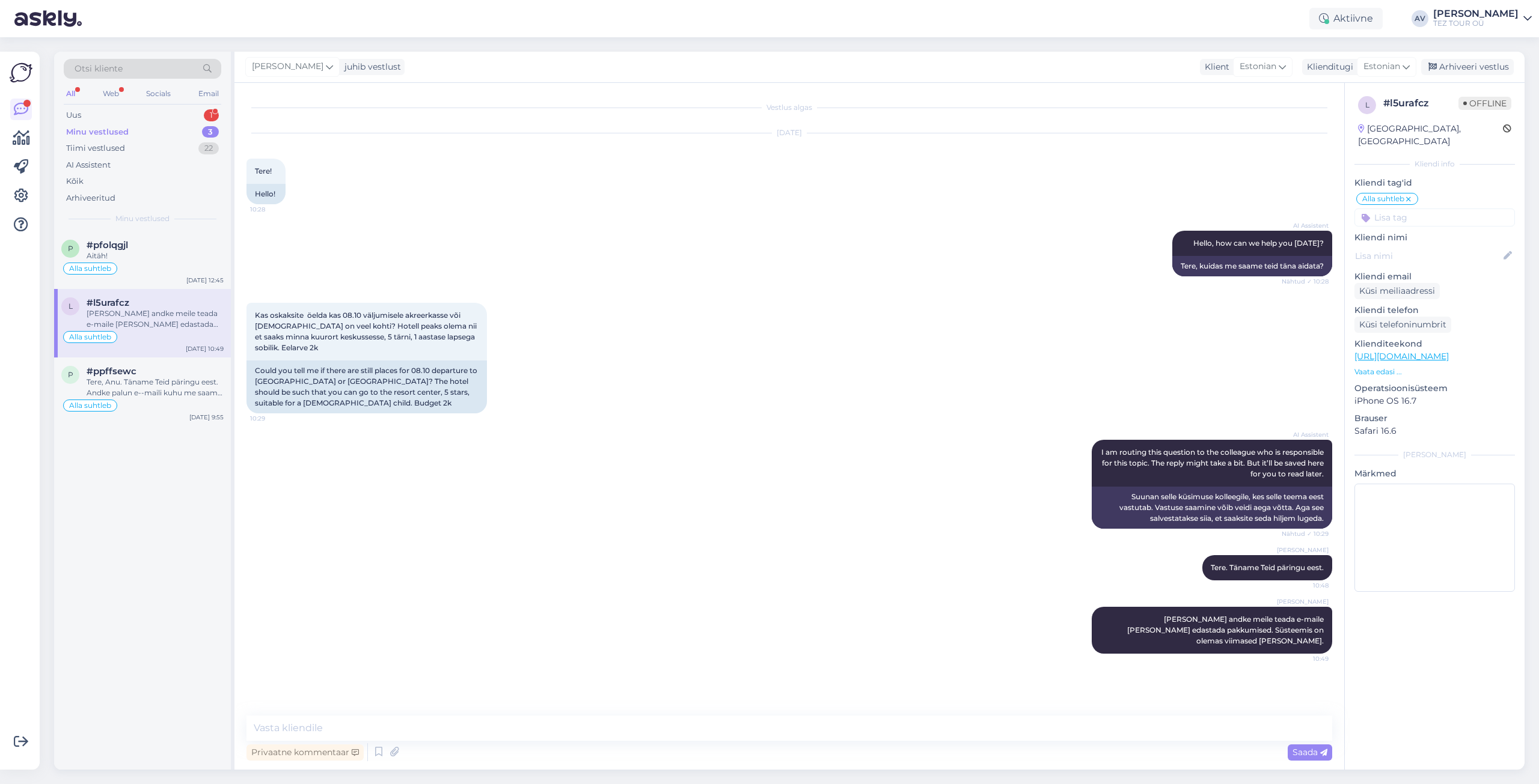
scroll to position [55, 0]
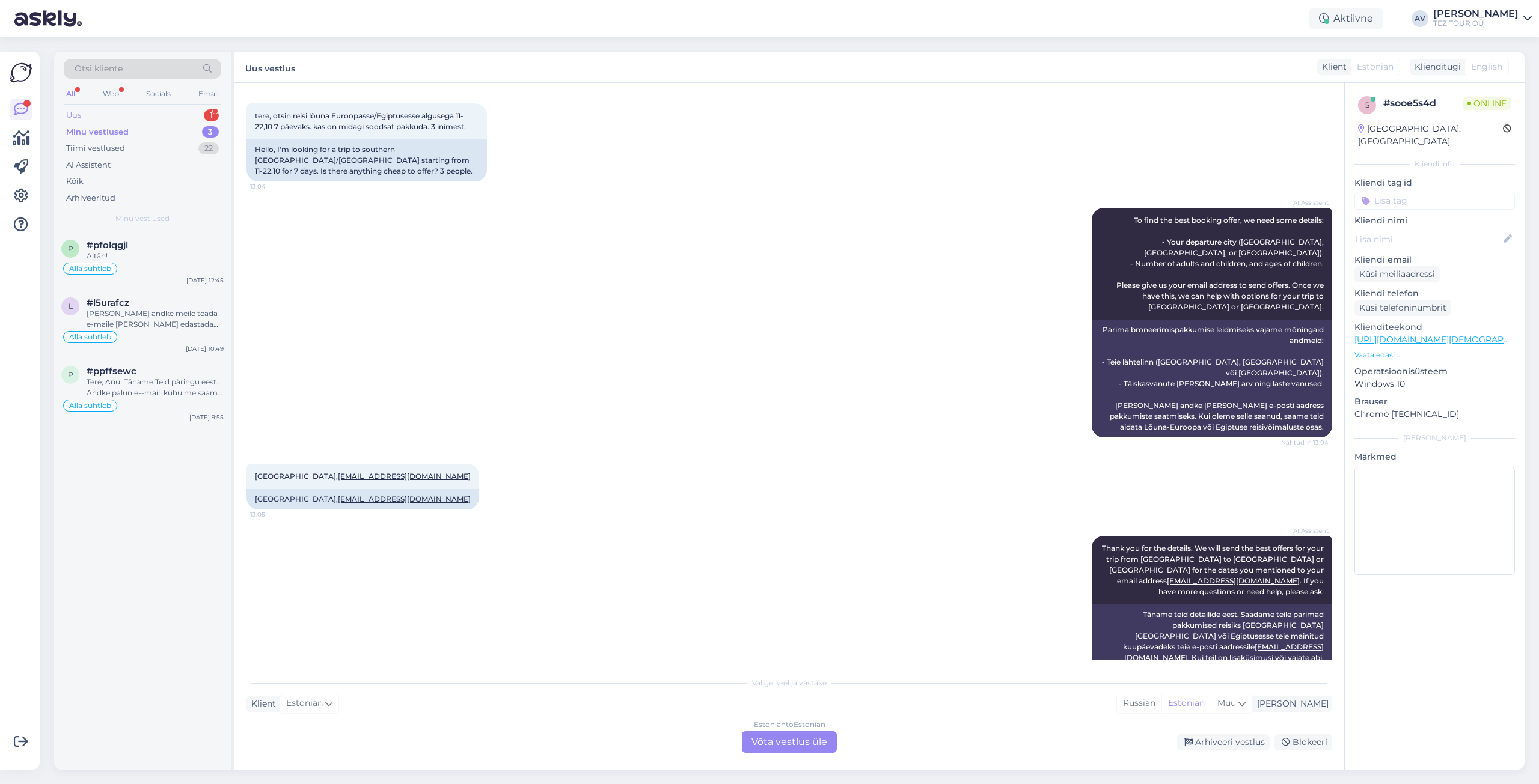
click at [83, 114] on div "Uus 1" at bounding box center [142, 115] width 158 height 17
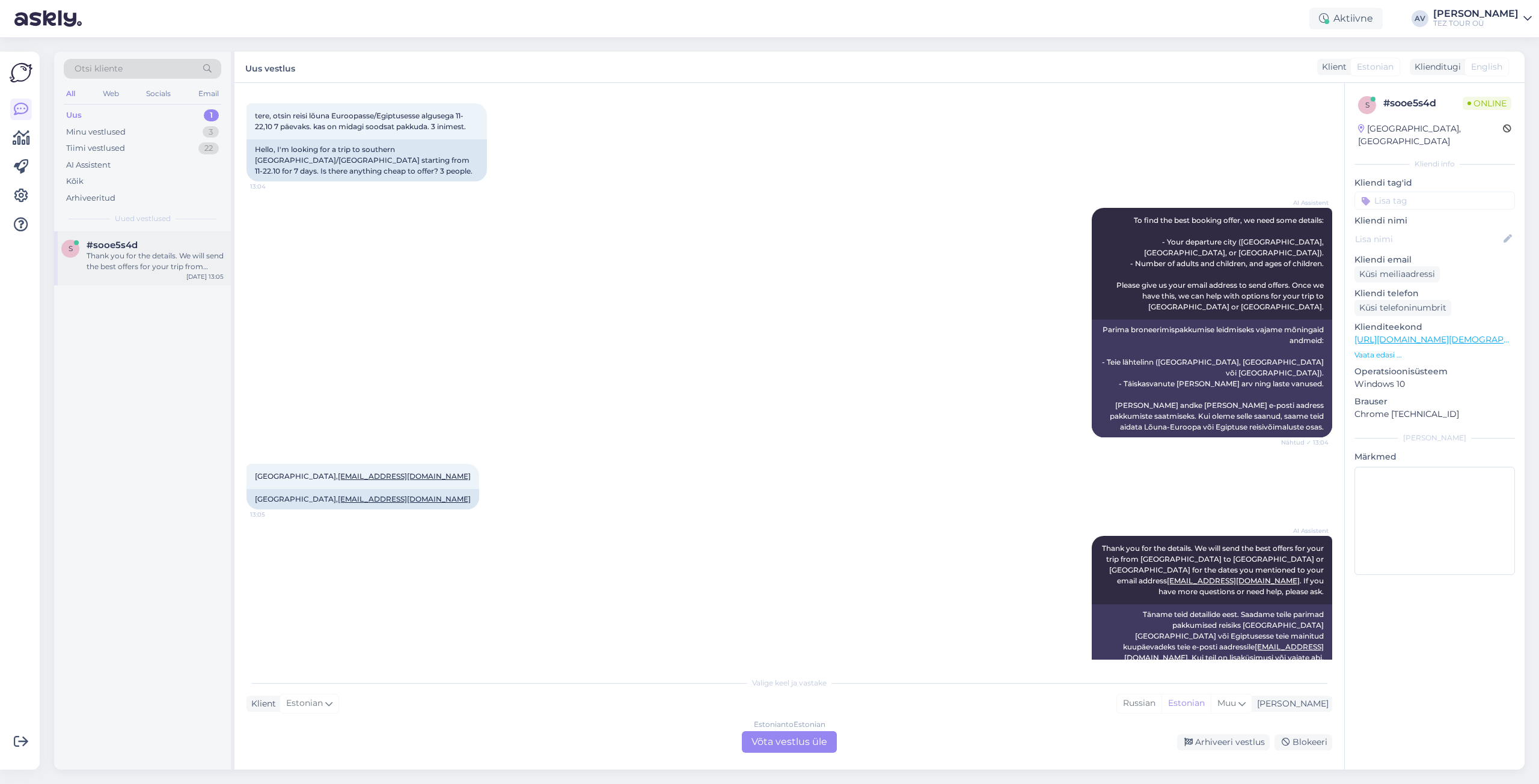
click at [132, 253] on div "Thank you for the details. We will send the best offers for your trip from [GEO…" at bounding box center [156, 261] width 137 height 22
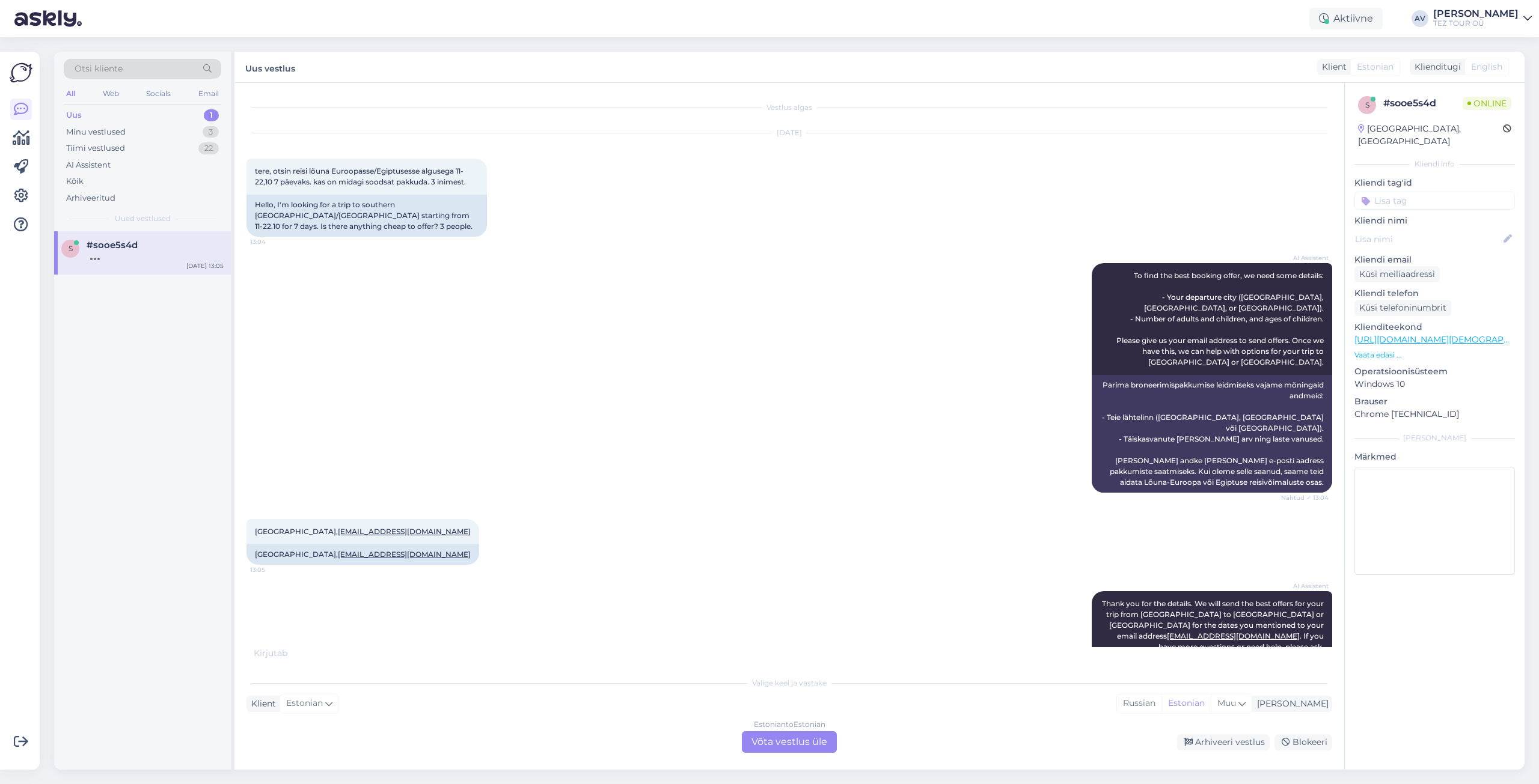
click at [825, 739] on div "Estonian to Estonian Võta vestlus üle" at bounding box center [790, 742] width 95 height 22
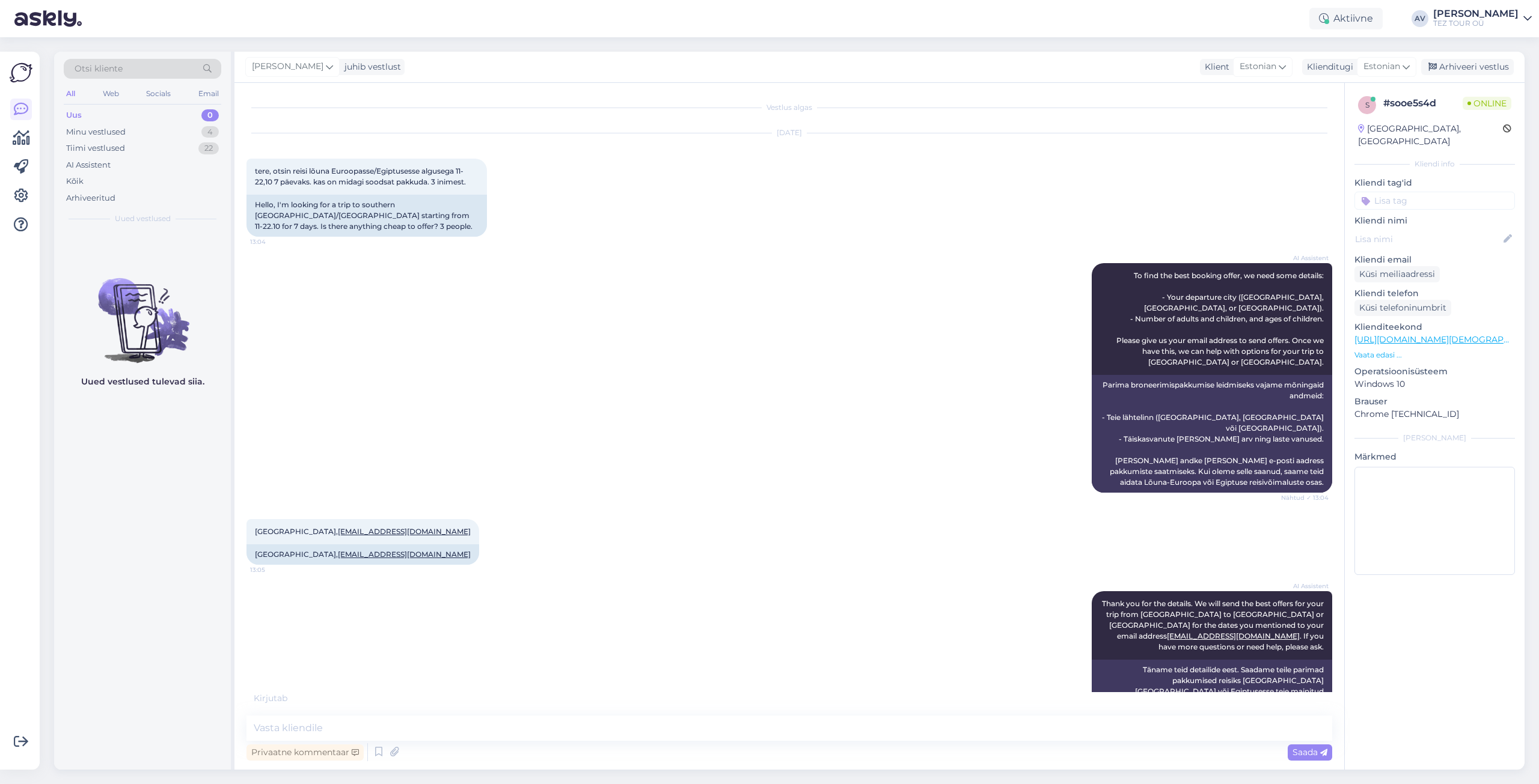
click at [1392, 192] on input at bounding box center [1435, 201] width 161 height 18
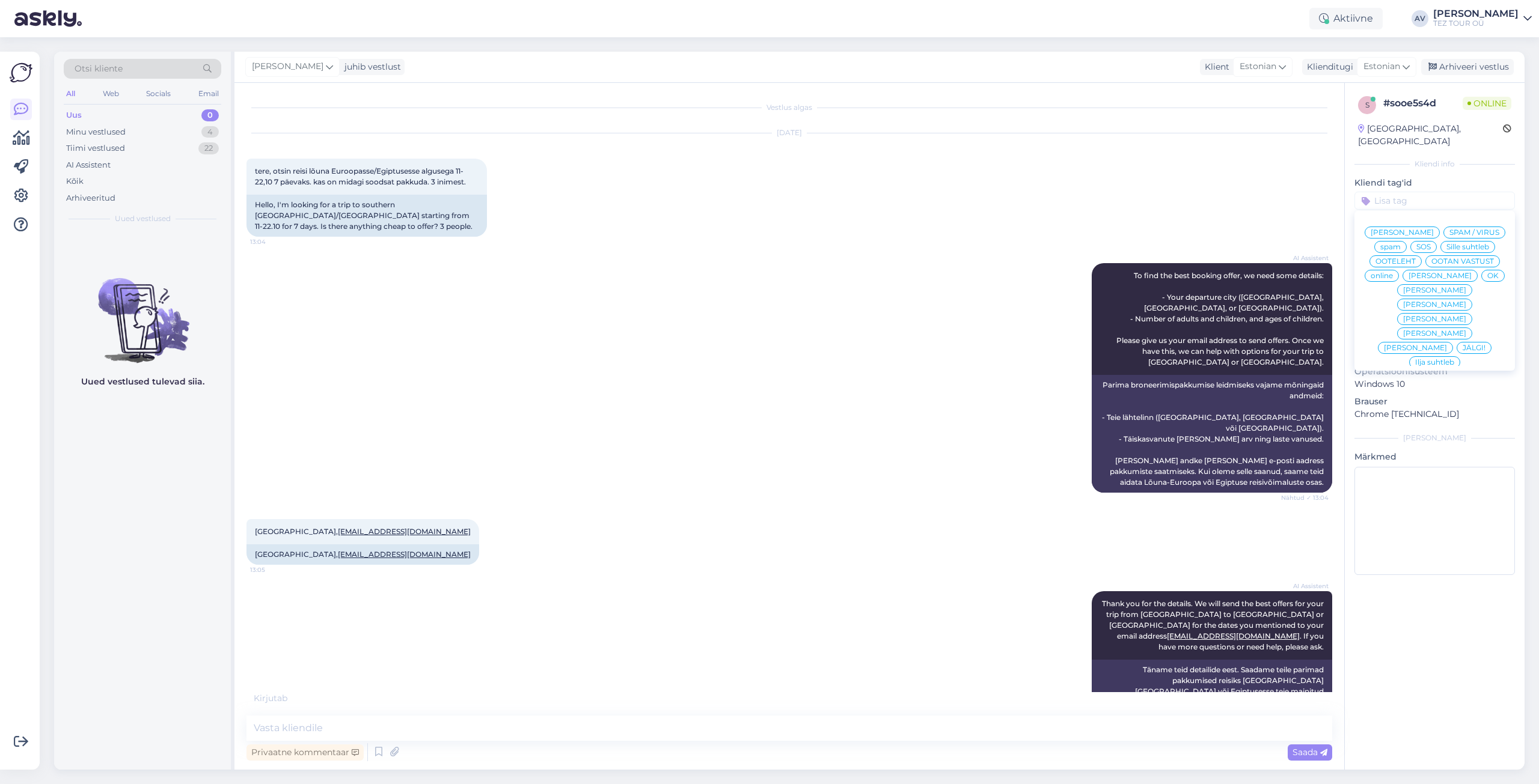
click at [1414, 445] on span "Alla suhtleb" at bounding box center [1435, 449] width 42 height 7
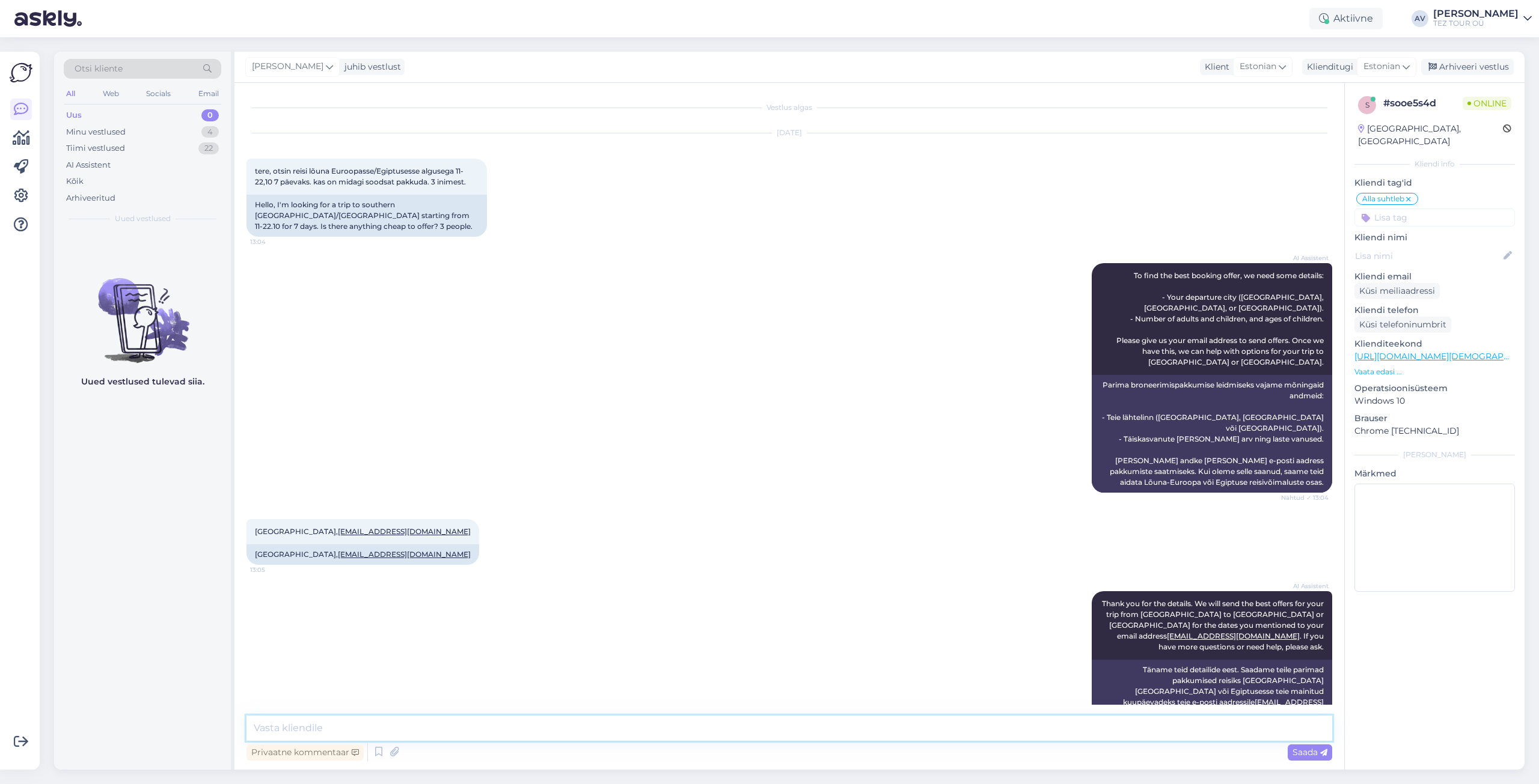
click at [620, 726] on textarea at bounding box center [789, 728] width 1085 height 26
click at [457, 729] on textarea "Tere. Täname Teid ja edastame pakkumise e-mailile." at bounding box center [789, 728] width 1085 height 26
type textarea "Tere. Täname Teid ja edastame pakkumised e-mailile."
click at [1299, 754] on span "Saada" at bounding box center [1310, 752] width 35 height 11
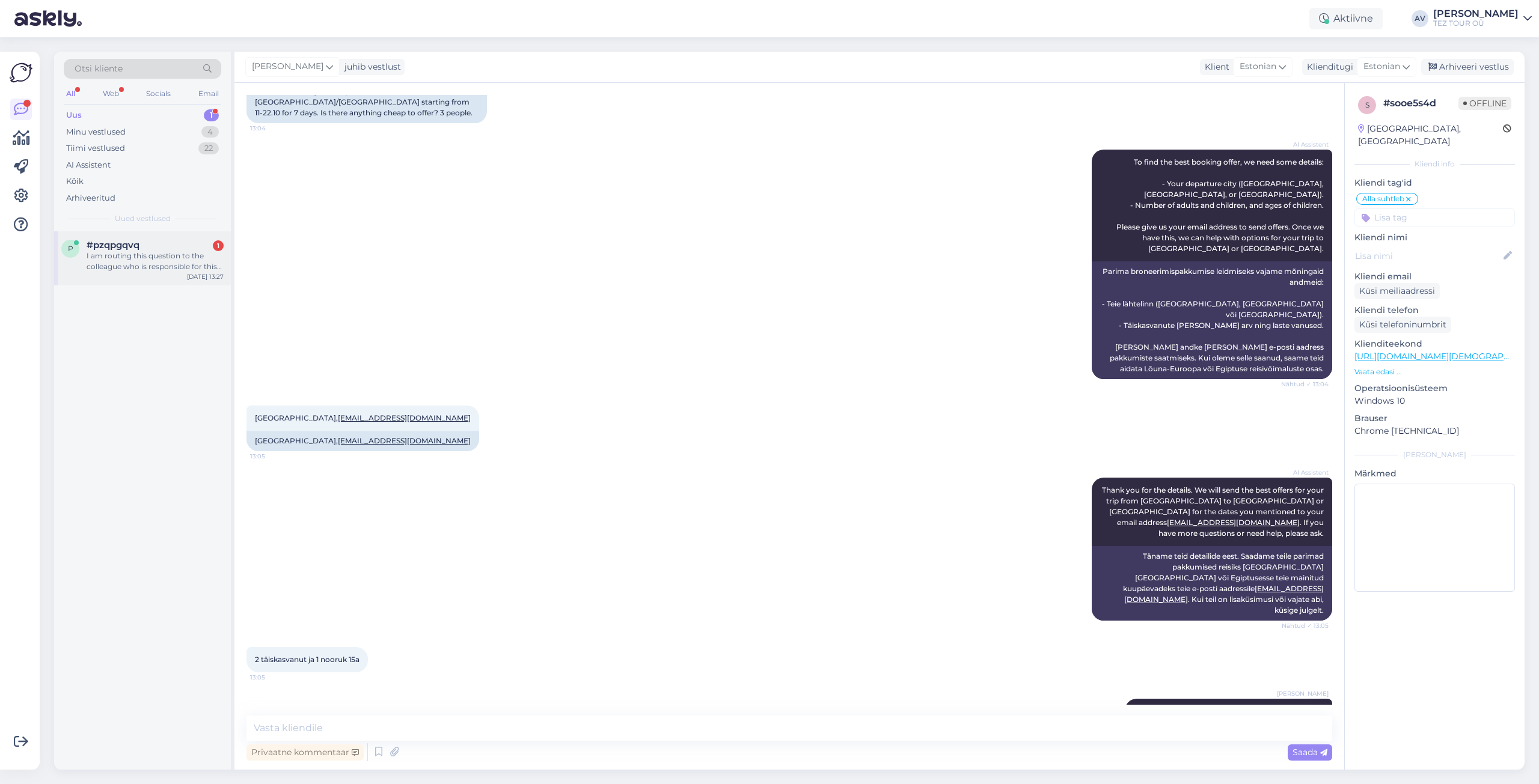
click at [131, 265] on div "I am routing this question to the colleague who is responsible for this topic. …" at bounding box center [156, 261] width 137 height 22
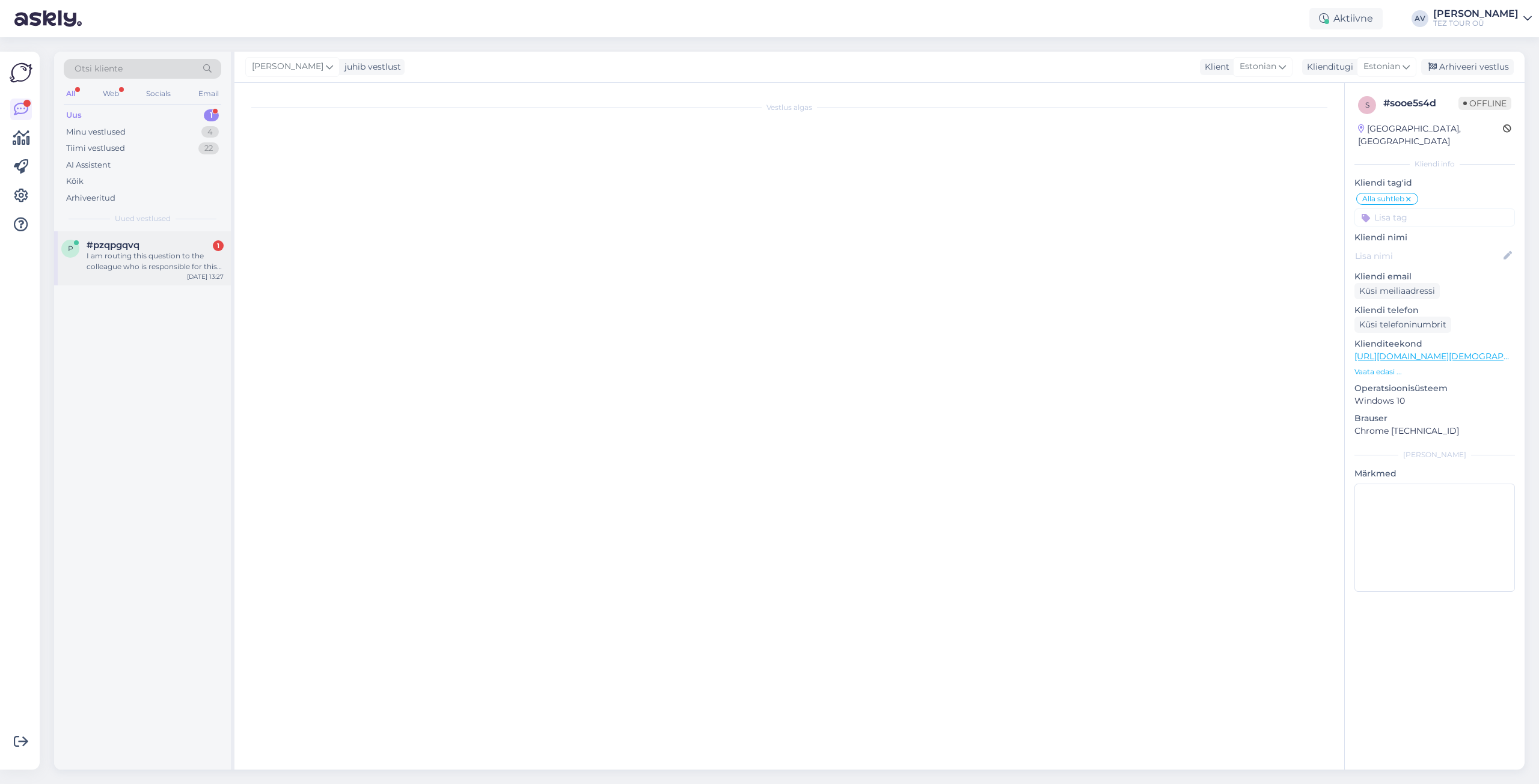
scroll to position [0, 0]
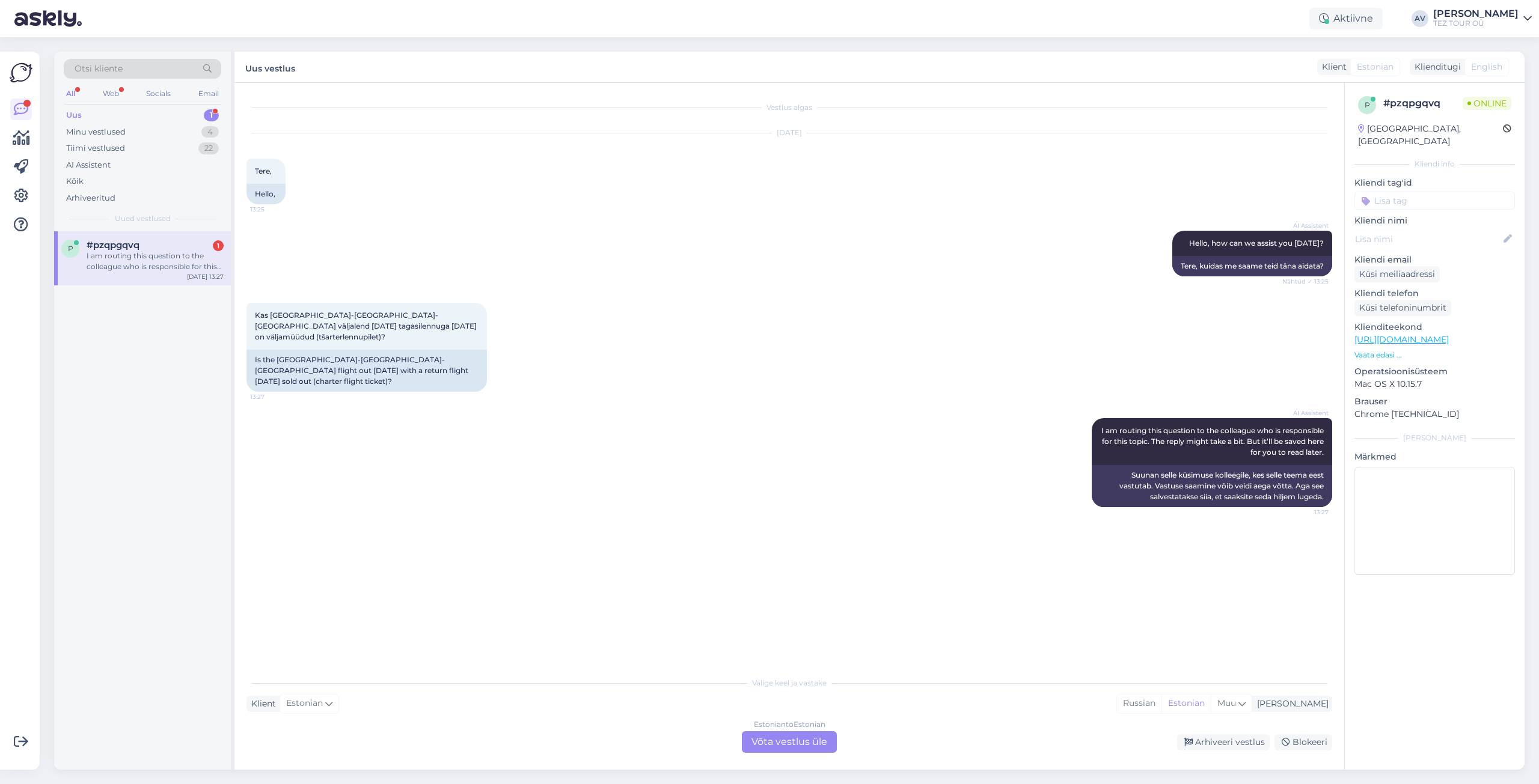
click at [820, 739] on div "Estonian to Estonian Võta vestlus üle" at bounding box center [790, 742] width 95 height 22
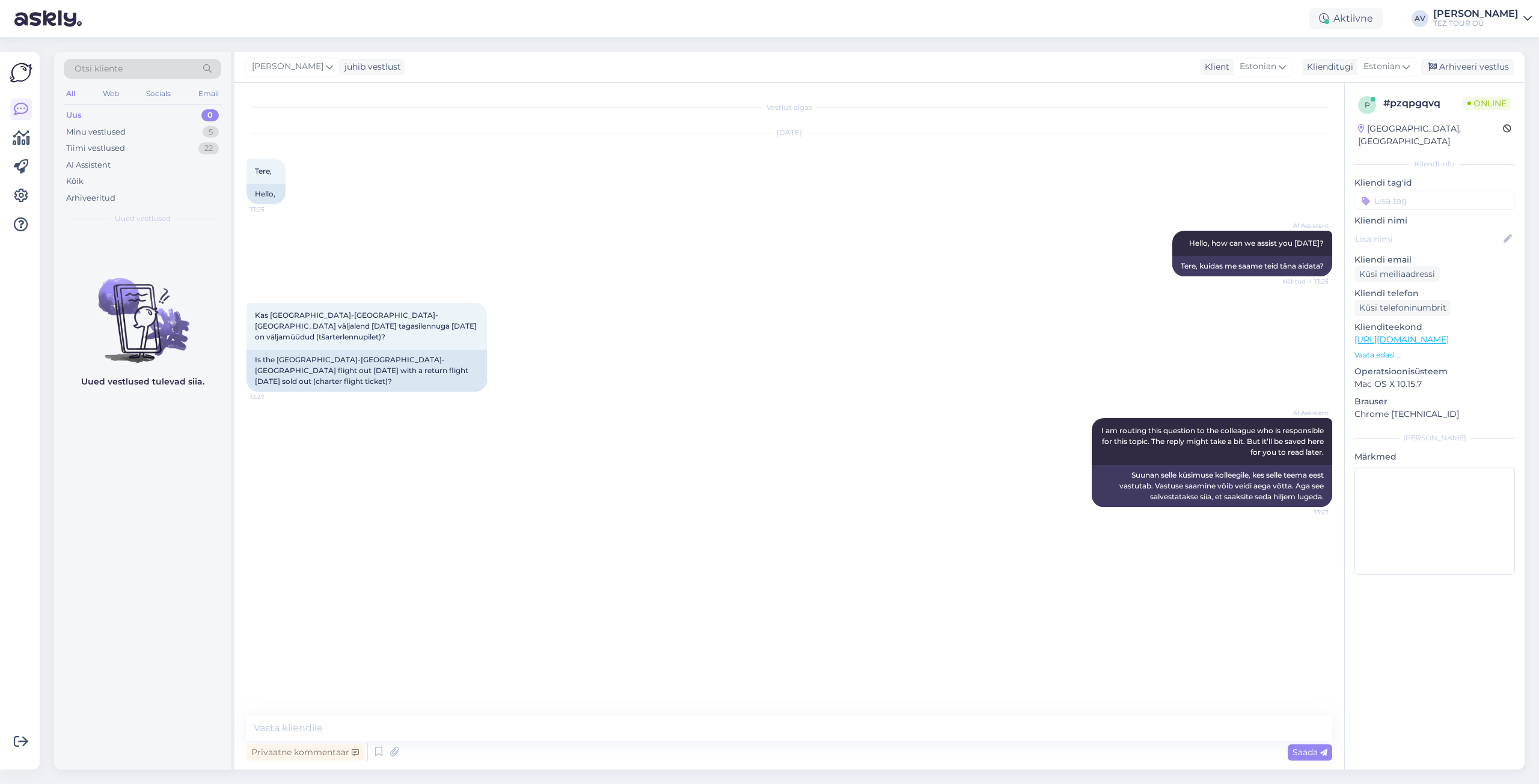
click at [1394, 192] on input at bounding box center [1435, 201] width 161 height 18
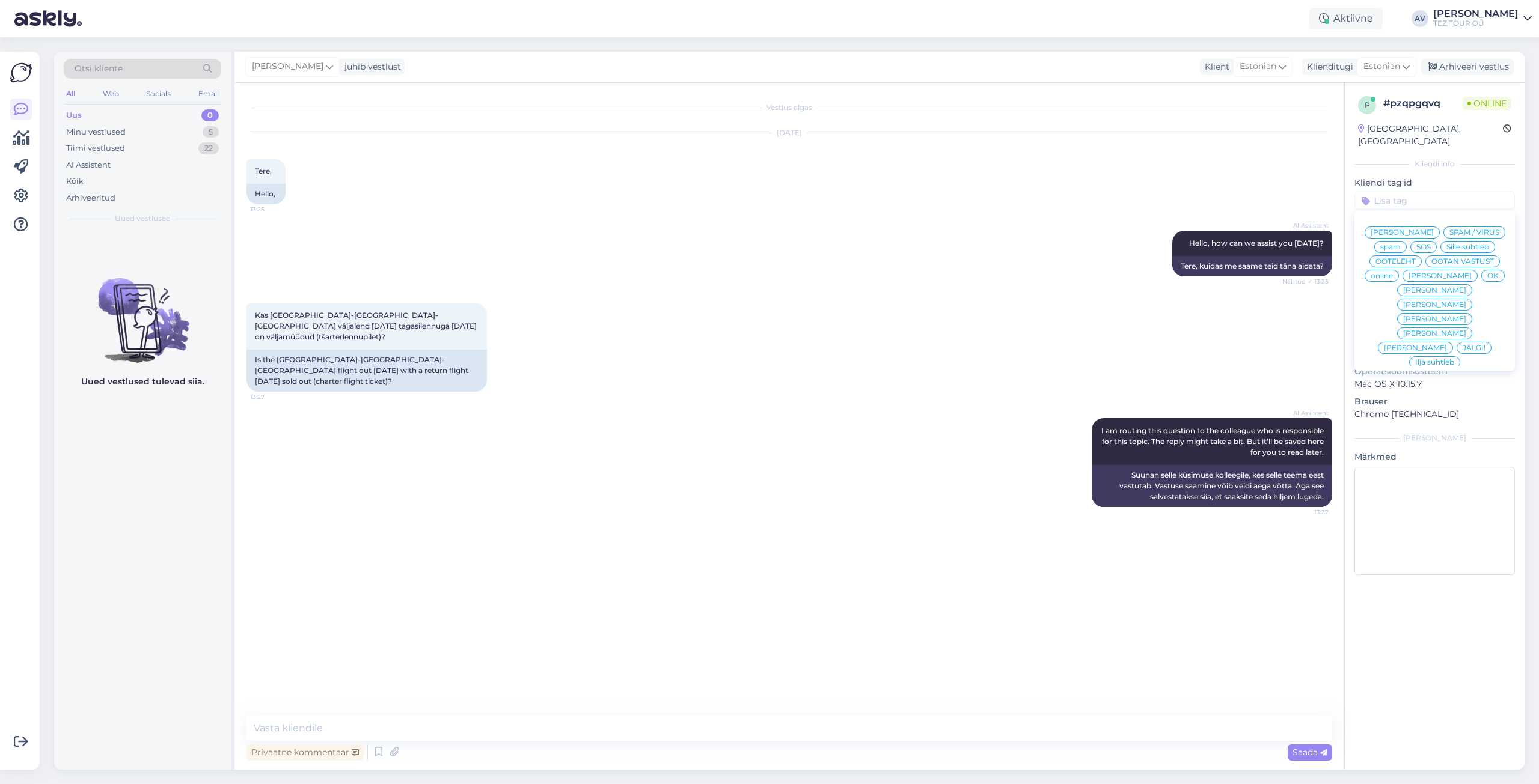
click at [1418, 445] on span "Alla suhtleb" at bounding box center [1435, 449] width 42 height 7
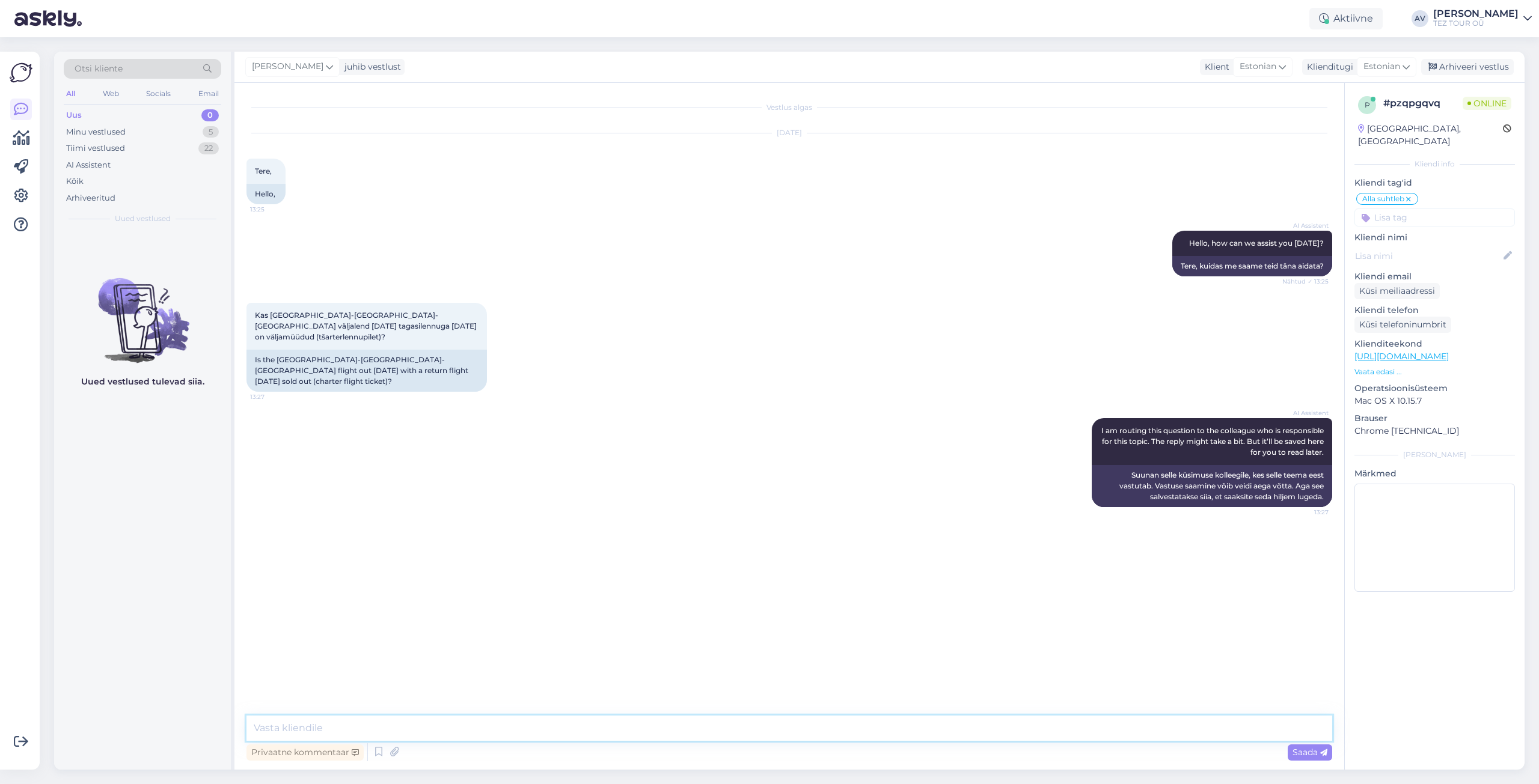
click at [736, 726] on textarea at bounding box center [789, 728] width 1085 height 26
type textarea "[PERSON_NAME]"
type textarea "Tere. Tänan Teid päringu eest. Palun e-maili [PERSON_NAME] edastada pakkumised."
click at [1325, 751] on icon at bounding box center [1324, 753] width 7 height 7
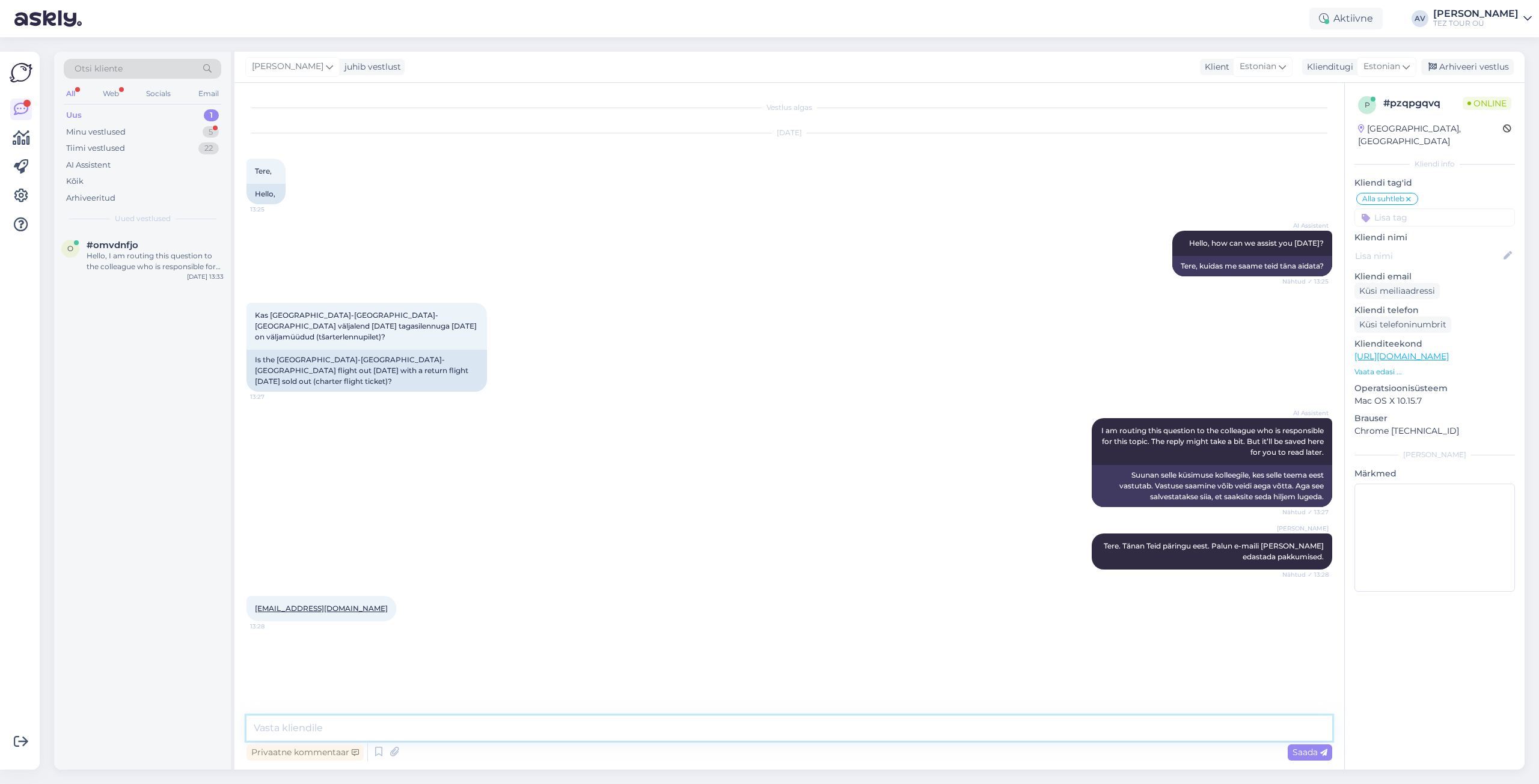
click at [822, 723] on textarea at bounding box center [789, 728] width 1085 height 26
type textarea "б"
type textarea "[PERSON_NAME]"
type textarea "б"
click at [289, 729] on textarea "Благолдарю." at bounding box center [789, 728] width 1085 height 26
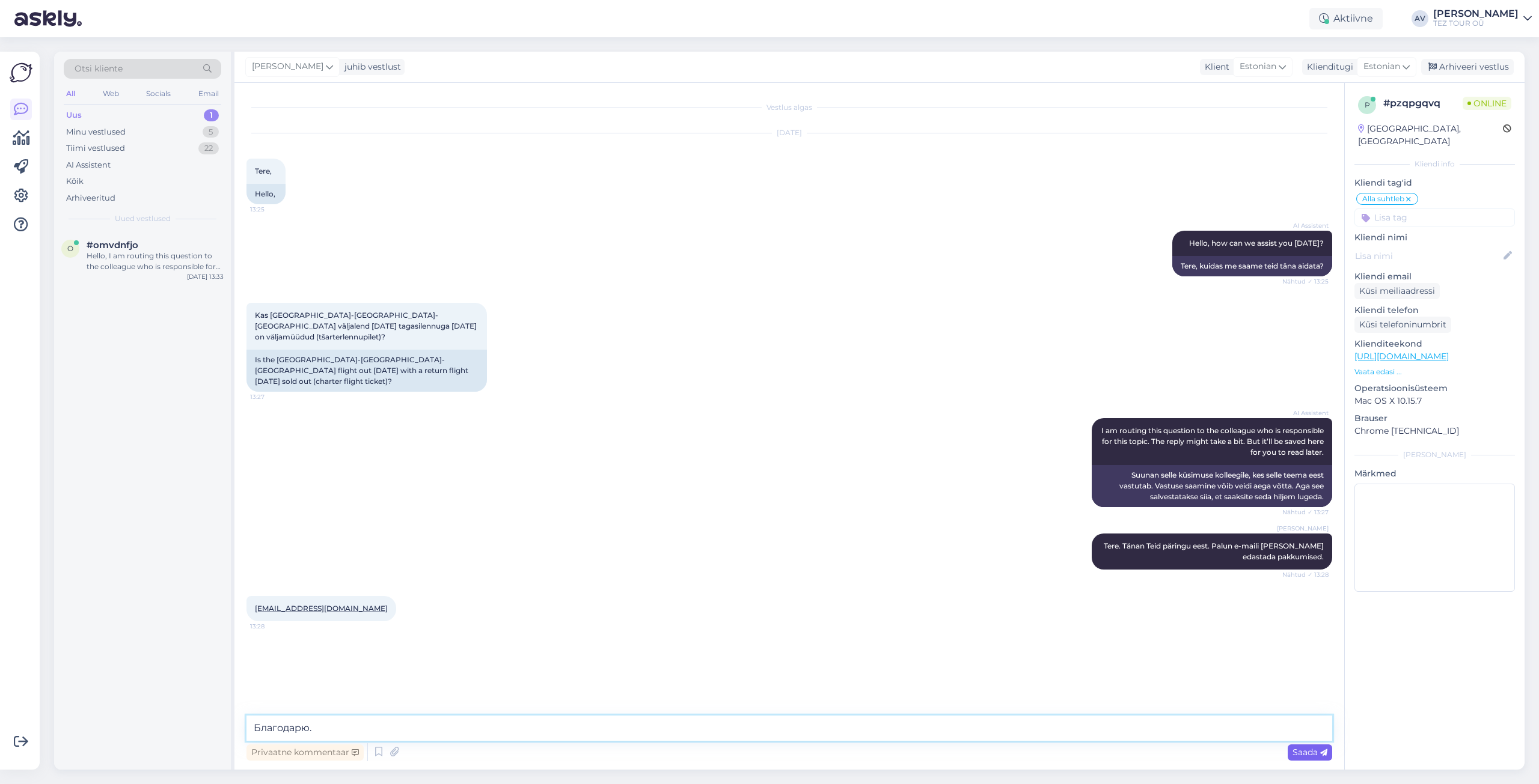
type textarea "Благодарю."
click at [1324, 756] on icon at bounding box center [1324, 753] width 7 height 7
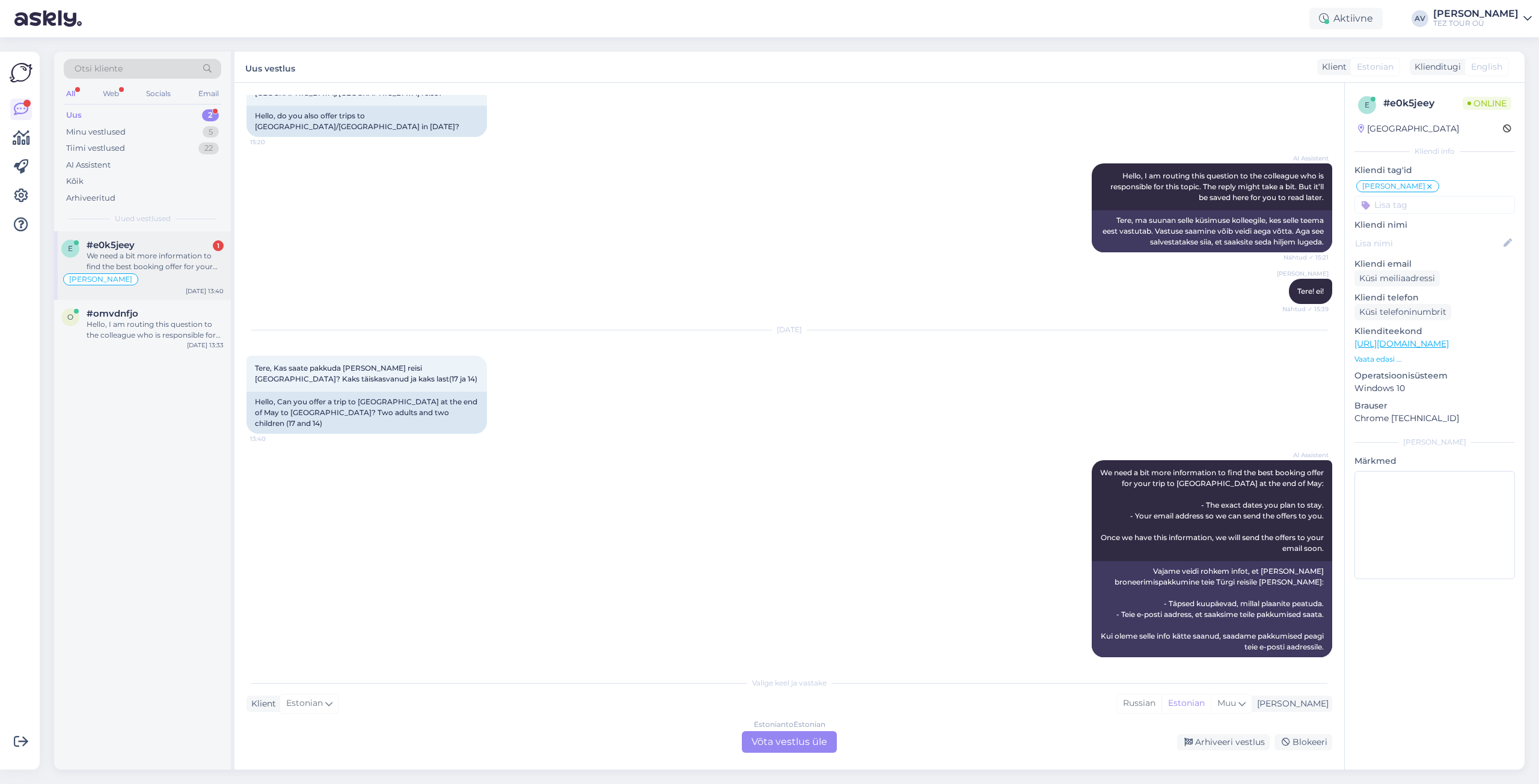
click at [108, 255] on div "We need a bit more information to find the best booking offer for your trip to …" at bounding box center [156, 261] width 137 height 22
click at [814, 742] on div "Estonian to Estonian Võta vestlus üle" at bounding box center [790, 742] width 95 height 22
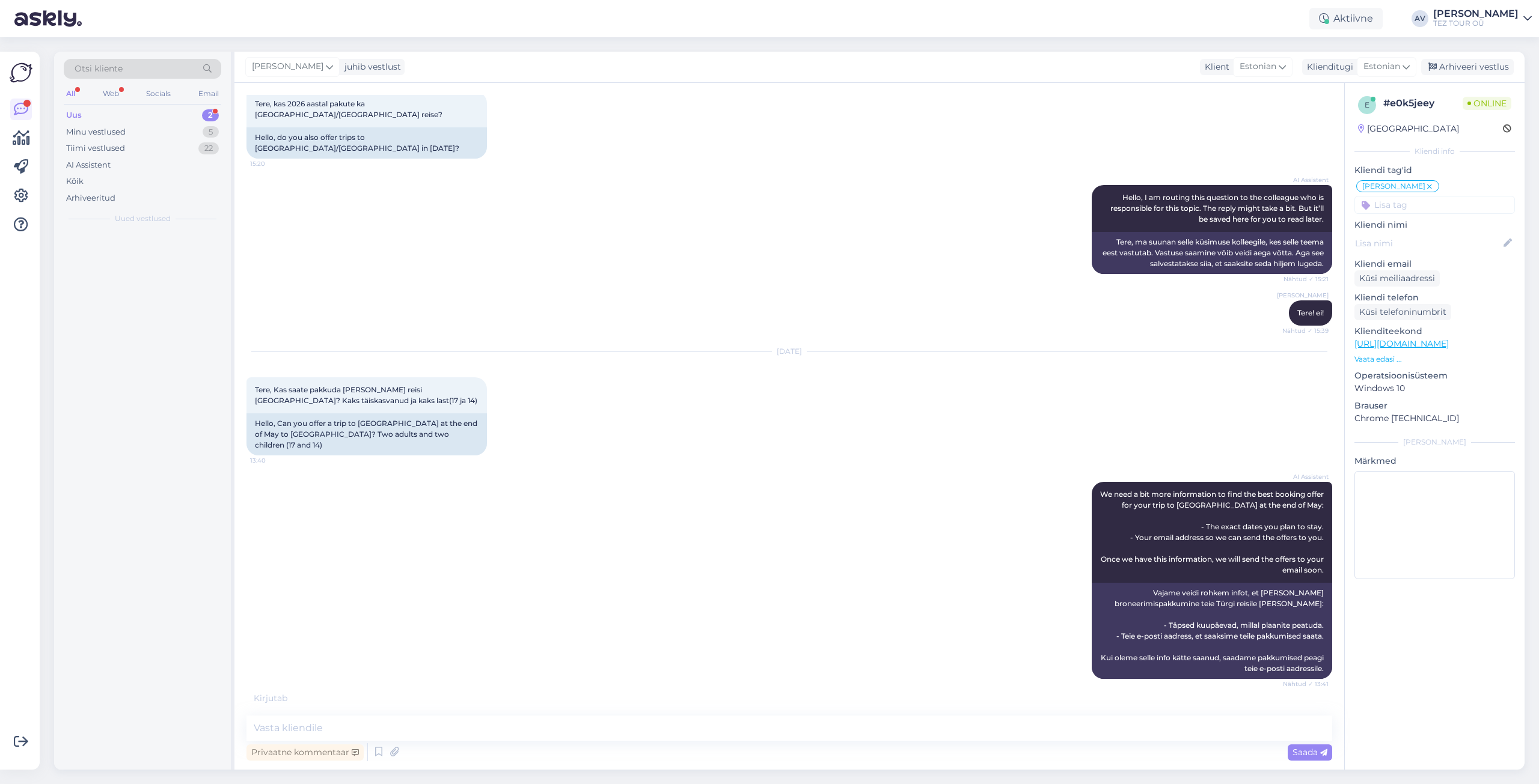
scroll to position [56, 0]
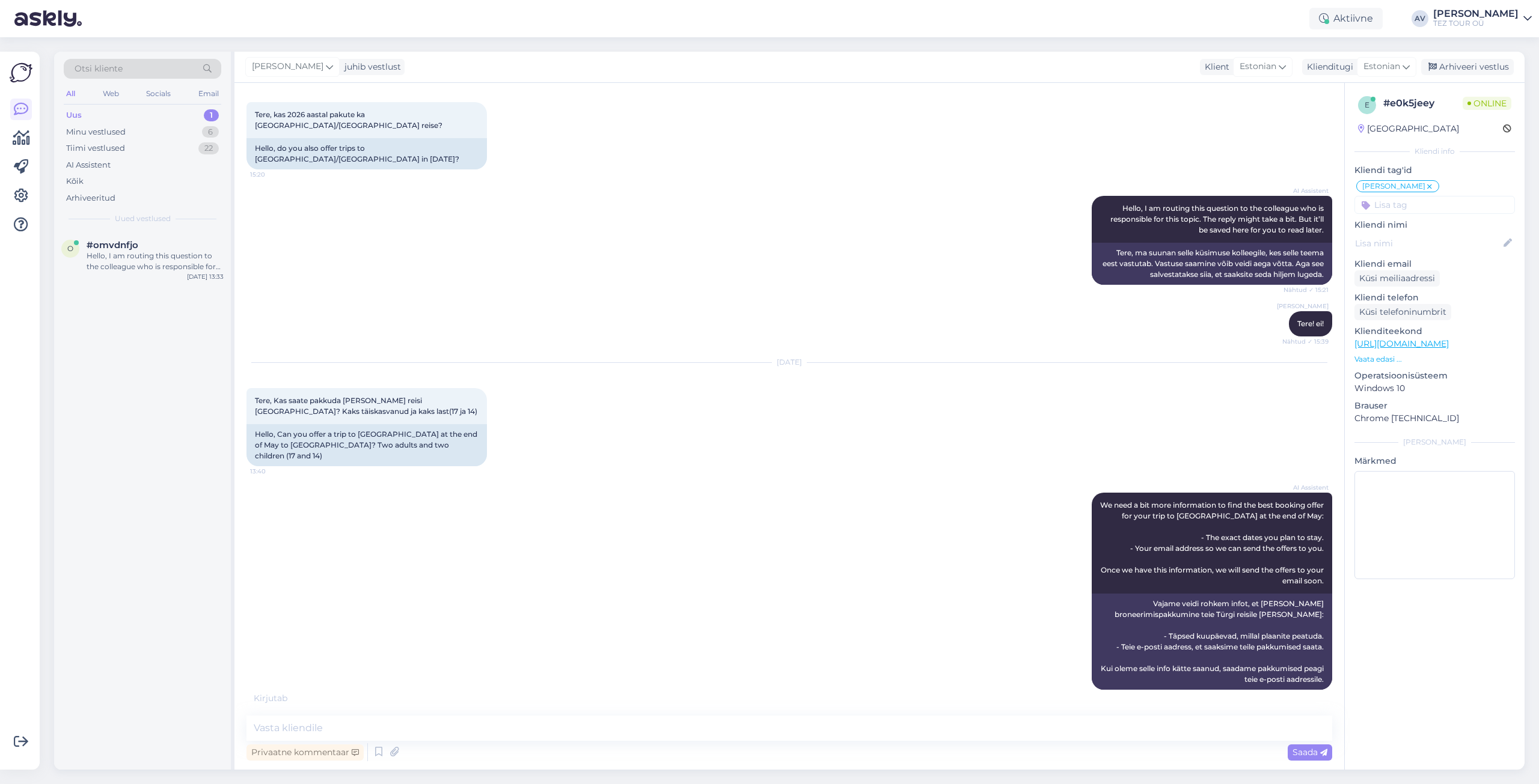
click at [1408, 210] on input at bounding box center [1435, 204] width 161 height 18
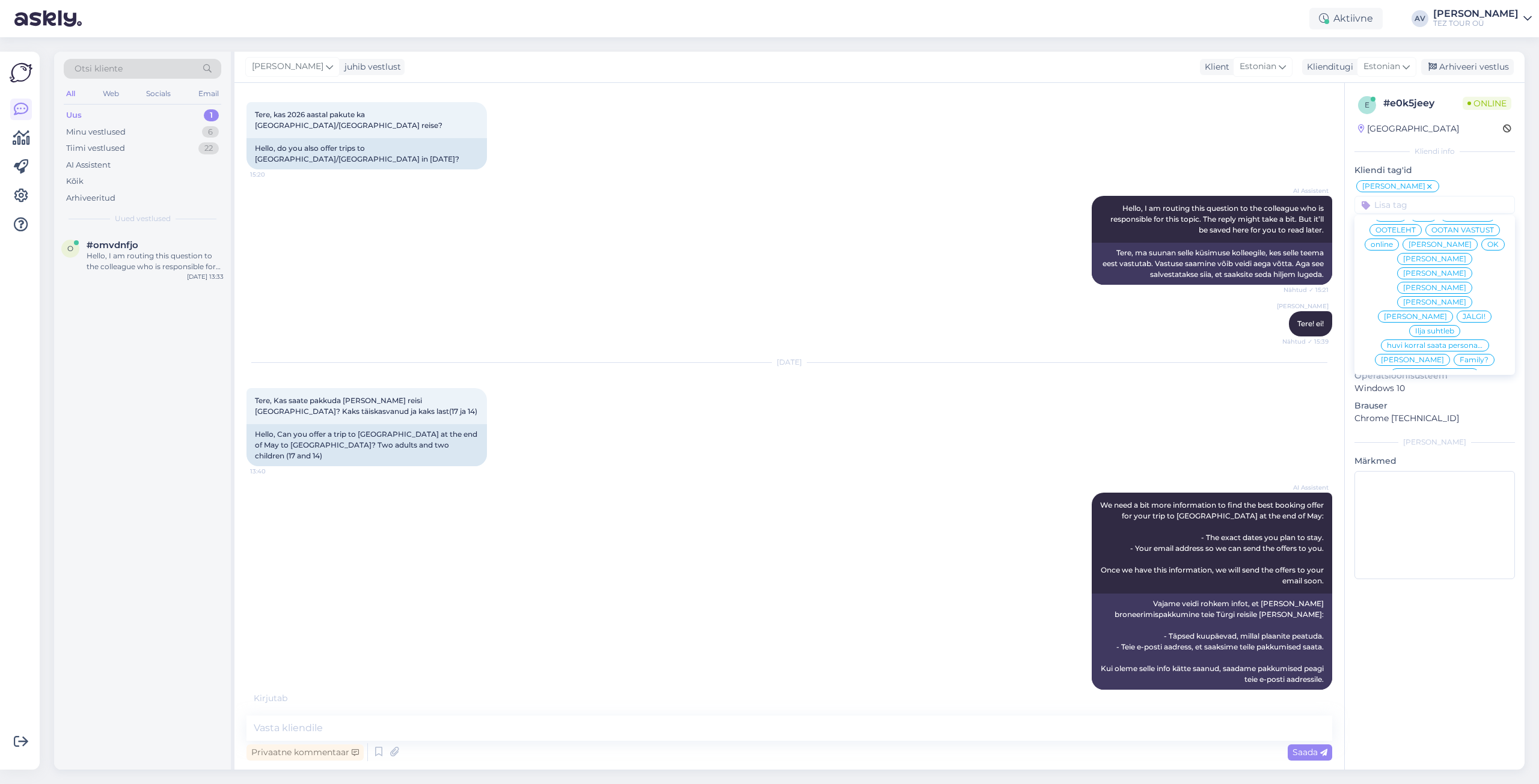
scroll to position [26, 0]
click at [1423, 258] on span "[PERSON_NAME]" at bounding box center [1440, 255] width 63 height 7
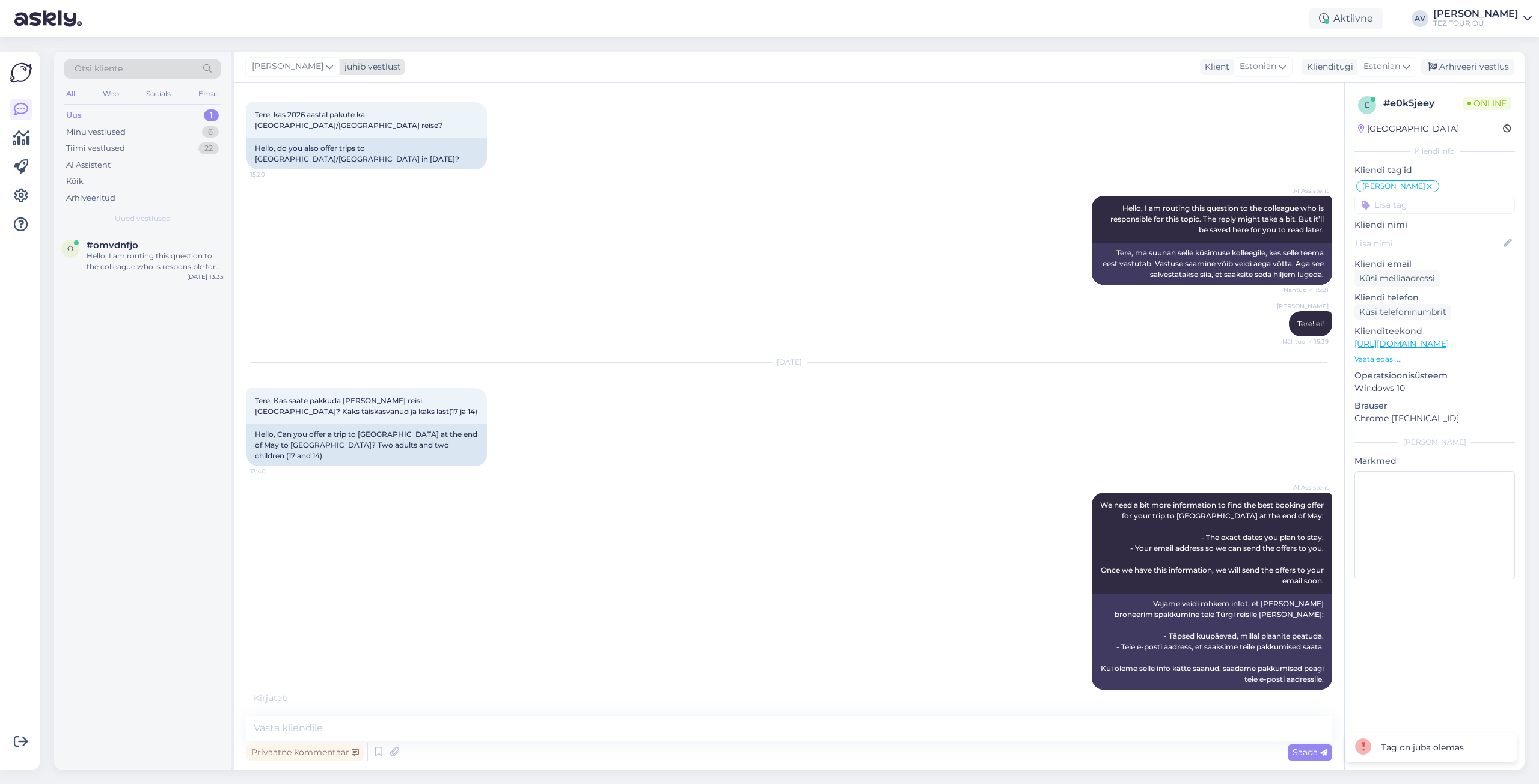
click at [326, 66] on icon at bounding box center [329, 66] width 7 height 13
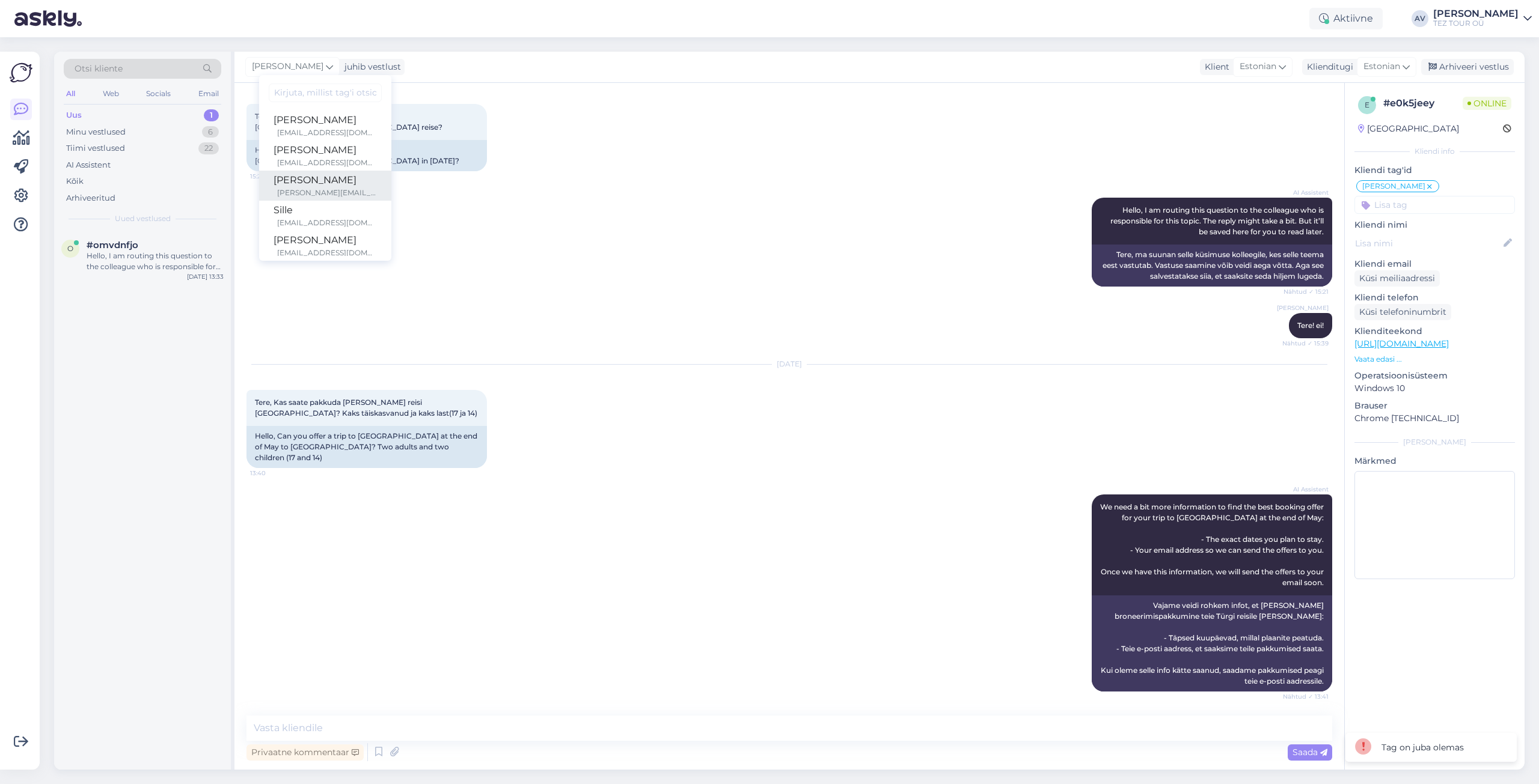
scroll to position [60, 0]
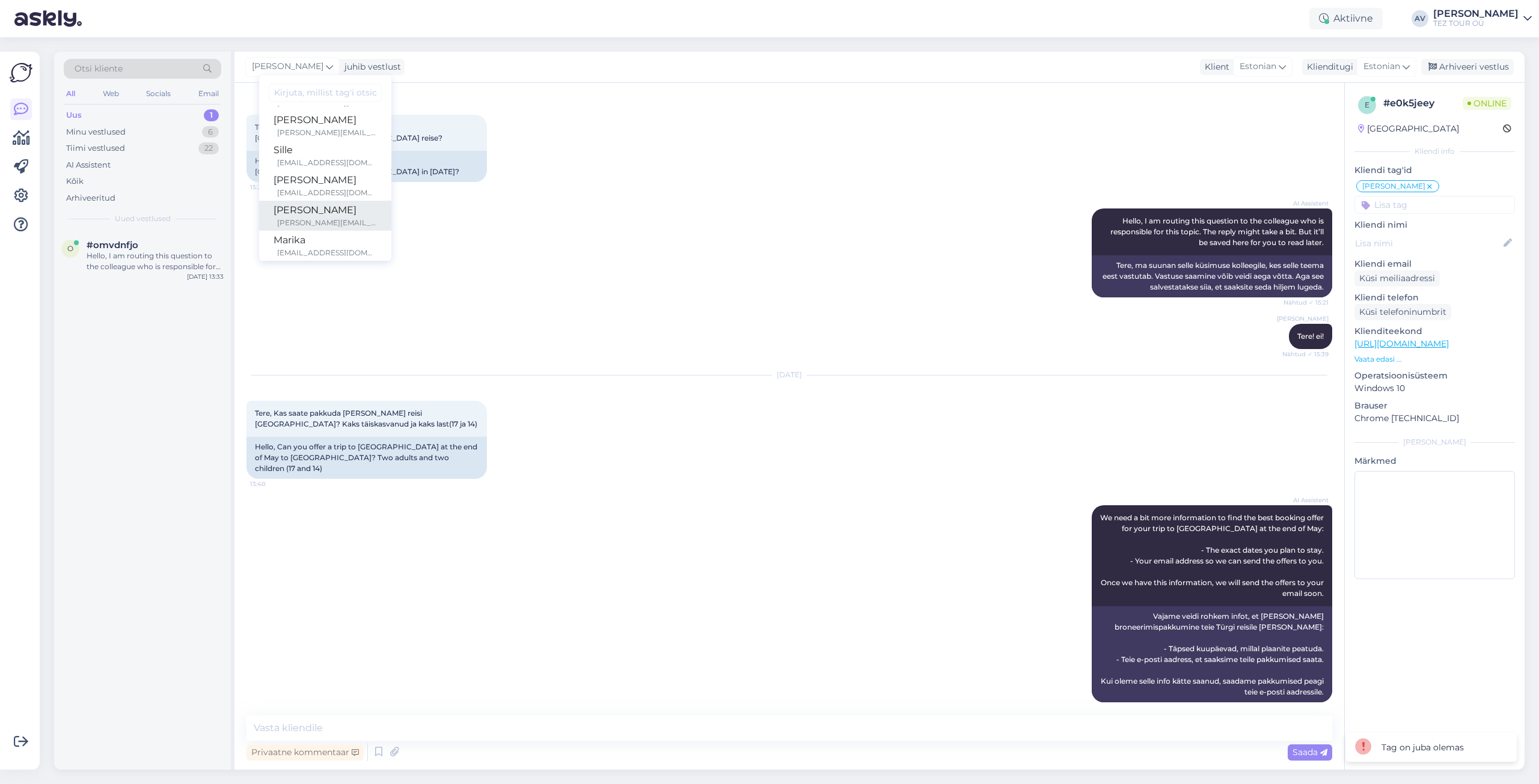
click at [316, 212] on div "[PERSON_NAME]" at bounding box center [325, 210] width 104 height 15
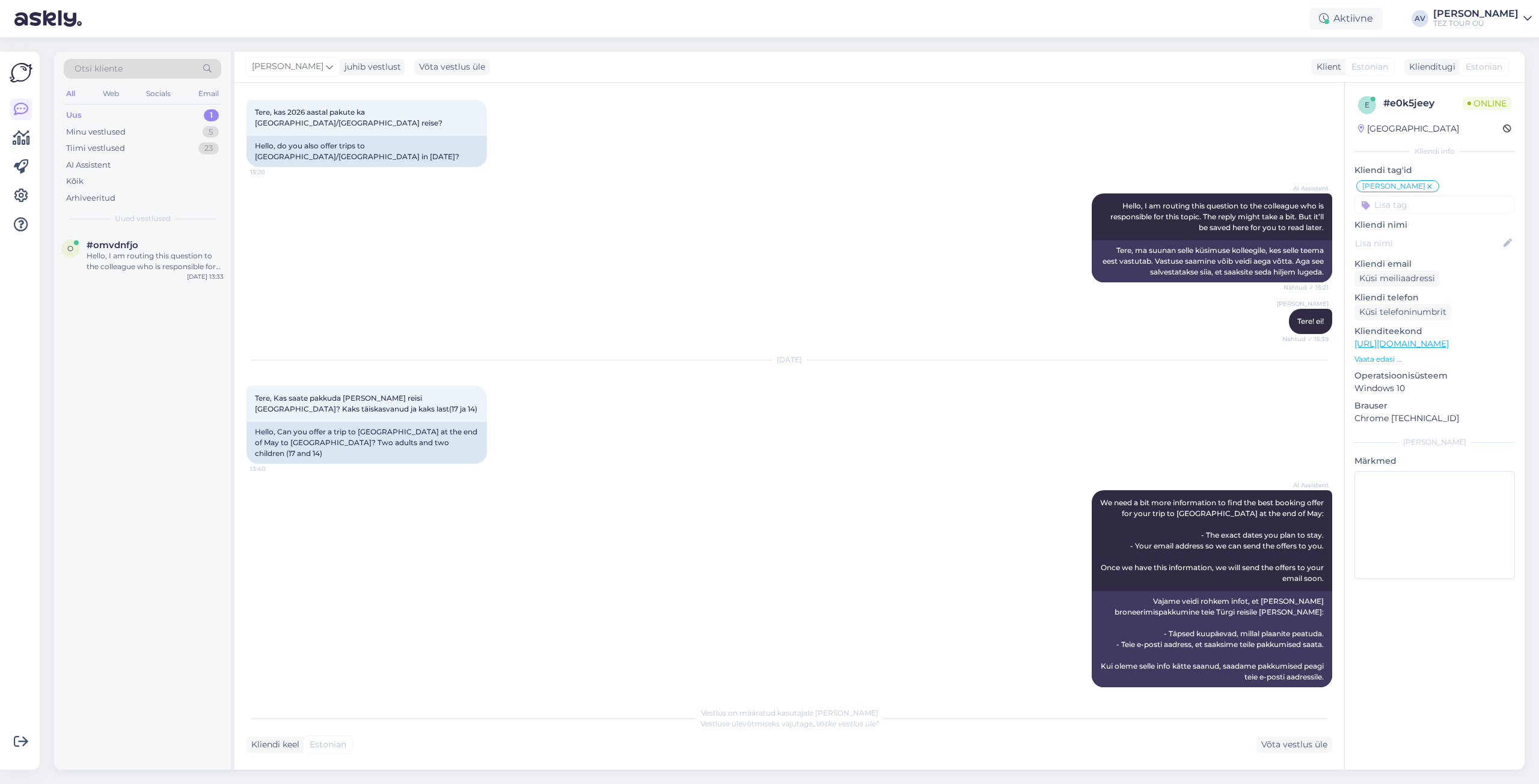
scroll to position [110, 0]
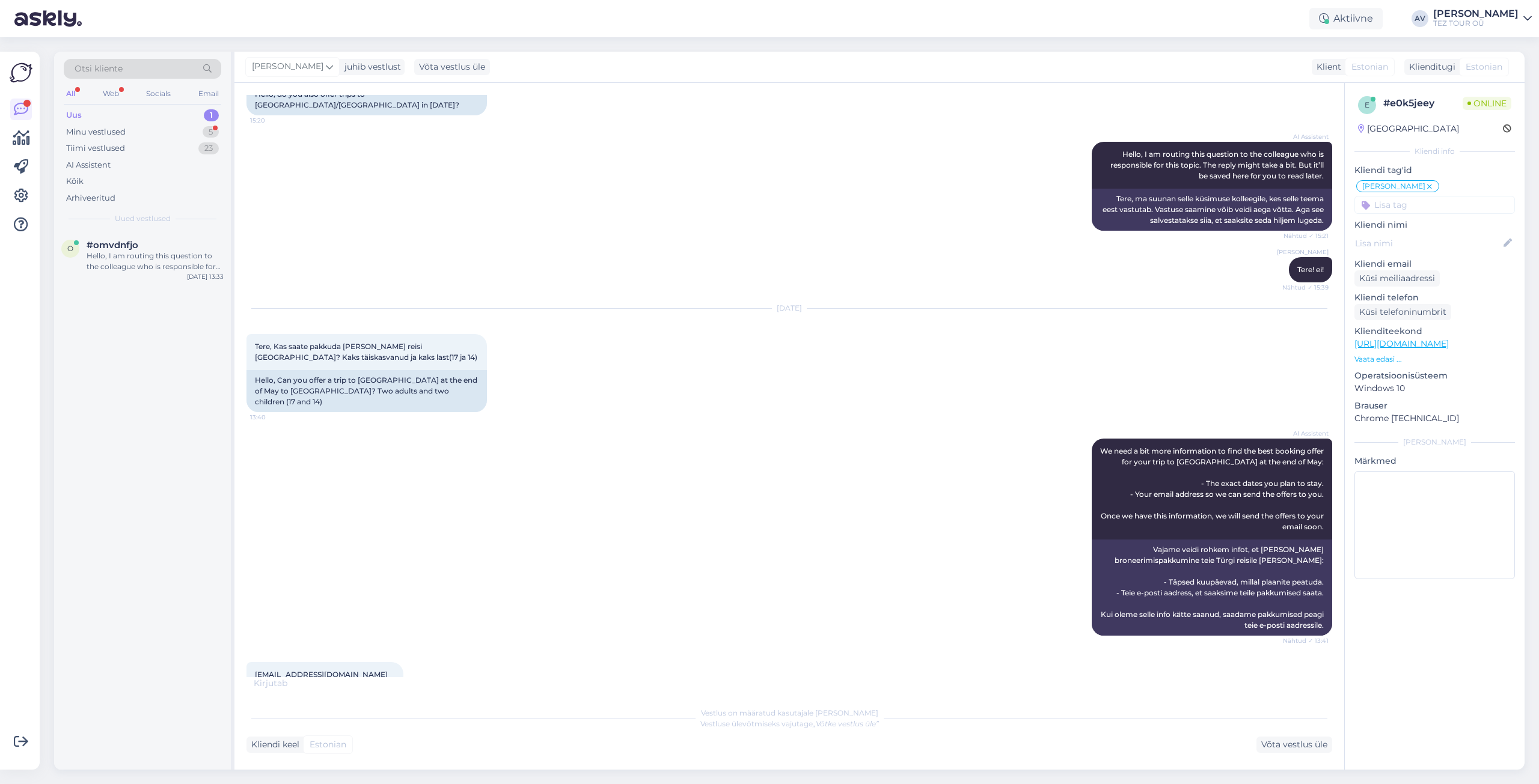
click at [1127, 692] on div "Vestlus algas [DATE] Tere, kas 2026 aastal pakute ka [GEOGRAPHIC_DATA]/[GEOGRAP…" at bounding box center [789, 426] width 1110 height 687
click at [142, 130] on div "Minu vestlused 5" at bounding box center [142, 132] width 158 height 17
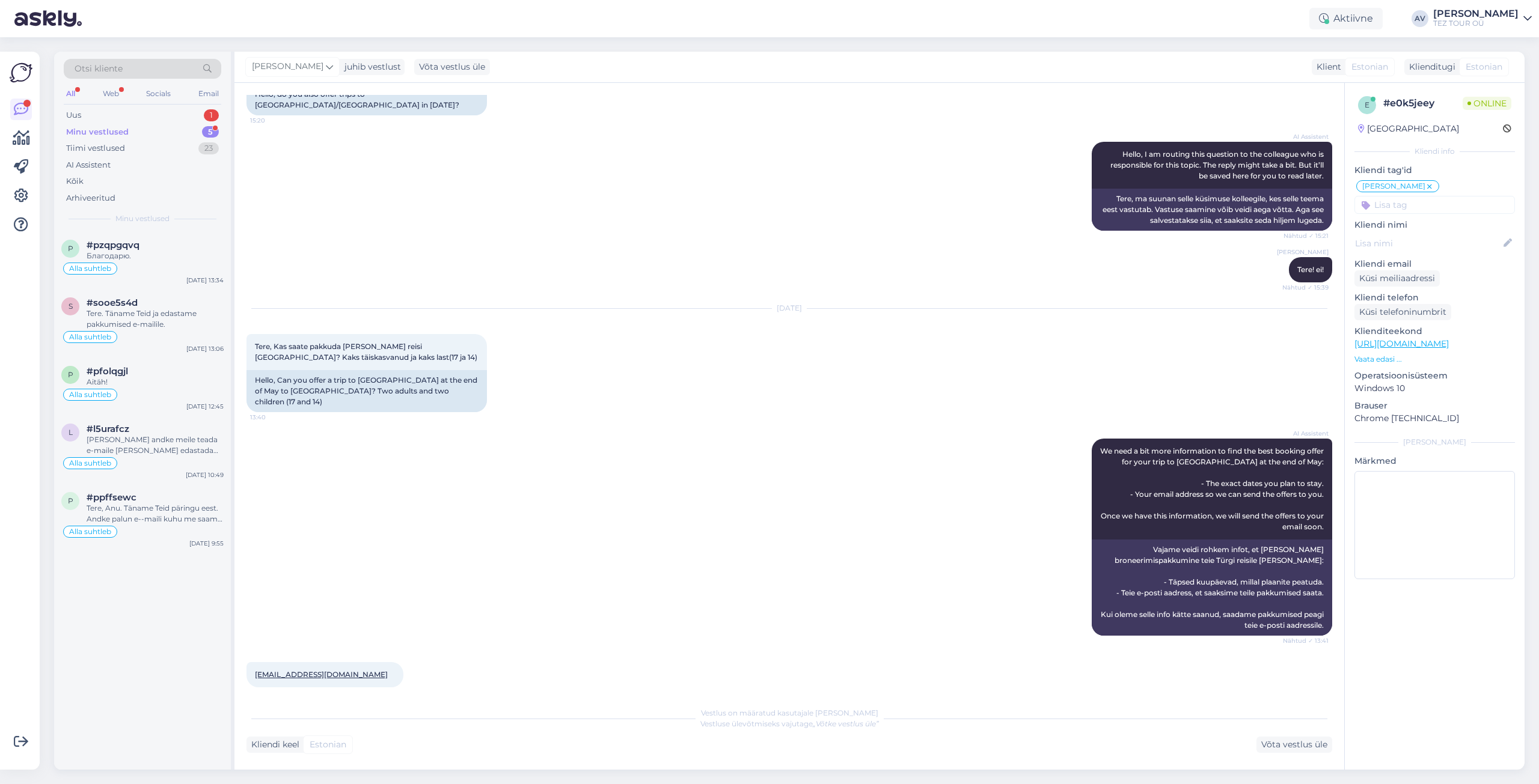
scroll to position [173, 0]
